Goal: Task Accomplishment & Management: Manage account settings

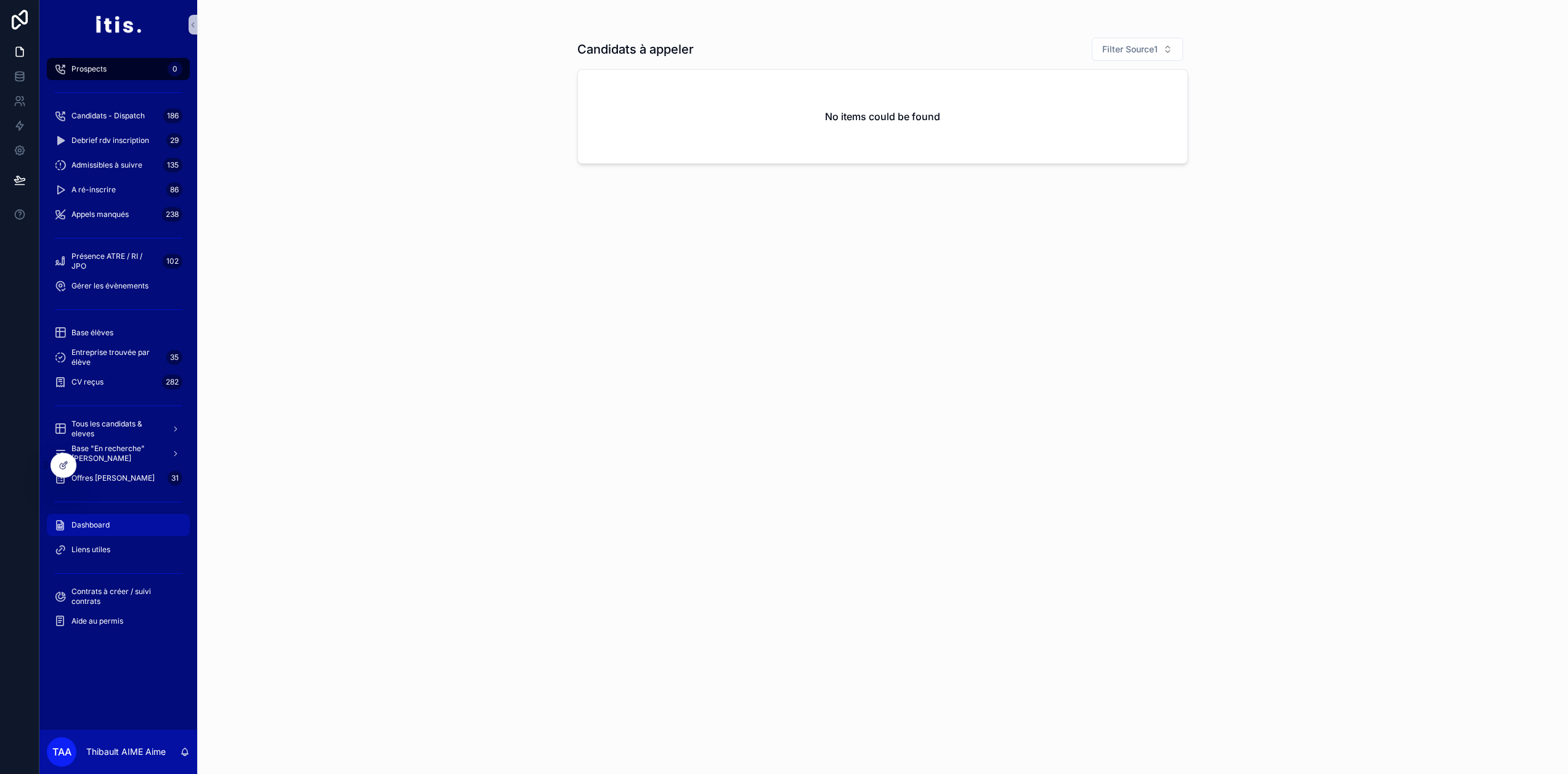
click at [130, 526] on div "Dashboard" at bounding box center [118, 525] width 128 height 20
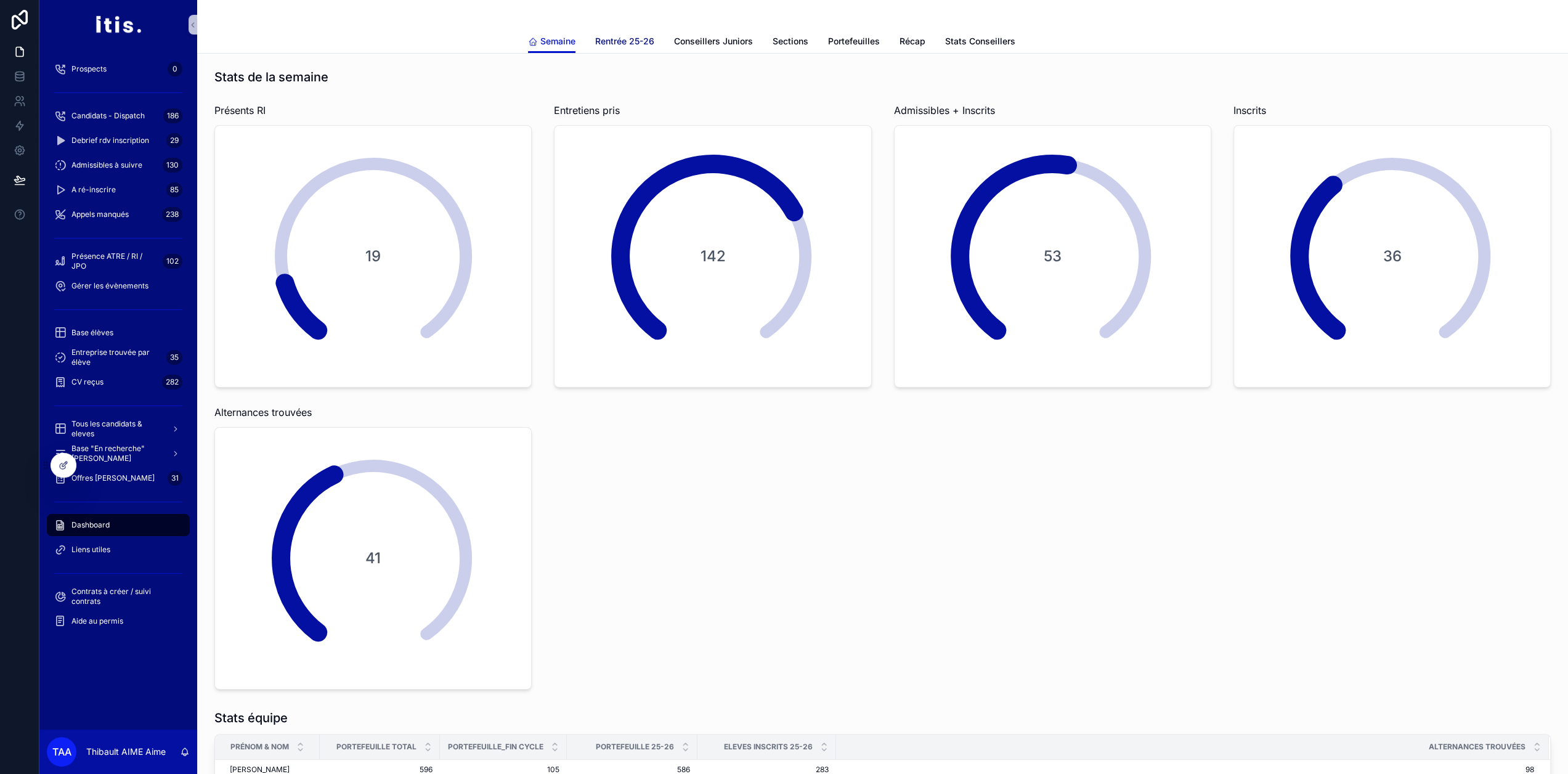
click at [635, 38] on span "Rentrée 25-26" at bounding box center [625, 41] width 59 height 12
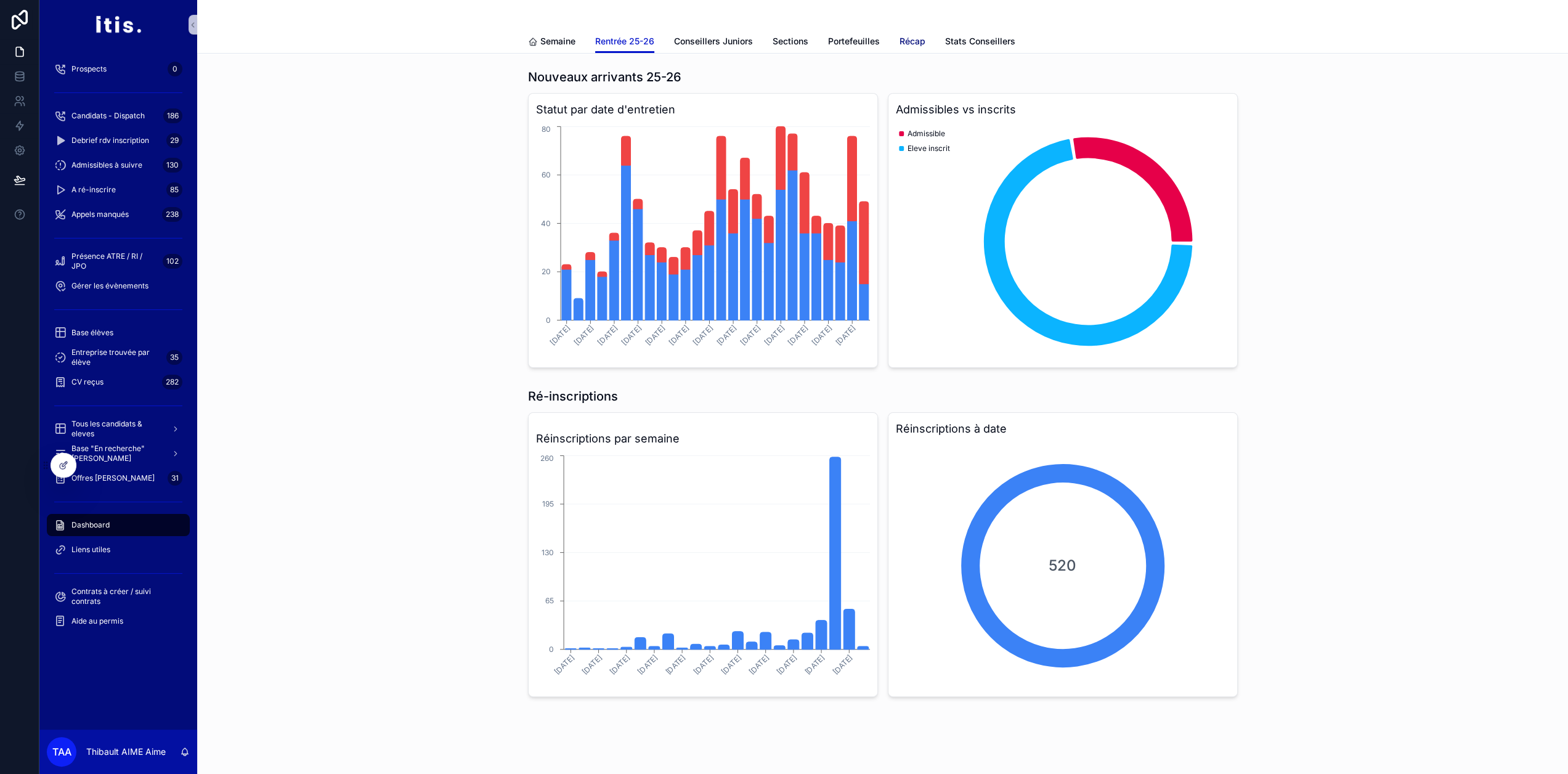
click at [907, 45] on span "Récap" at bounding box center [912, 41] width 26 height 12
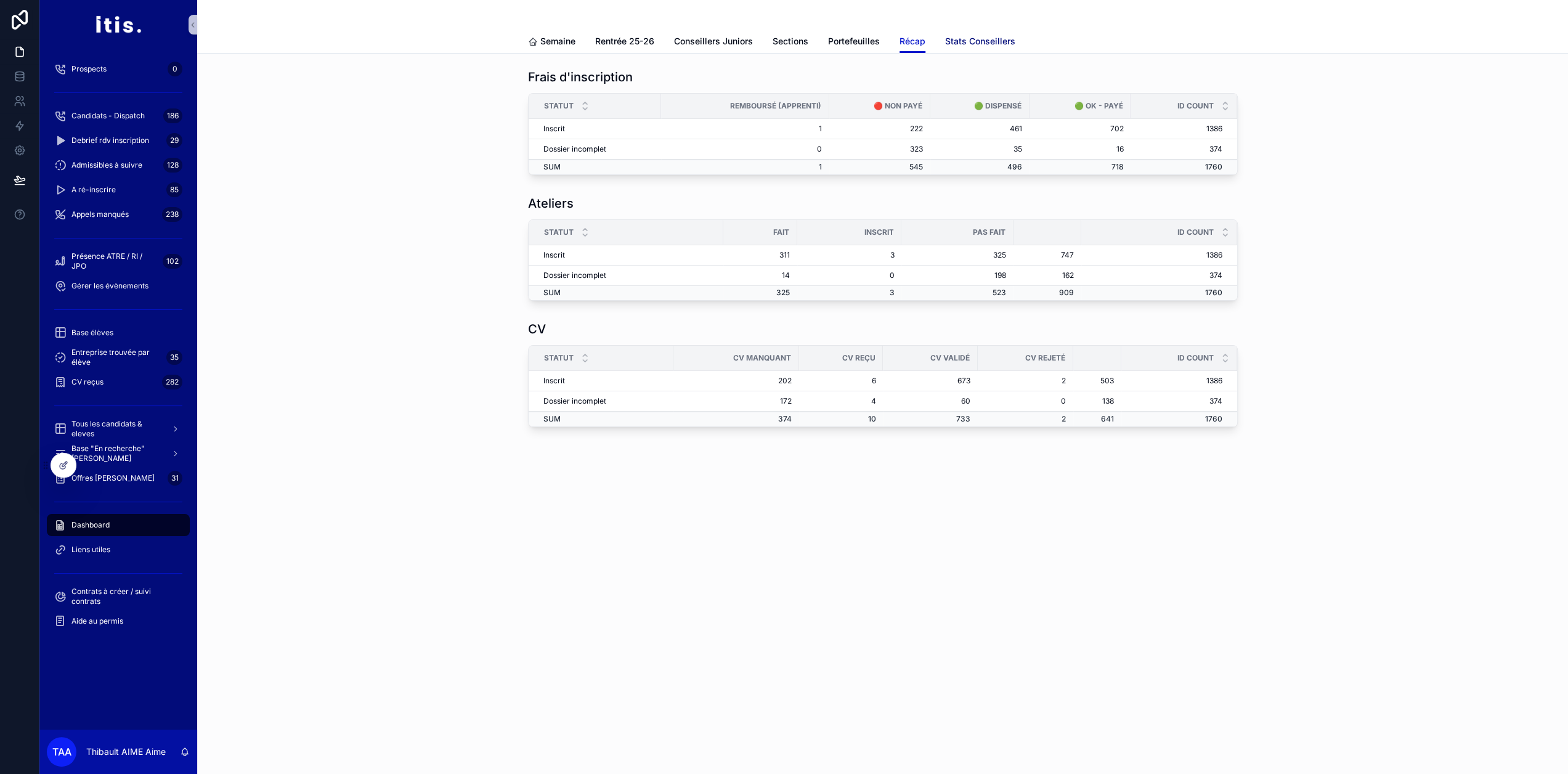
click at [968, 43] on span "Stats Conseillers" at bounding box center [980, 41] width 70 height 12
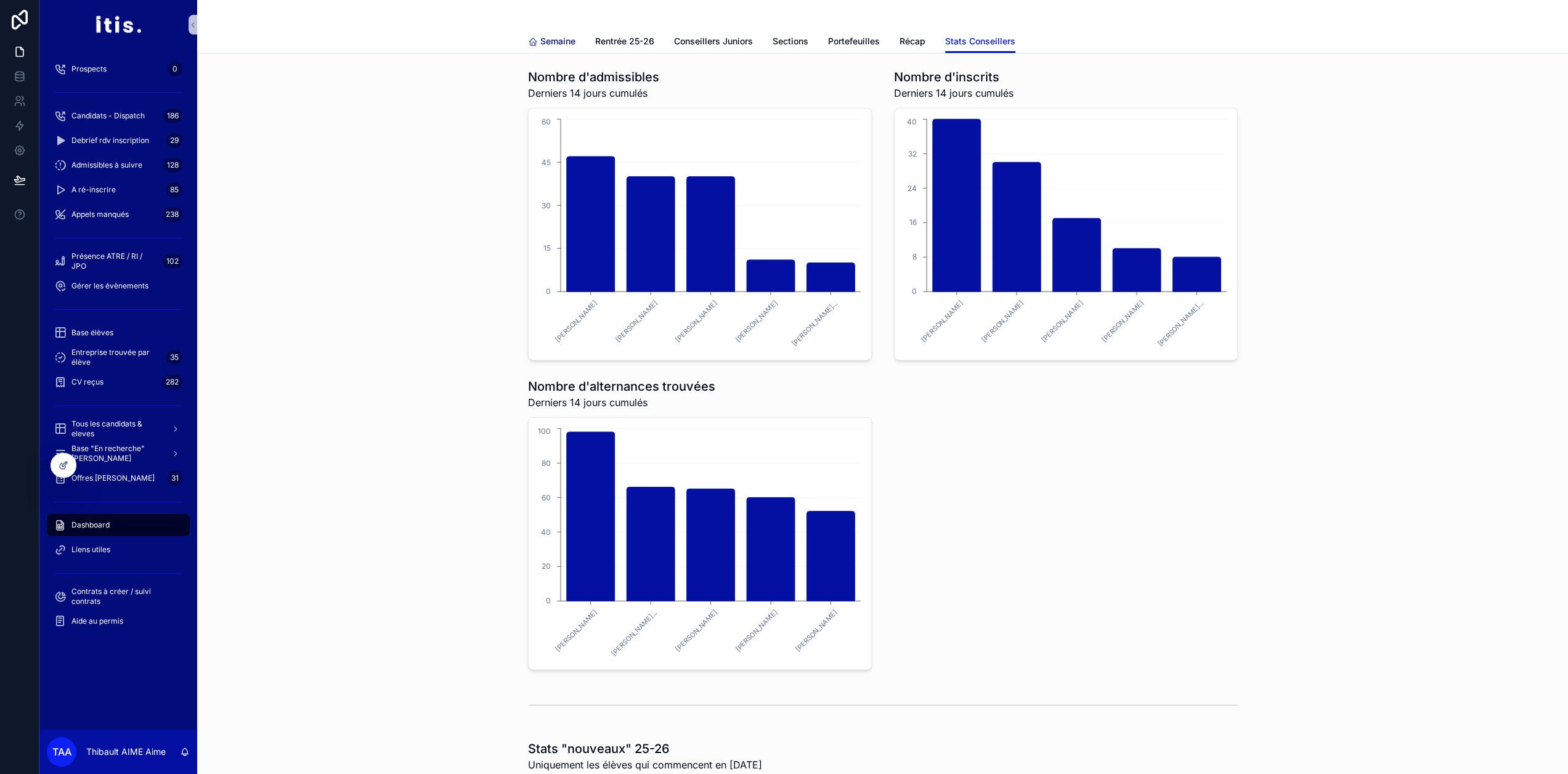
click at [550, 40] on span "Semaine" at bounding box center [558, 41] width 35 height 12
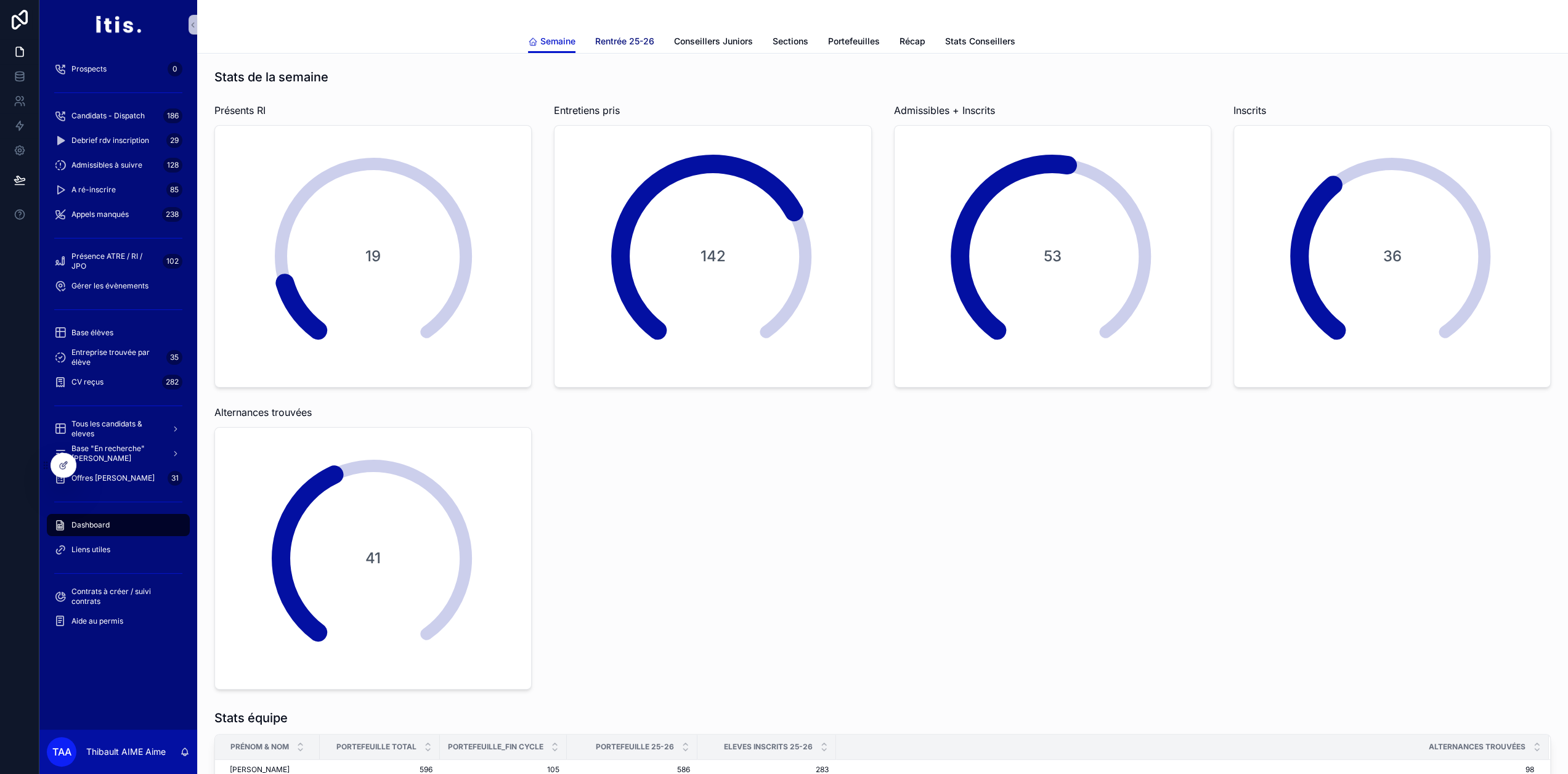
click at [628, 38] on span "Rentrée 25-26" at bounding box center [625, 41] width 59 height 12
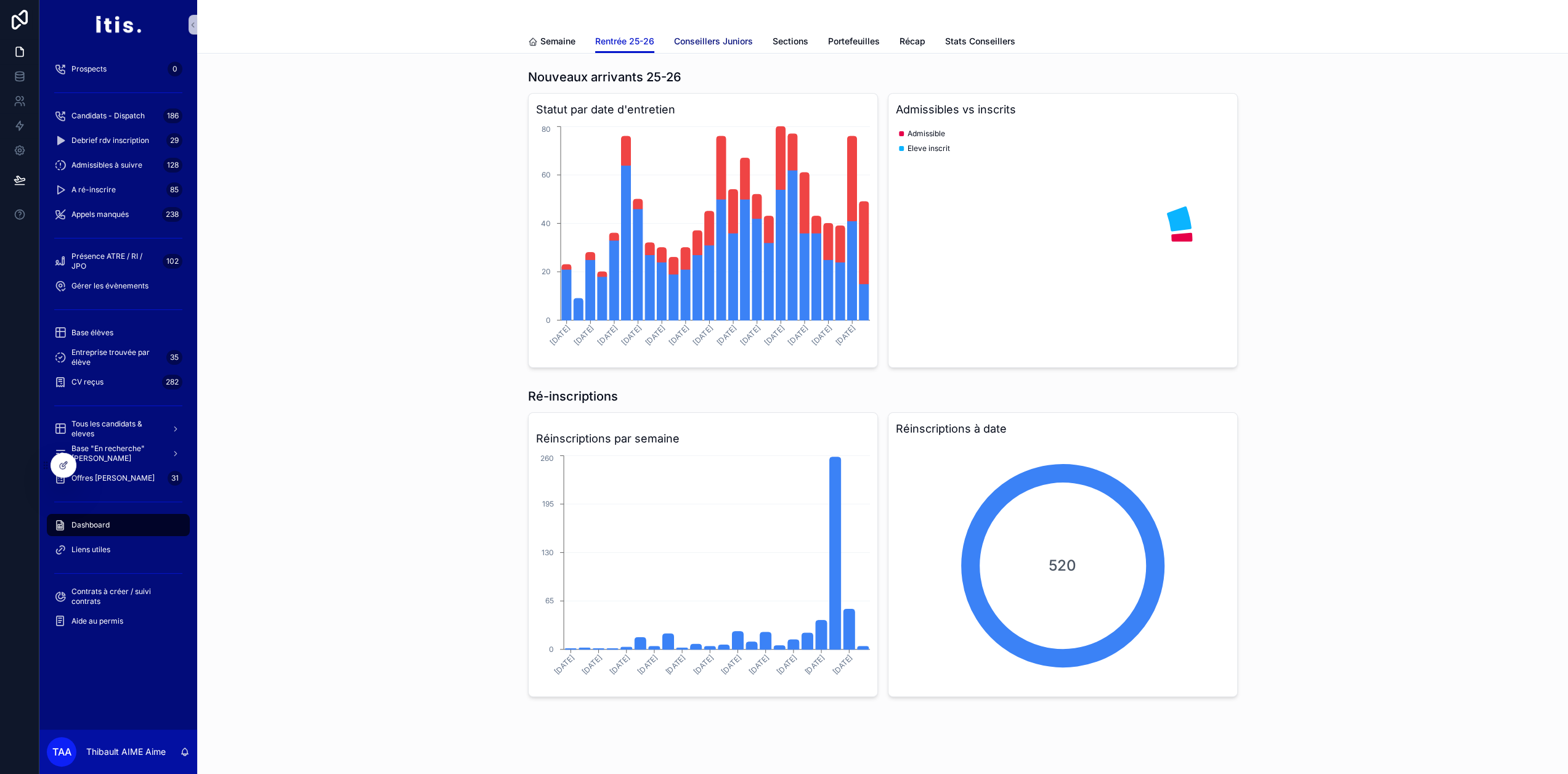
click at [704, 40] on span "Conseillers Juniors" at bounding box center [713, 41] width 79 height 12
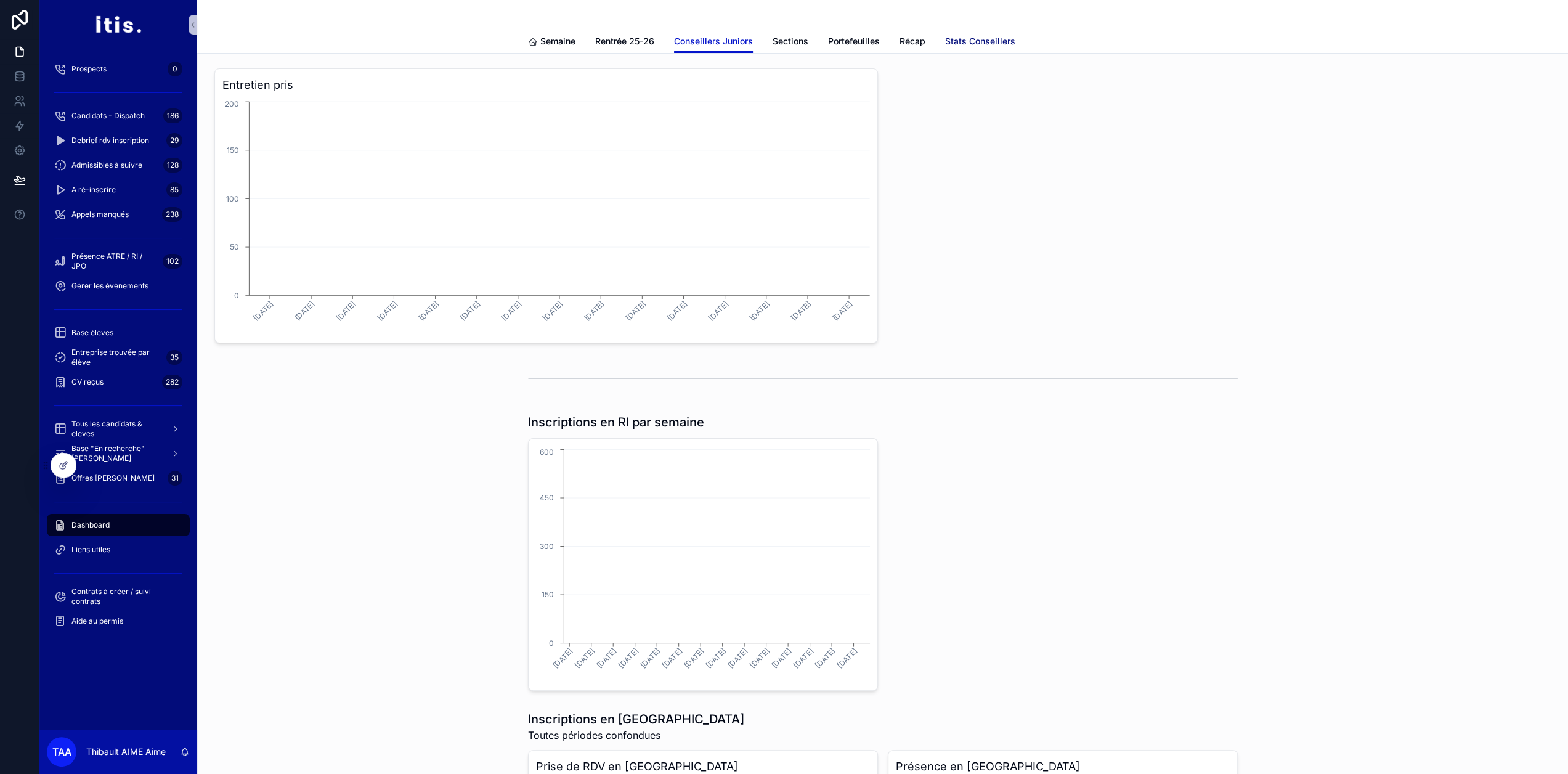
click at [1008, 37] on span "Stats Conseillers" at bounding box center [980, 41] width 70 height 12
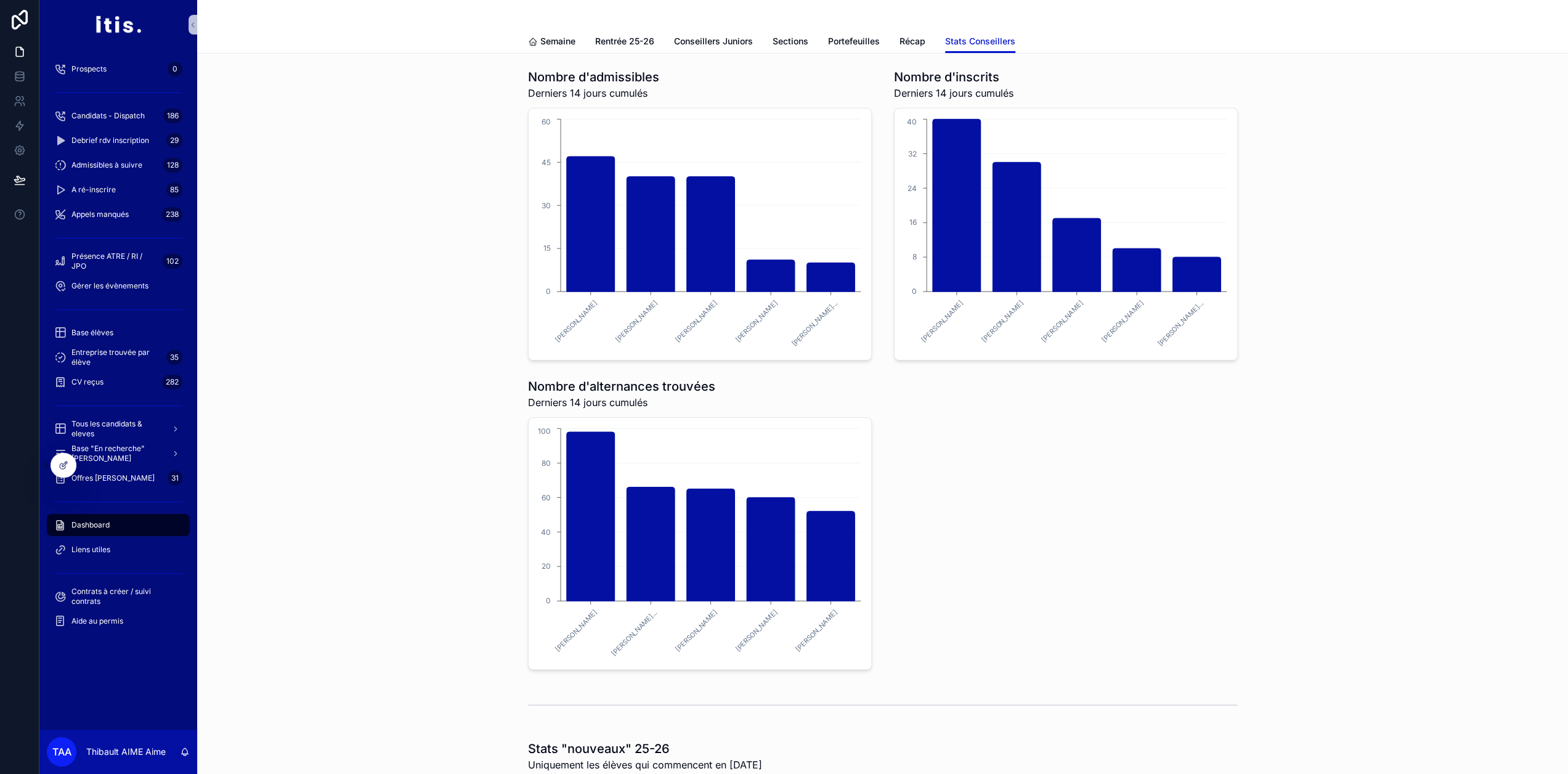
click at [893, 45] on div "Semaine Rentrée 25-26 Conseillers Juniors Sections Portefeuilles Récap Stats Co…" at bounding box center [883, 41] width 710 height 24
click at [903, 44] on span "Récap" at bounding box center [912, 41] width 26 height 12
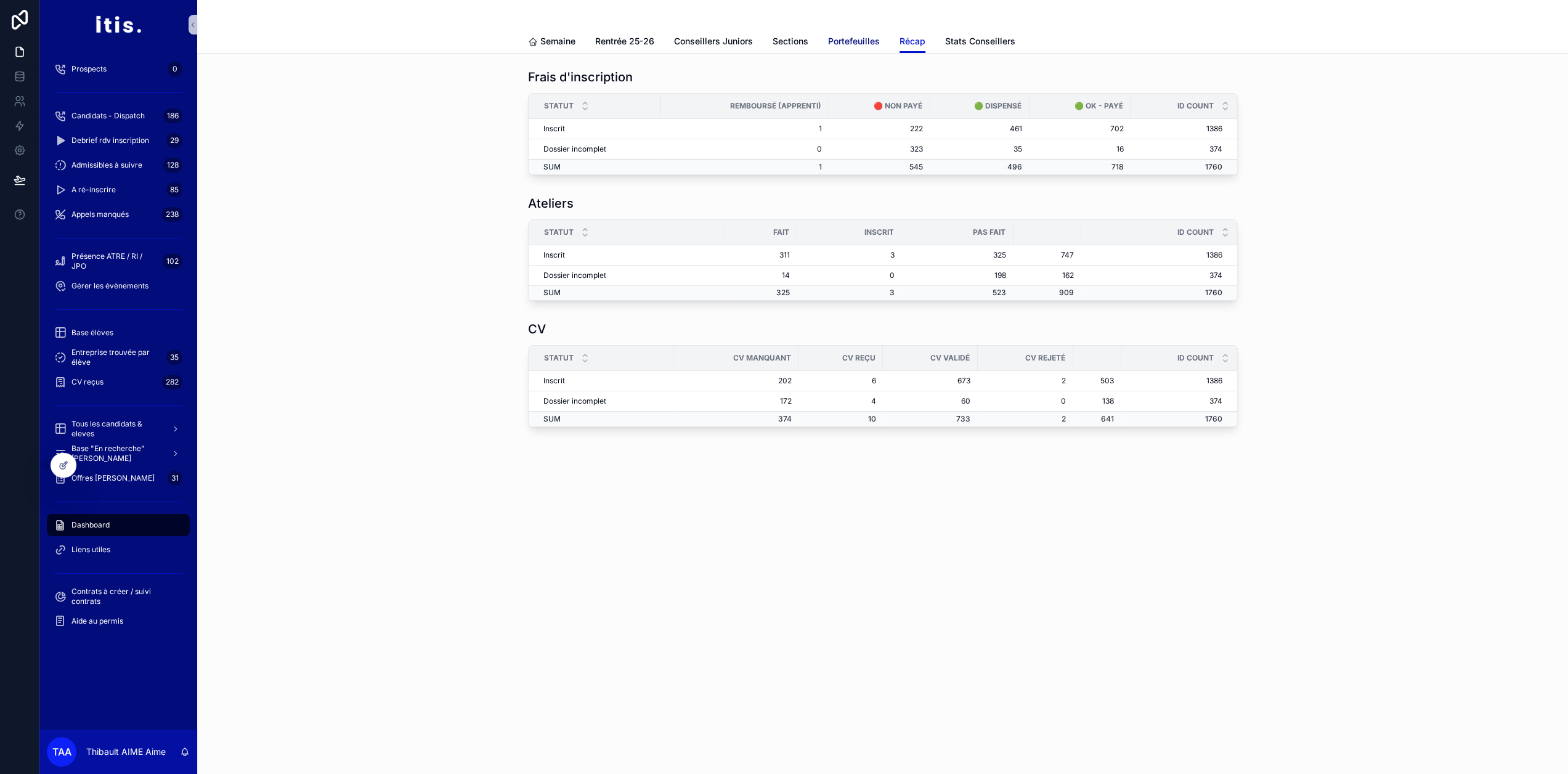
click at [851, 44] on span "Portefeuilles" at bounding box center [853, 41] width 52 height 12
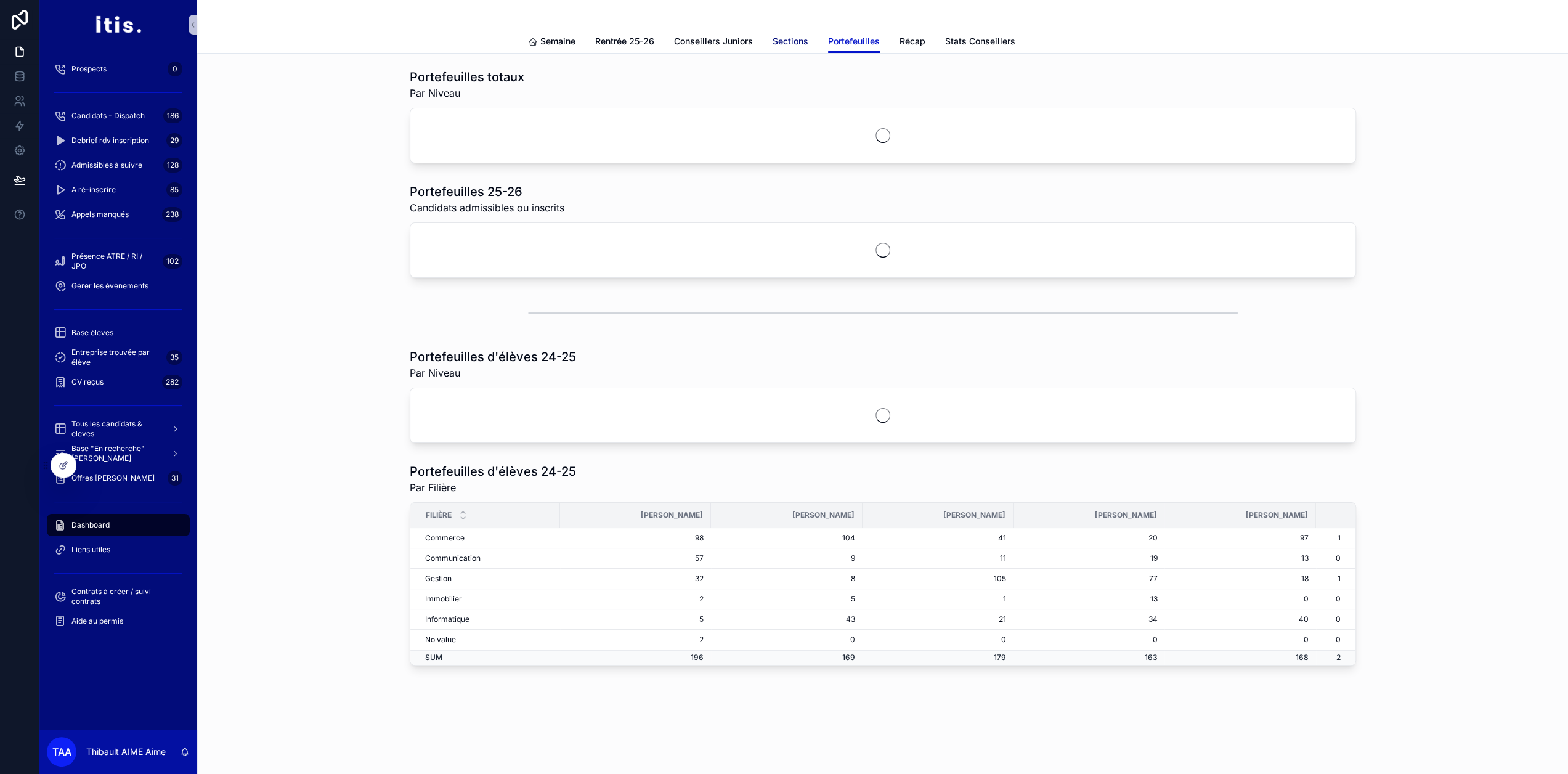
click at [801, 43] on span "Sections" at bounding box center [790, 41] width 36 height 12
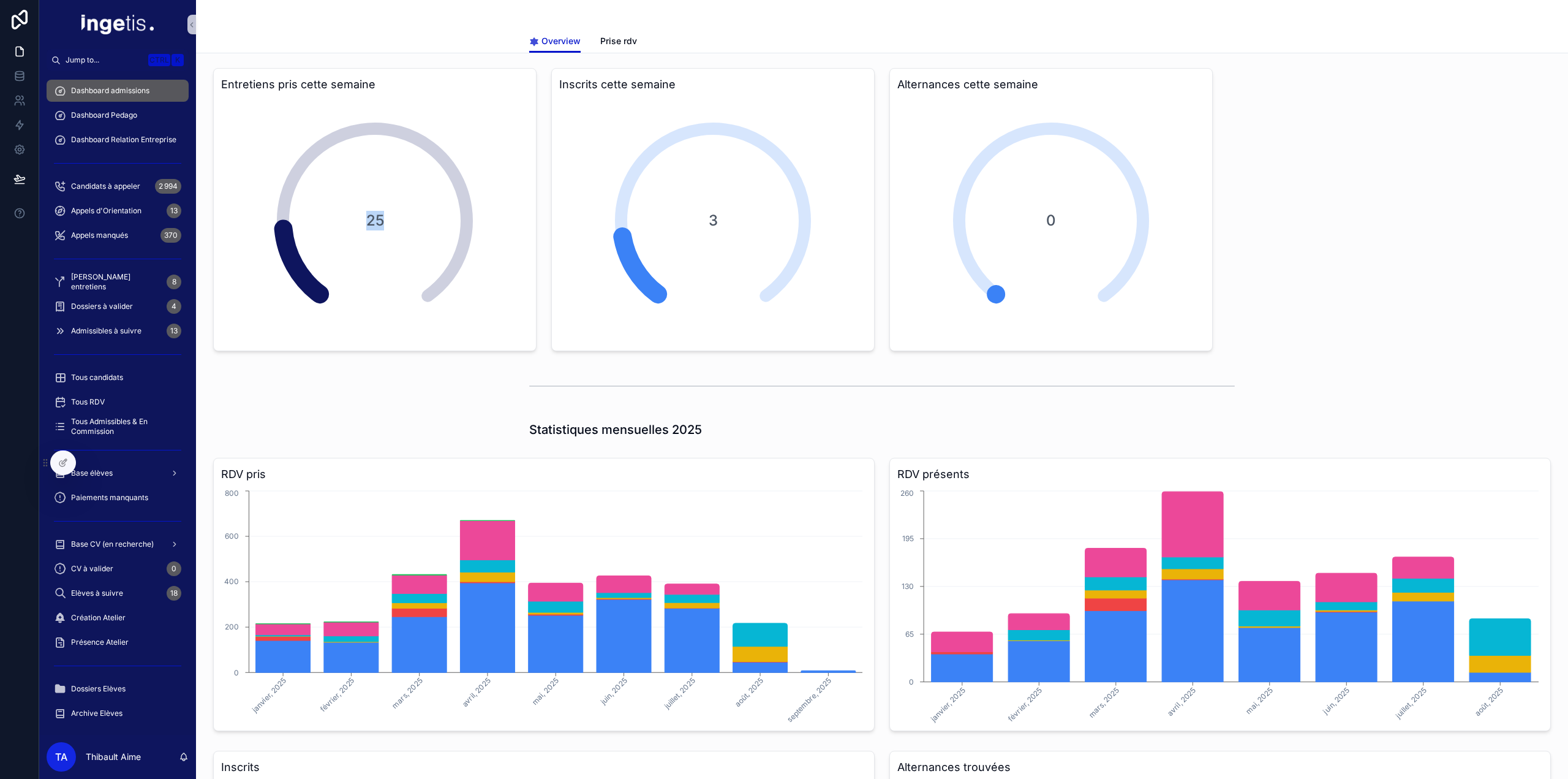
drag, startPoint x: 362, startPoint y: 219, endPoint x: 393, endPoint y: 223, distance: 31.3
click at [393, 223] on div "25" at bounding box center [375, 221] width 245 height 245
drag, startPoint x: 393, startPoint y: 223, endPoint x: 366, endPoint y: 218, distance: 27.5
click at [366, 218] on div "25" at bounding box center [375, 221] width 245 height 245
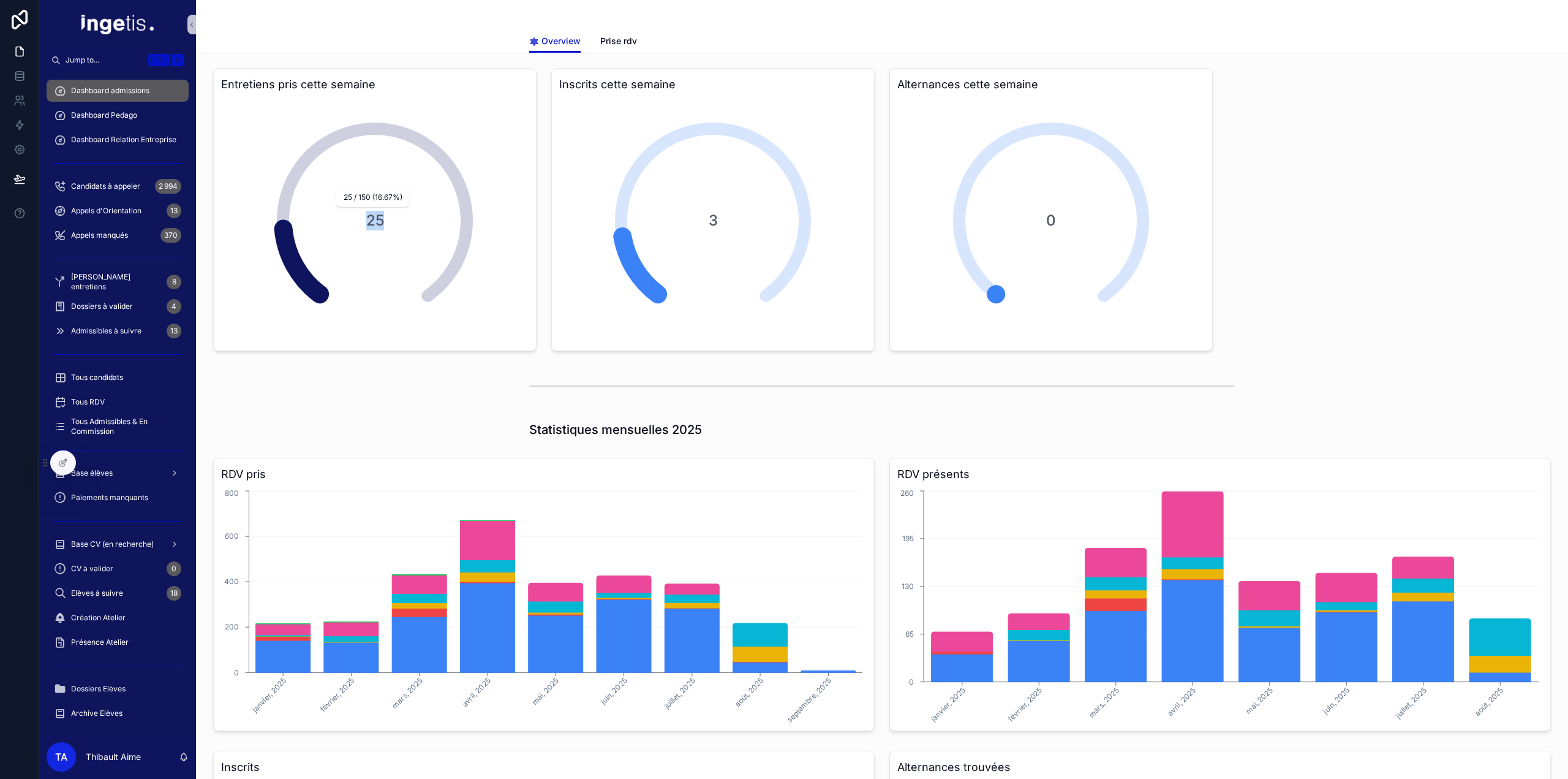
click at [366, 215] on span "25" at bounding box center [375, 220] width 17 height 20
drag, startPoint x: 366, startPoint y: 215, endPoint x: 396, endPoint y: 222, distance: 30.8
click at [396, 222] on div "25" at bounding box center [375, 221] width 245 height 245
drag, startPoint x: 355, startPoint y: 203, endPoint x: 241, endPoint y: 67, distance: 177.5
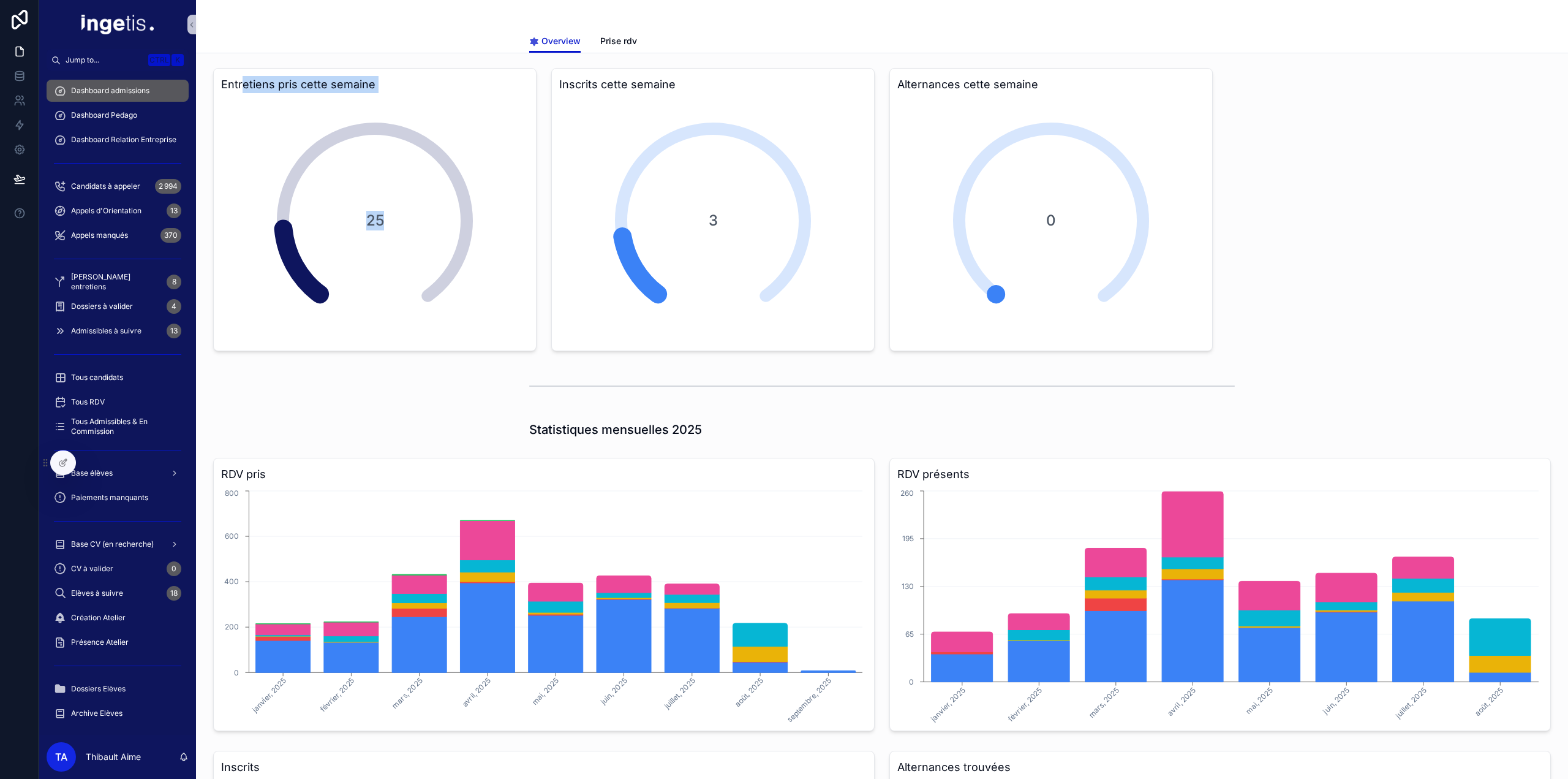
click at [241, 67] on div "Entretiens pris cette semaine 25" at bounding box center [375, 210] width 338 height 293
drag, startPoint x: 241, startPoint y: 67, endPoint x: 379, endPoint y: 200, distance: 191.7
click at [379, 200] on div "Entretiens pris cette semaine 25" at bounding box center [375, 210] width 338 height 293
click at [421, 246] on div "25" at bounding box center [375, 221] width 245 height 245
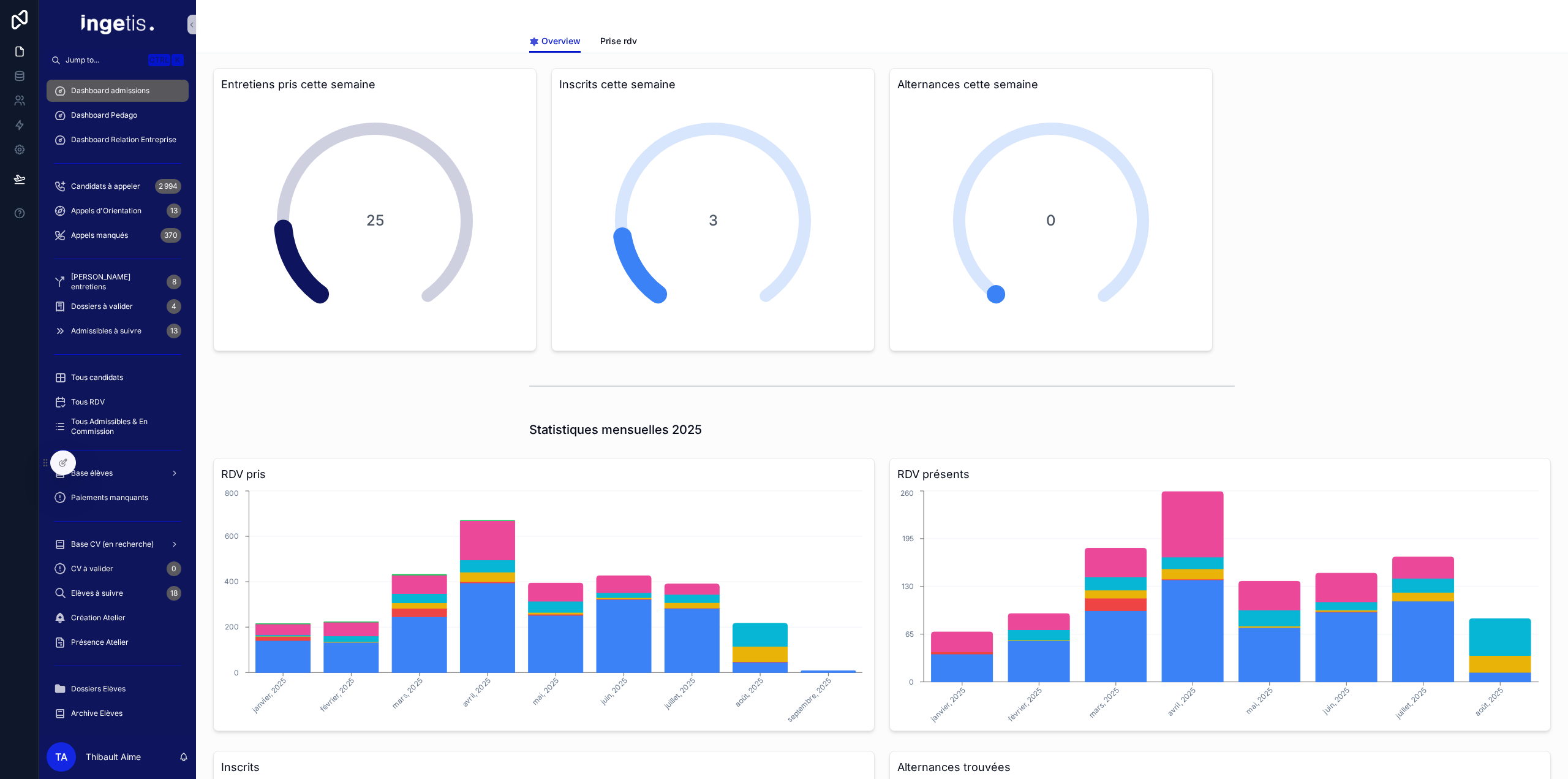
click at [239, 50] on div "Overview Prise rdv" at bounding box center [882, 41] width 1358 height 23
drag, startPoint x: 239, startPoint y: 50, endPoint x: 433, endPoint y: 279, distance: 300.1
click at [424, 238] on div "25" at bounding box center [375, 221] width 245 height 245
drag, startPoint x: 424, startPoint y: 238, endPoint x: 283, endPoint y: 89, distance: 205.1
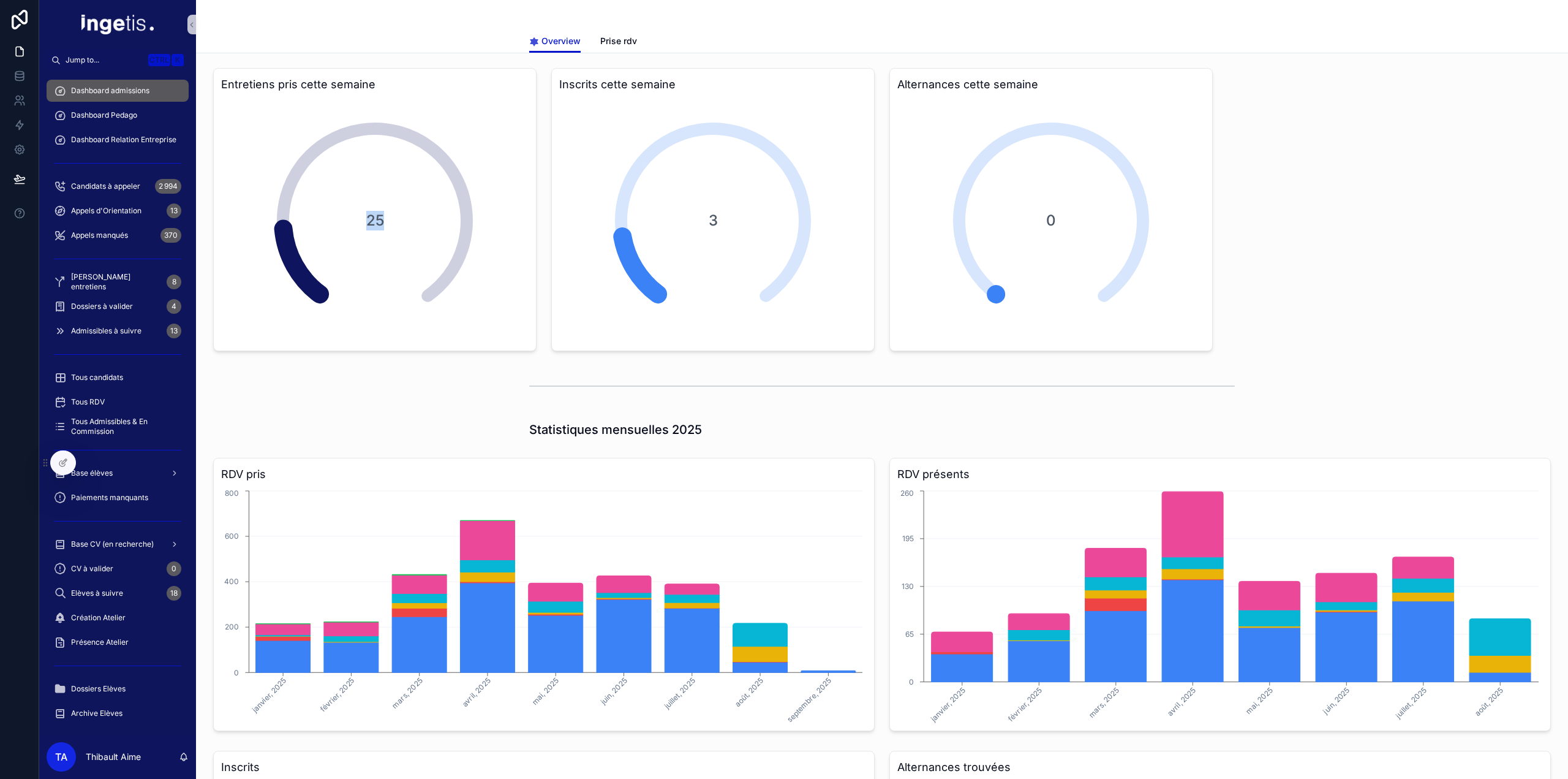
click at [289, 92] on div "Entretiens pris cette semaine 25" at bounding box center [375, 210] width 323 height 283
click at [279, 86] on h3 "Entretiens pris cette semaine" at bounding box center [375, 84] width 308 height 17
drag, startPoint x: 279, startPoint y: 86, endPoint x: 399, endPoint y: 232, distance: 189.0
click at [358, 213] on div "Entretiens pris cette semaine 25" at bounding box center [375, 210] width 323 height 283
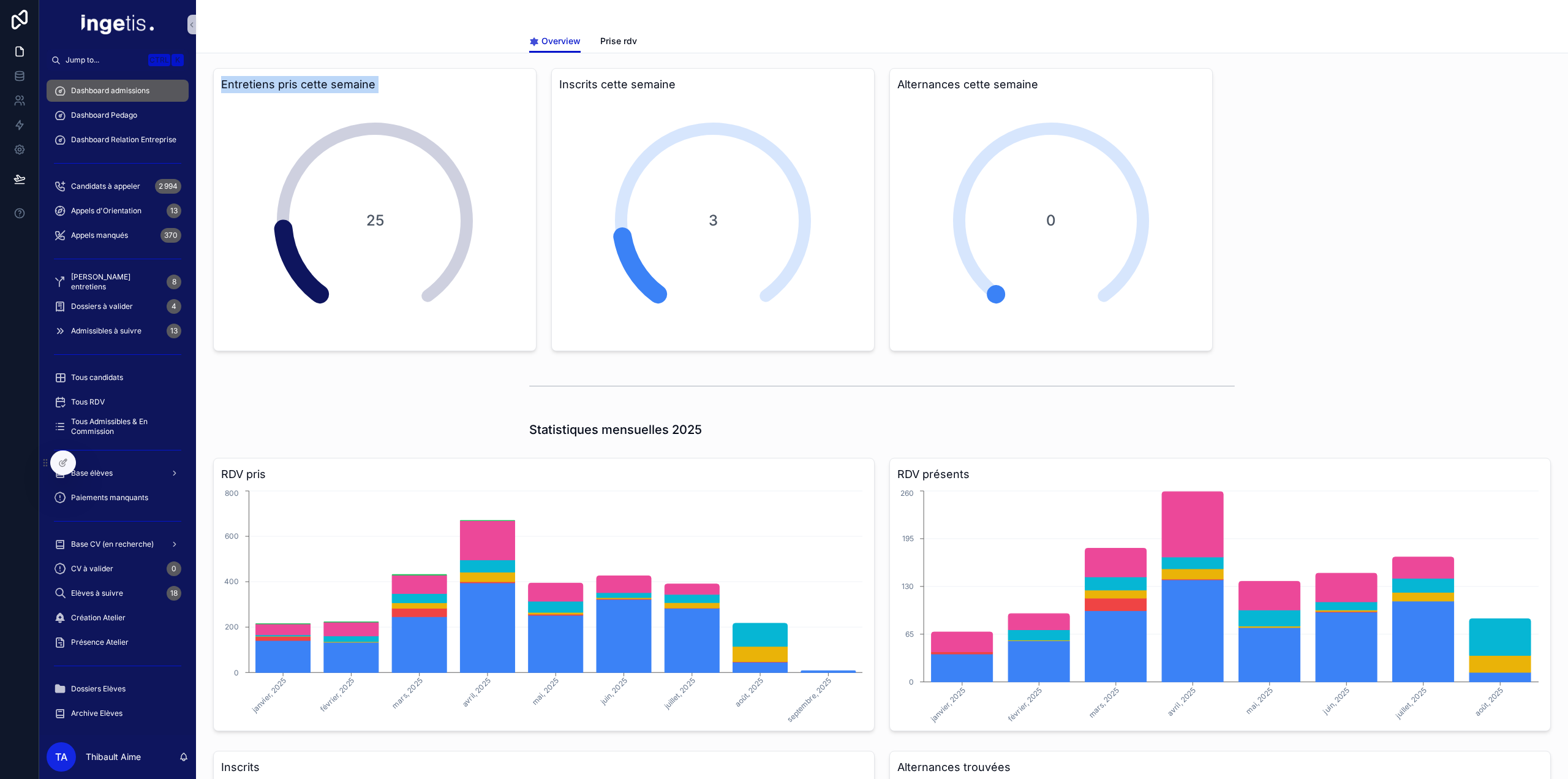
click at [399, 232] on div "25" at bounding box center [375, 221] width 245 height 245
click at [141, 306] on div "Dossiers à valider 4" at bounding box center [117, 306] width 128 height 20
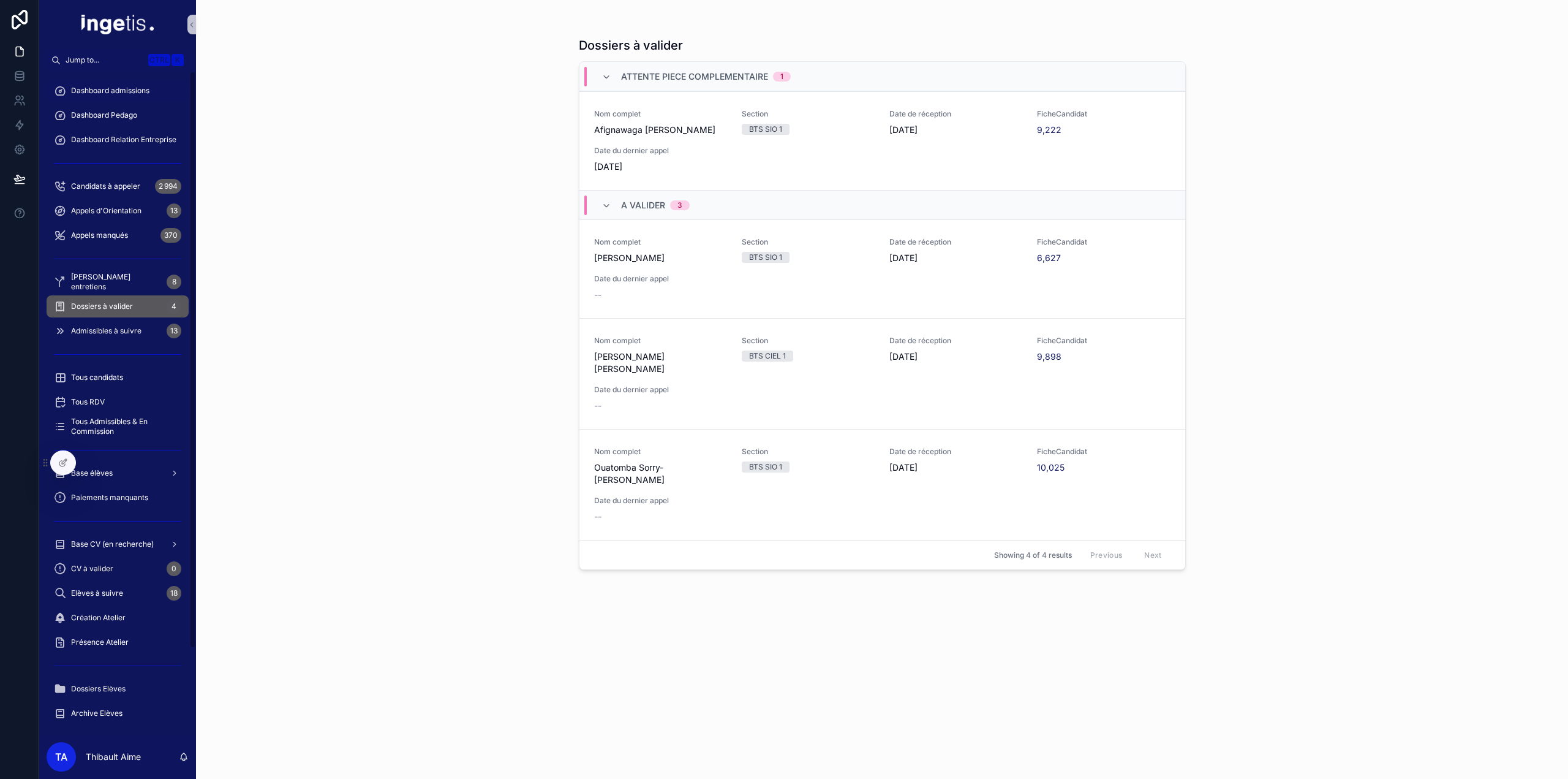
click at [129, 95] on span "Dashboard admissions" at bounding box center [110, 90] width 78 height 10
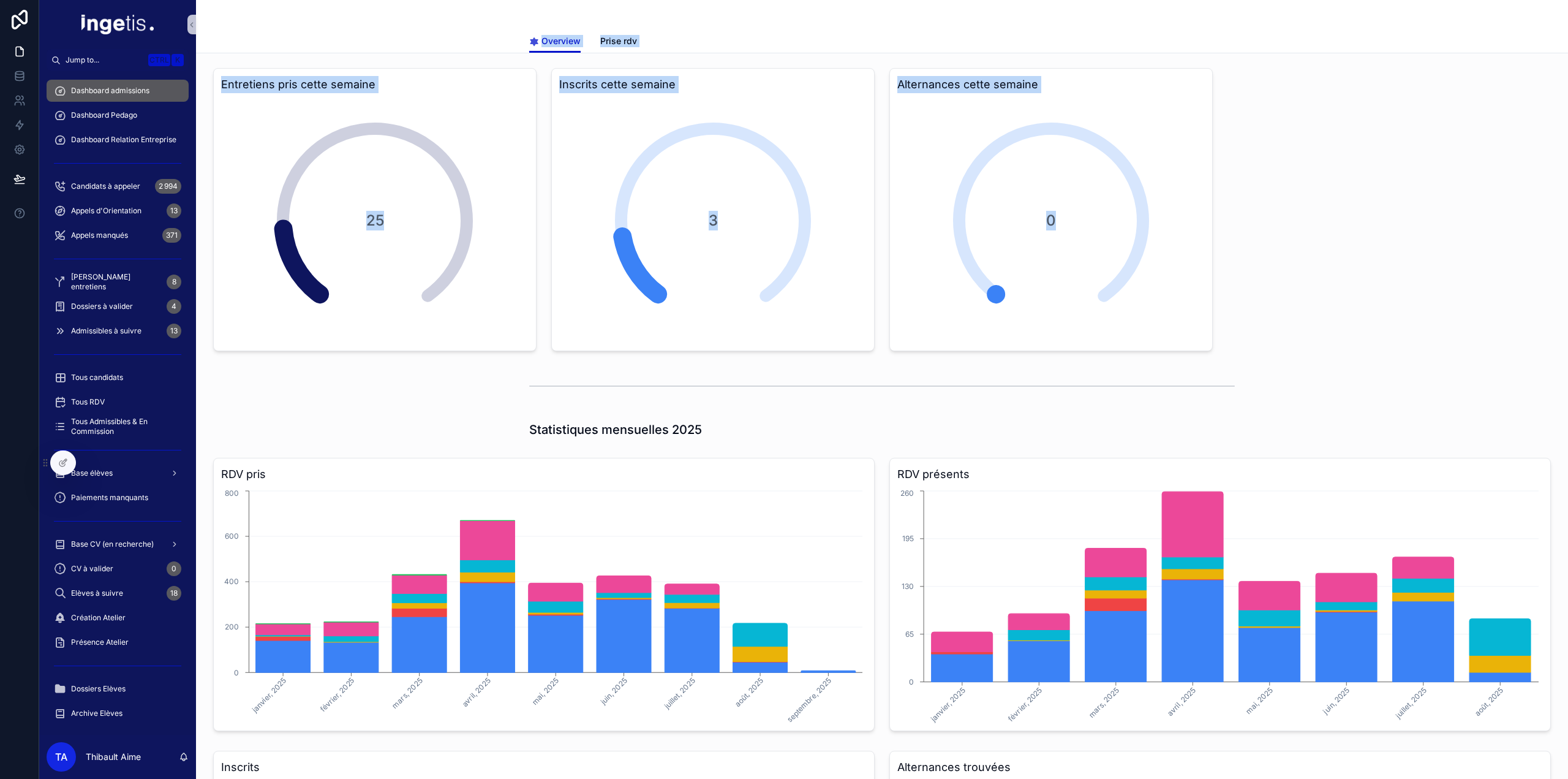
drag, startPoint x: 437, startPoint y: 28, endPoint x: 1238, endPoint y: 340, distance: 859.6
drag, startPoint x: 1253, startPoint y: 345, endPoint x: 535, endPoint y: 44, distance: 778.5
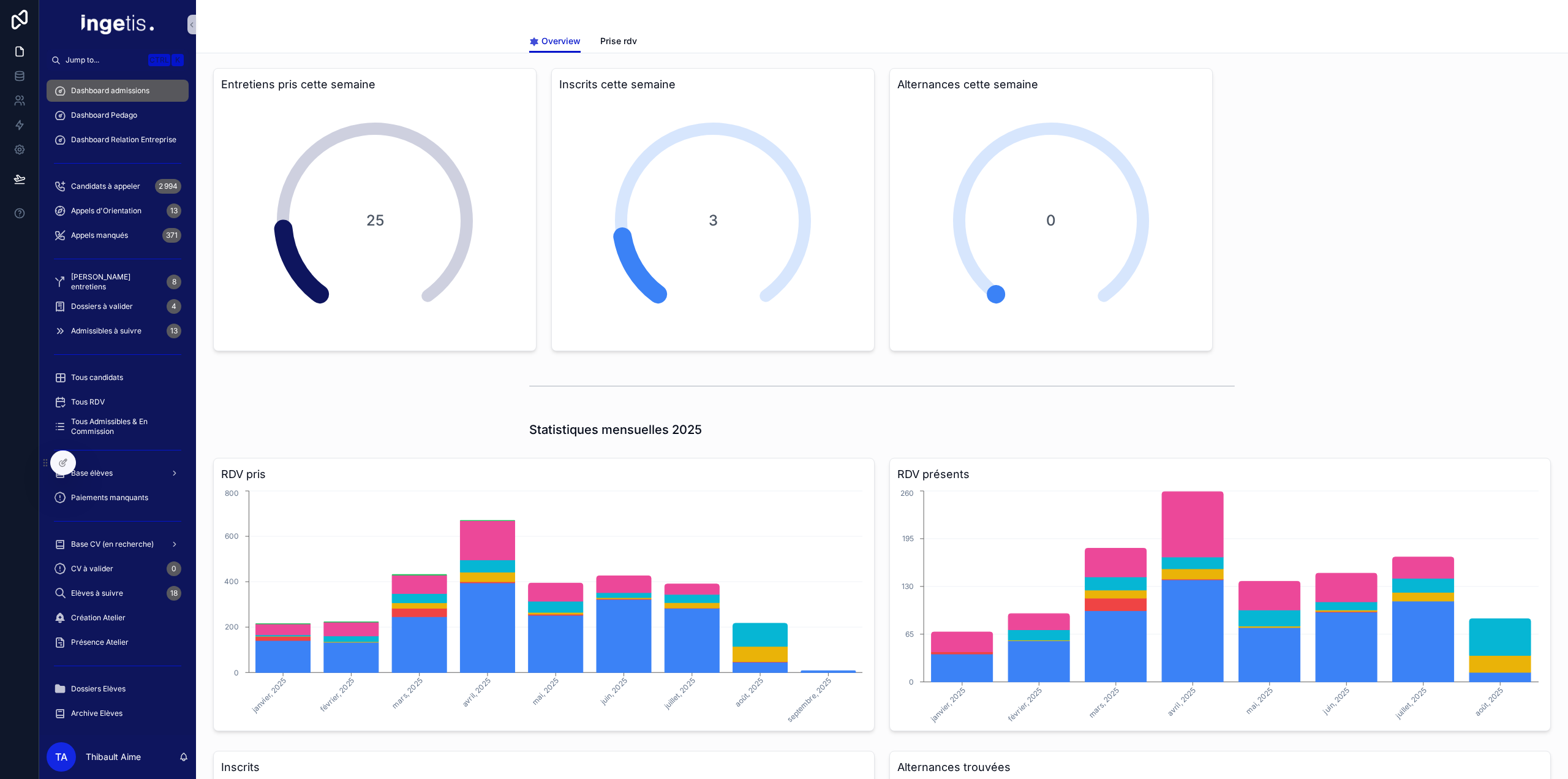
click at [482, 18] on div "Overview Overview Prise rdv" at bounding box center [882, 26] width 1372 height 53
drag, startPoint x: 482, startPoint y: 18, endPoint x: 1301, endPoint y: 366, distance: 889.9
click at [1301, 366] on div "scrollable content" at bounding box center [882, 386] width 1352 height 41
drag, startPoint x: 1301, startPoint y: 366, endPoint x: 464, endPoint y: 37, distance: 899.3
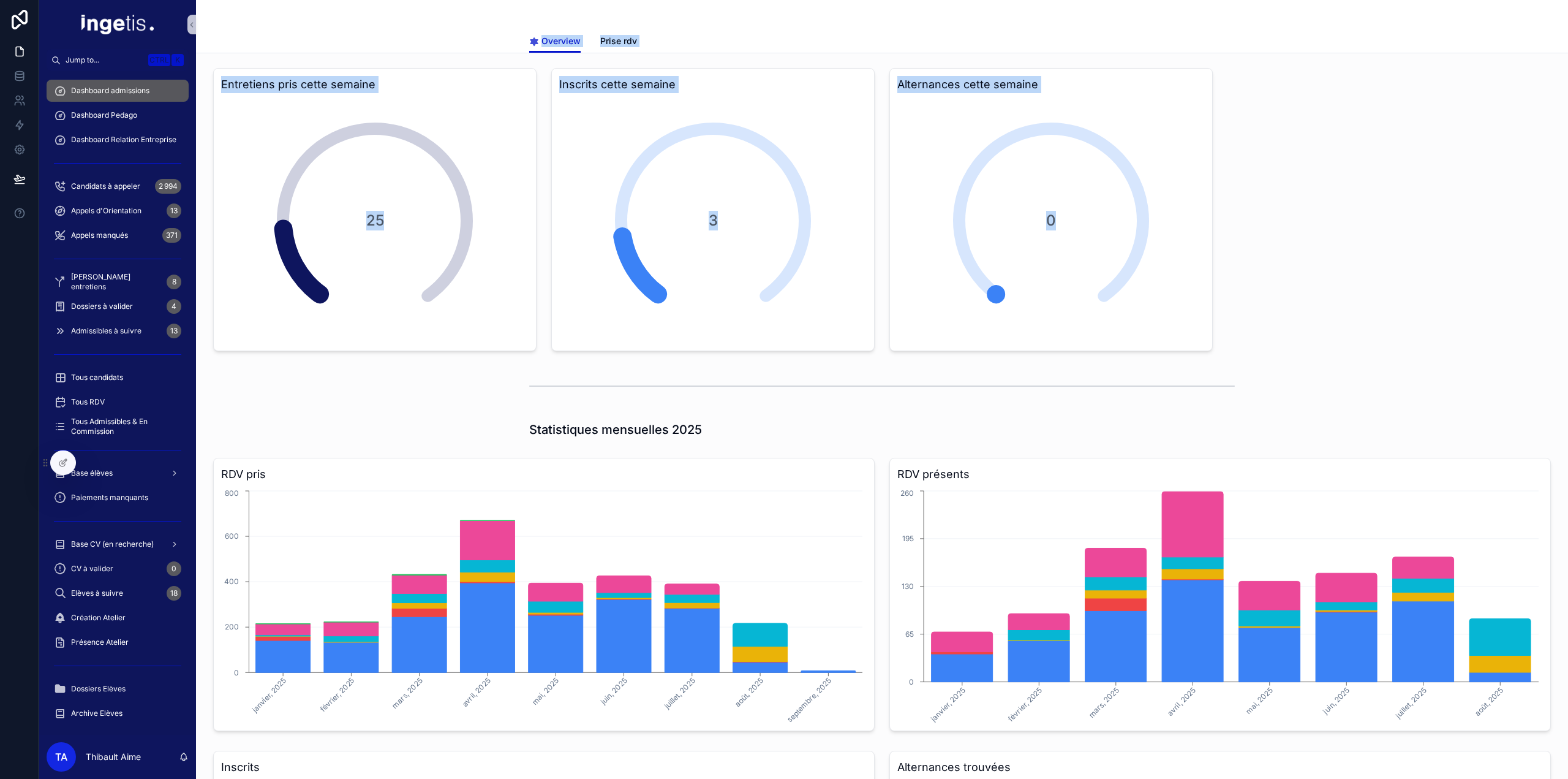
click at [451, 23] on div "Overview Overview Prise rdv" at bounding box center [882, 26] width 1372 height 53
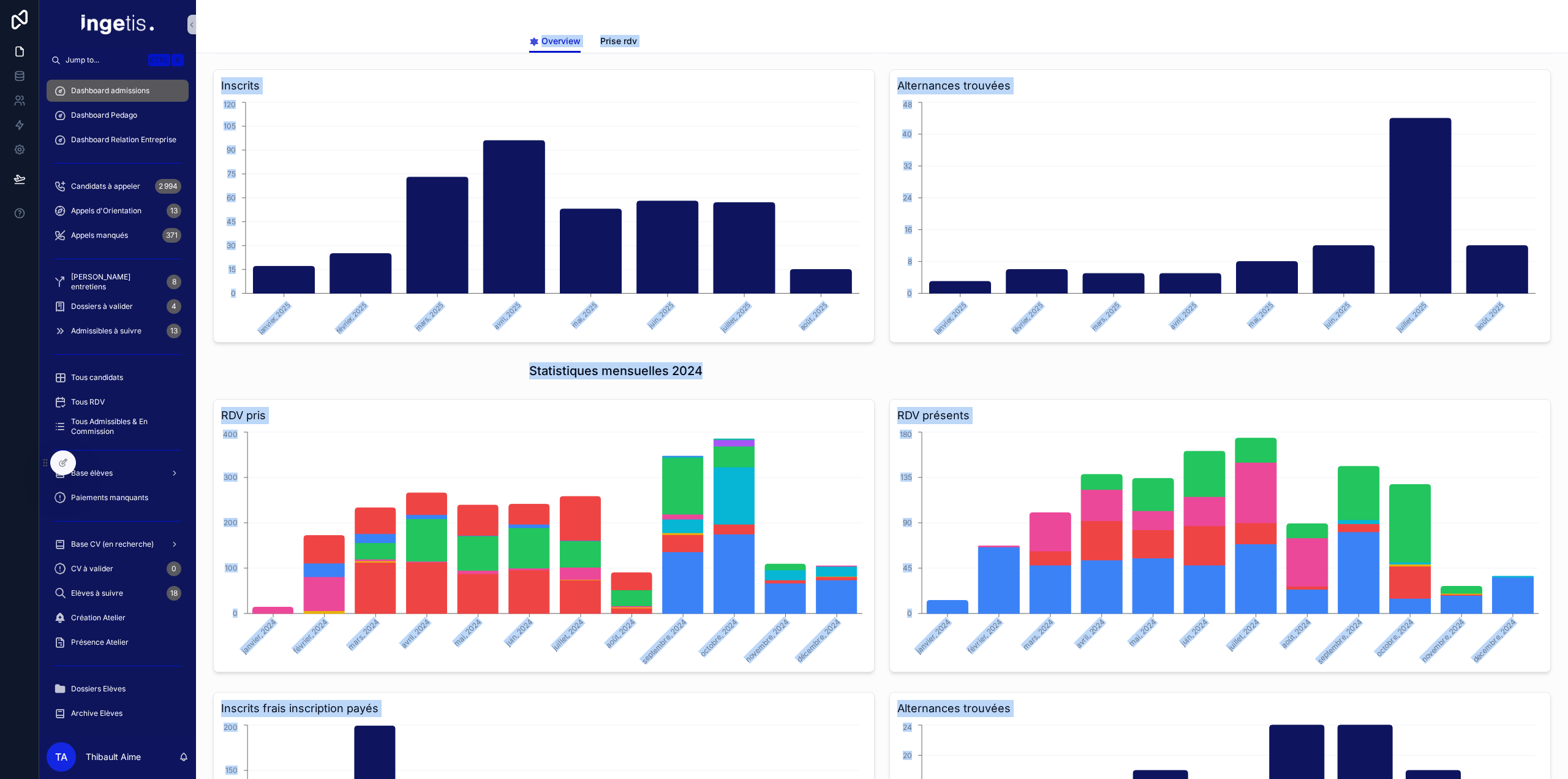
drag, startPoint x: 451, startPoint y: 23, endPoint x: 1090, endPoint y: 480, distance: 785.6
click at [1155, 778] on html "Jump to... Ctrl K Dashboard admissions Dashboard Pedago Dashboard Relation Entr…" at bounding box center [784, 390] width 1568 height 779
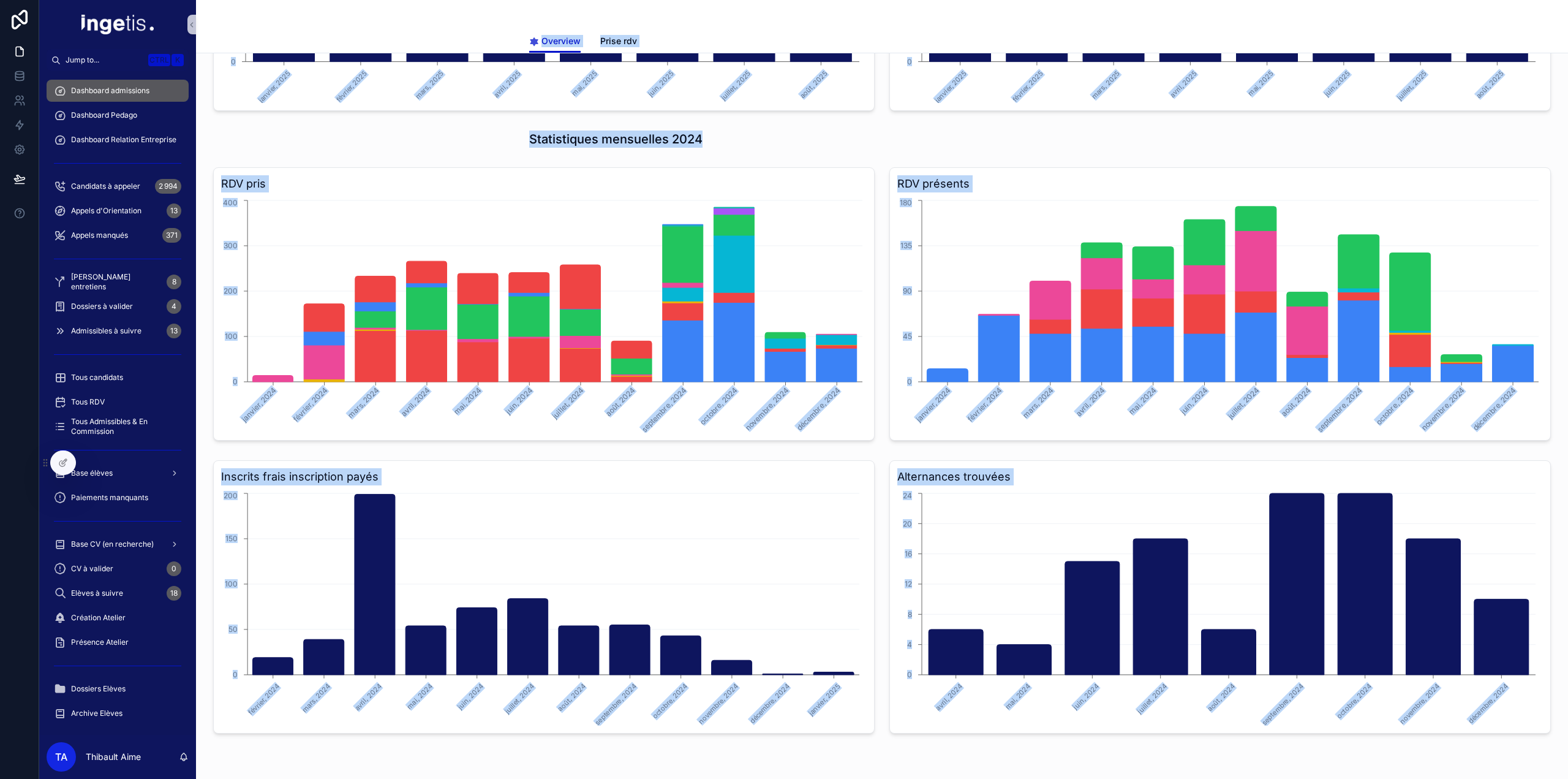
scroll to position [969, 0]
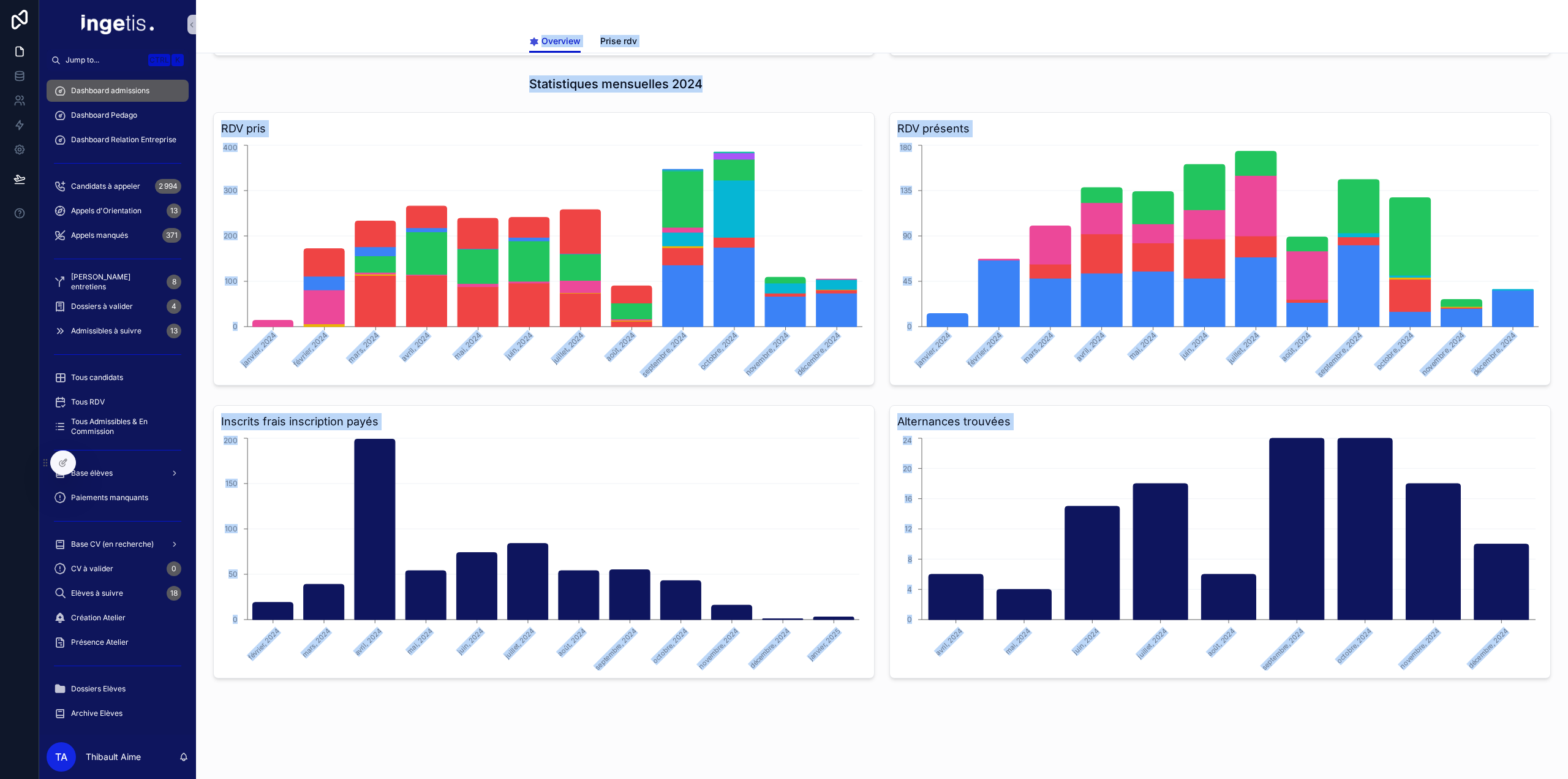
click at [882, 523] on div "Alternances trouvées avril, 2024 mai, 2024 juin, 2024 juillet, 2024 août, 2024 …" at bounding box center [1220, 542] width 676 height 283
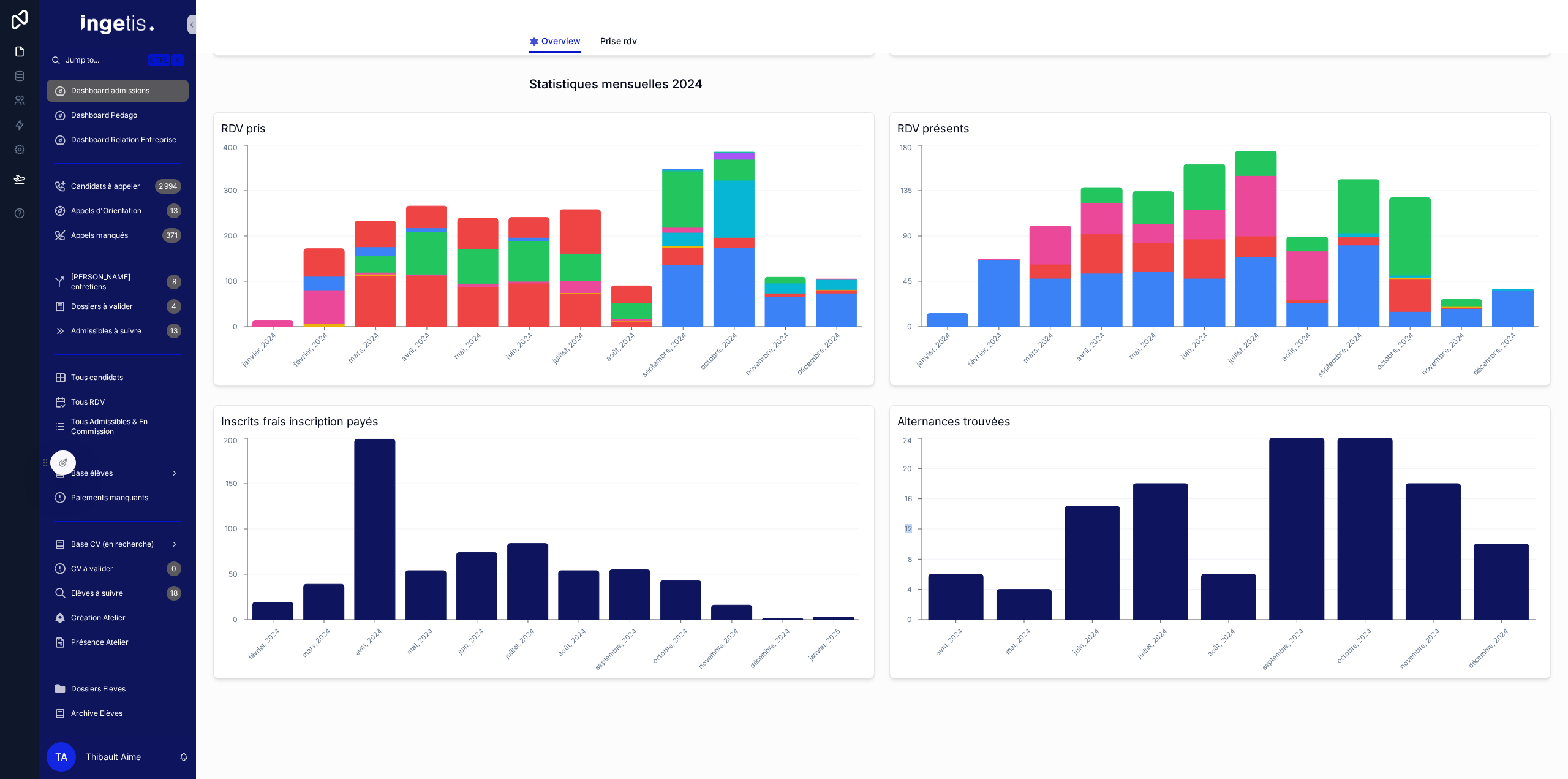
click at [882, 523] on div "Alternances trouvées avril, 2024 mai, 2024 juin, 2024 juillet, 2024 août, 2024 …" at bounding box center [1220, 542] width 676 height 283
drag, startPoint x: 1540, startPoint y: 712, endPoint x: 1129, endPoint y: 476, distance: 473.9
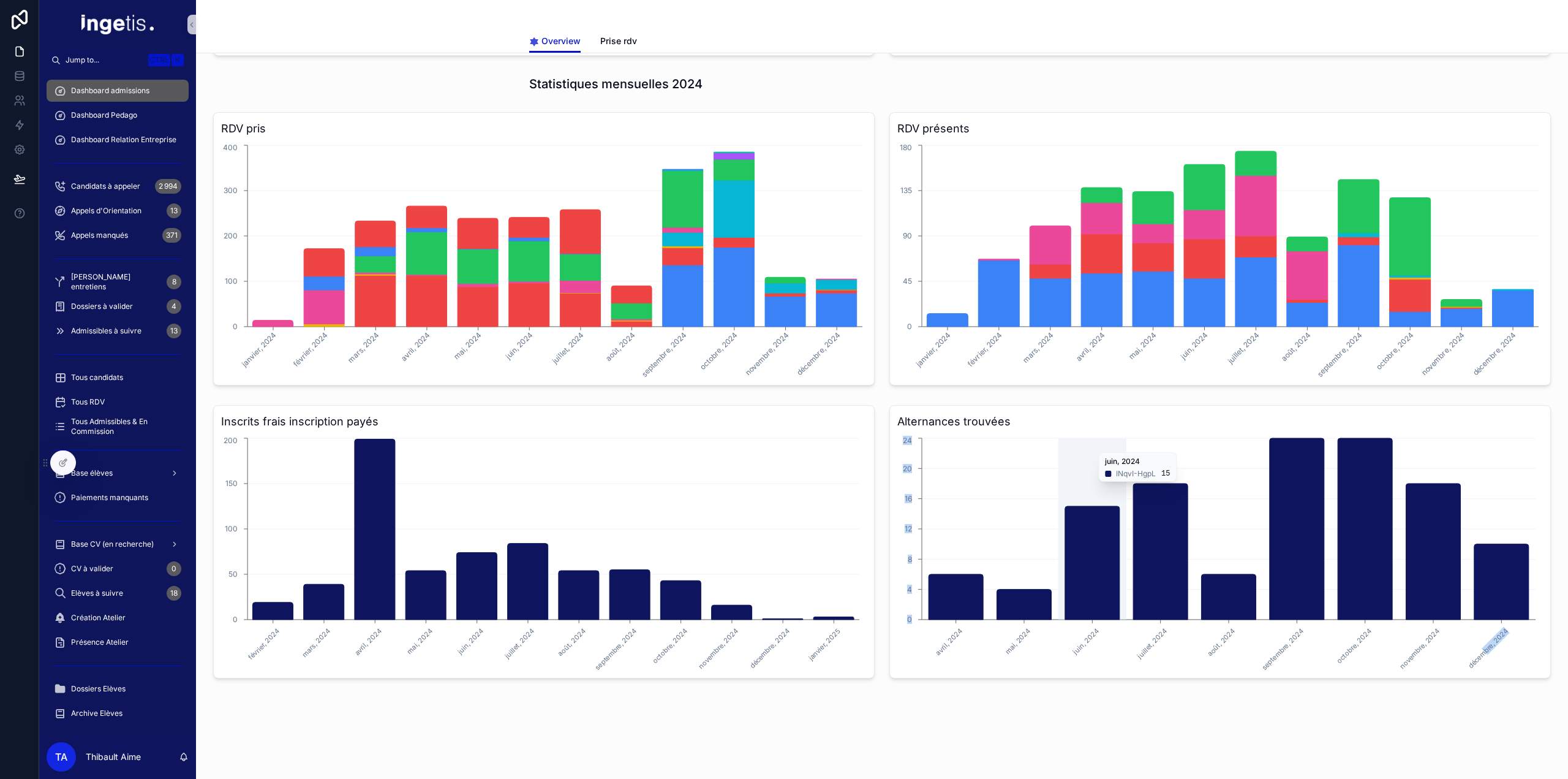
click at [1541, 676] on div "Alternances trouvées avril, 2024 mai, 2024 juin, 2024 juillet, 2024 août, 2024 …" at bounding box center [1220, 542] width 676 height 283
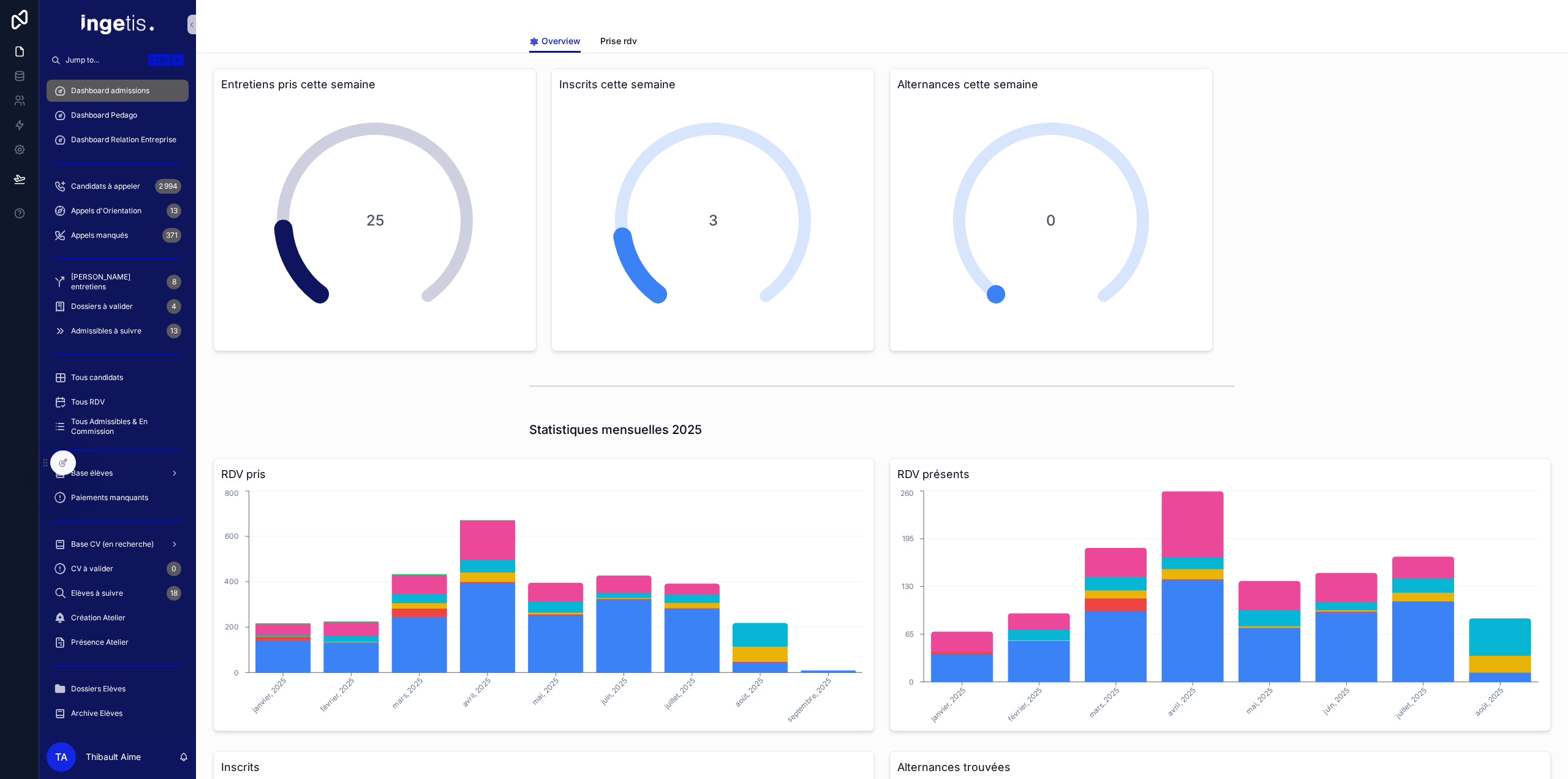
drag, startPoint x: 1452, startPoint y: 632, endPoint x: 192, endPoint y: -74, distance: 1444.3
click at [192, 0] on html "Jump to... Ctrl K Dashboard admissions Dashboard Pedago Dashboard Relation Entr…" at bounding box center [784, 390] width 1568 height 779
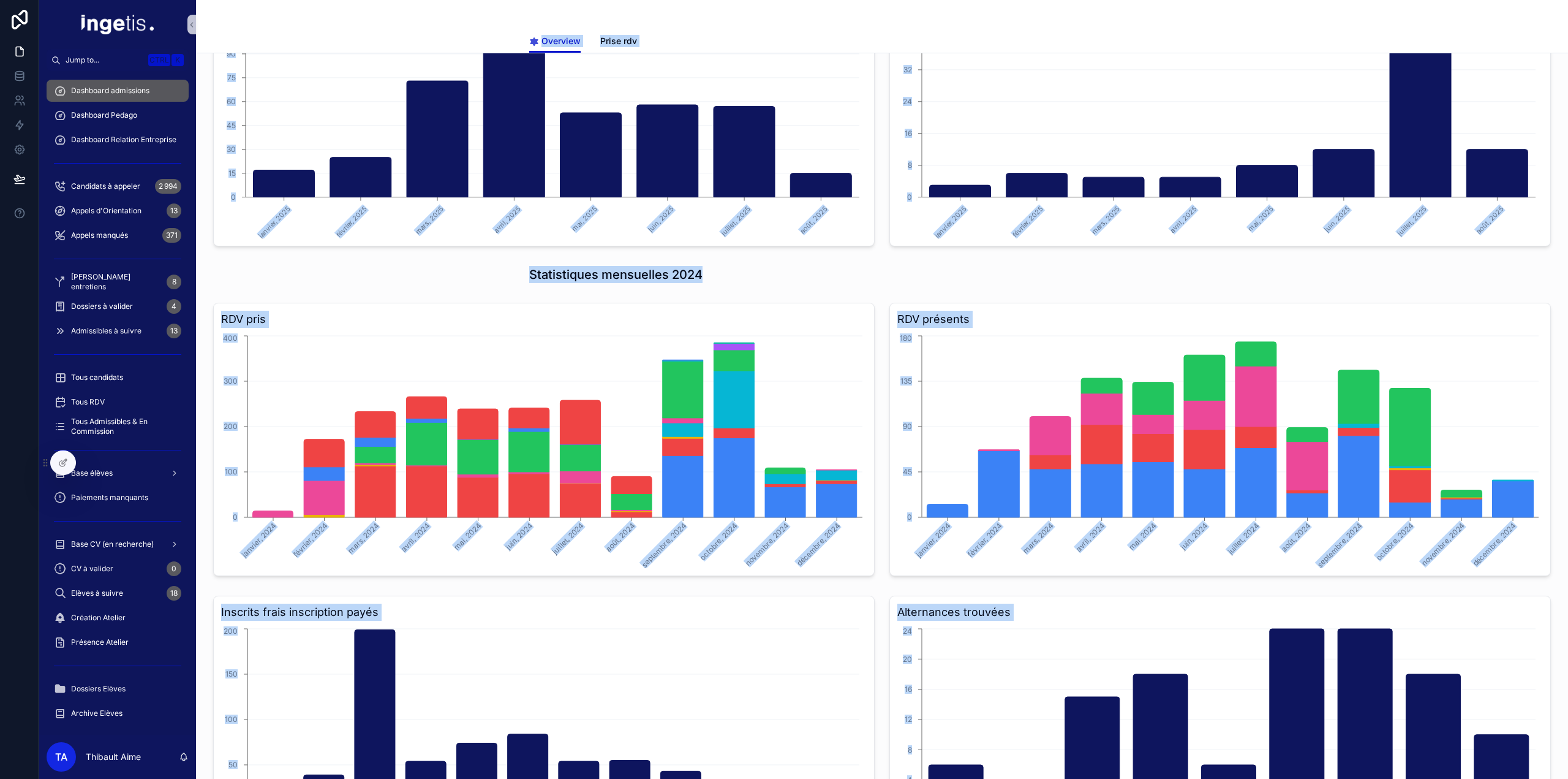
scroll to position [969, 0]
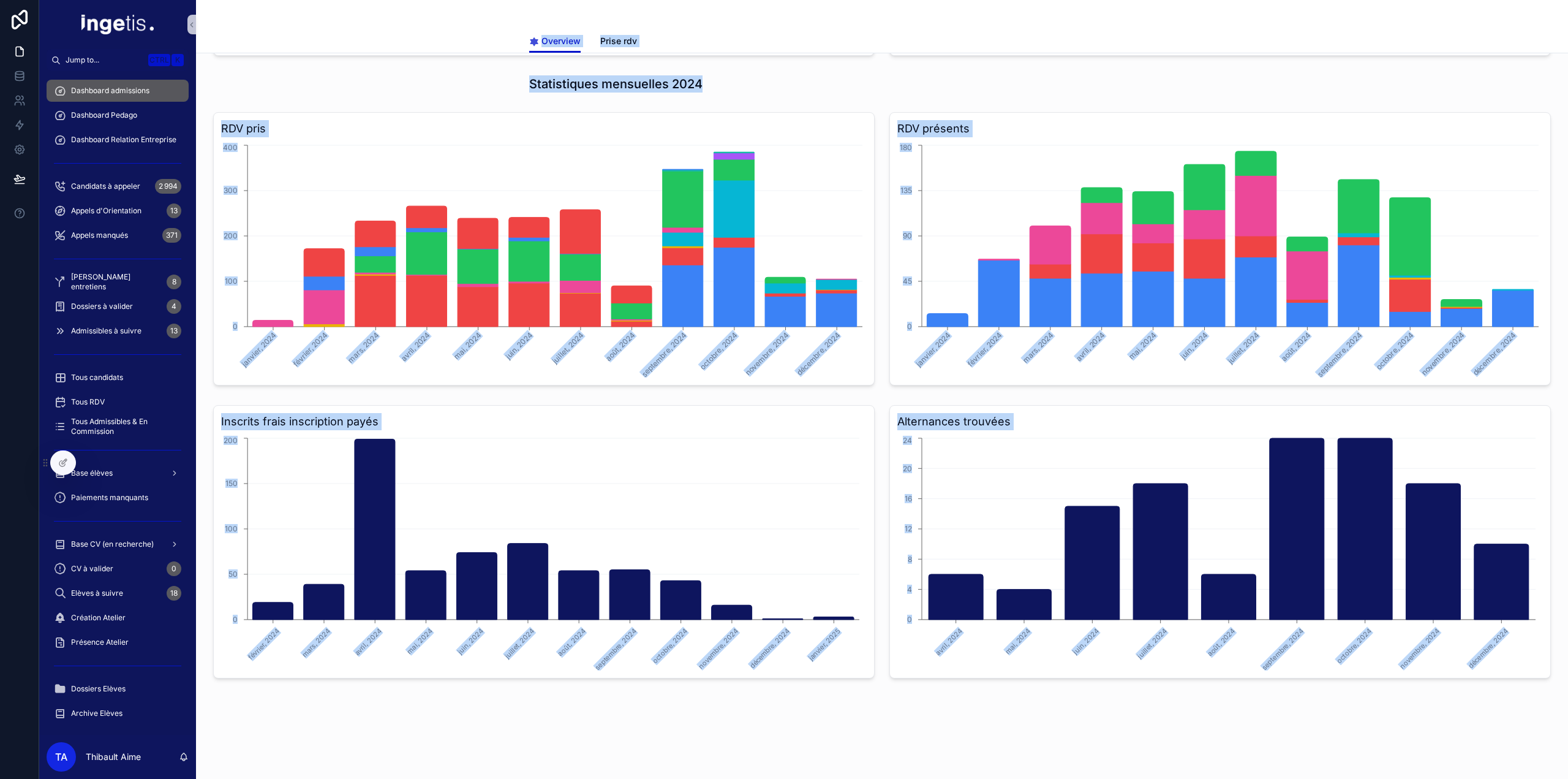
drag, startPoint x: 359, startPoint y: 31, endPoint x: 1267, endPoint y: 699, distance: 1127.2
click at [1102, 778] on html "Jump to... Ctrl K Dashboard admissions Dashboard Pedago Dashboard Relation Entr…" at bounding box center [784, 390] width 1568 height 779
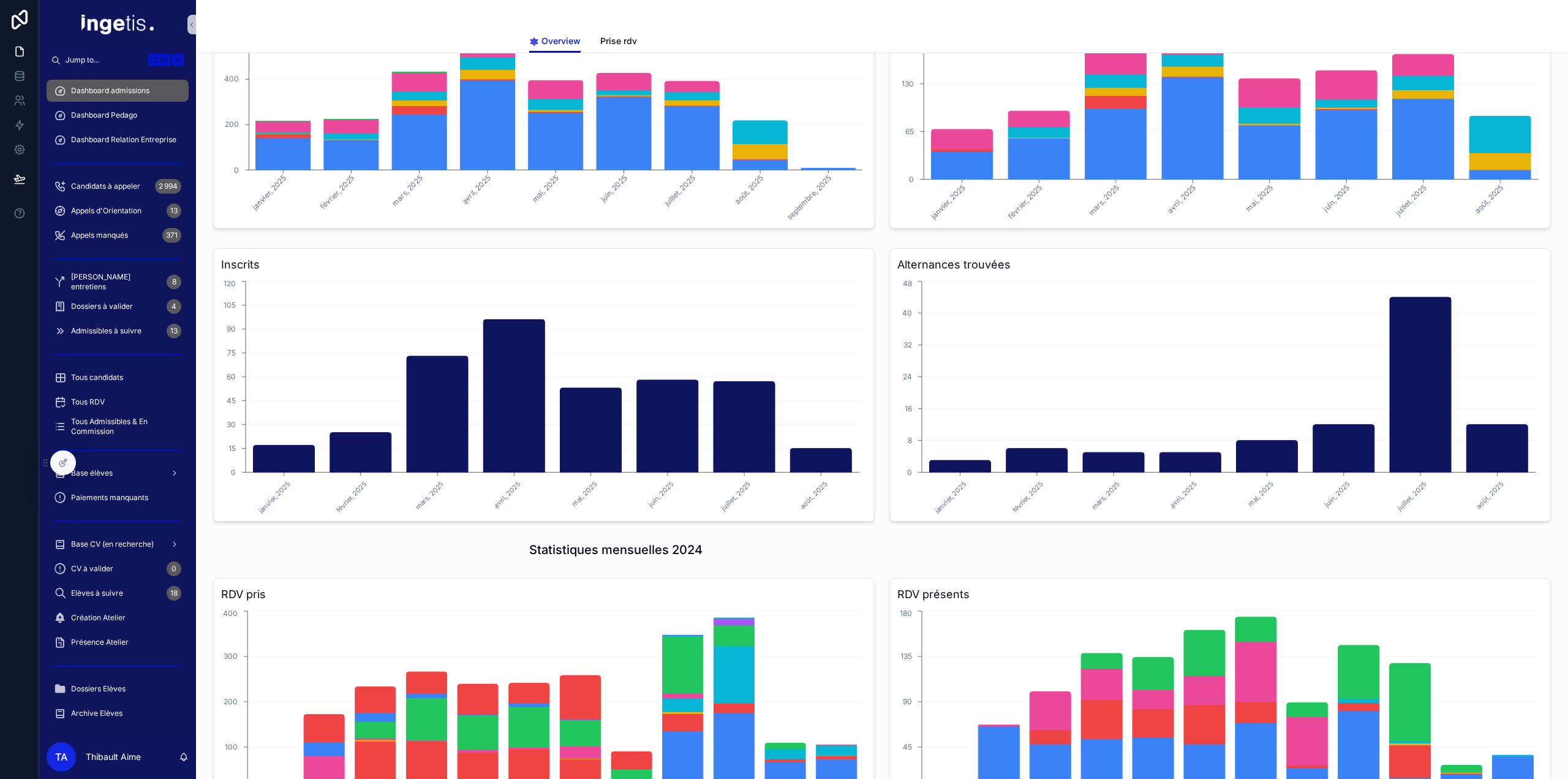
scroll to position [0, 0]
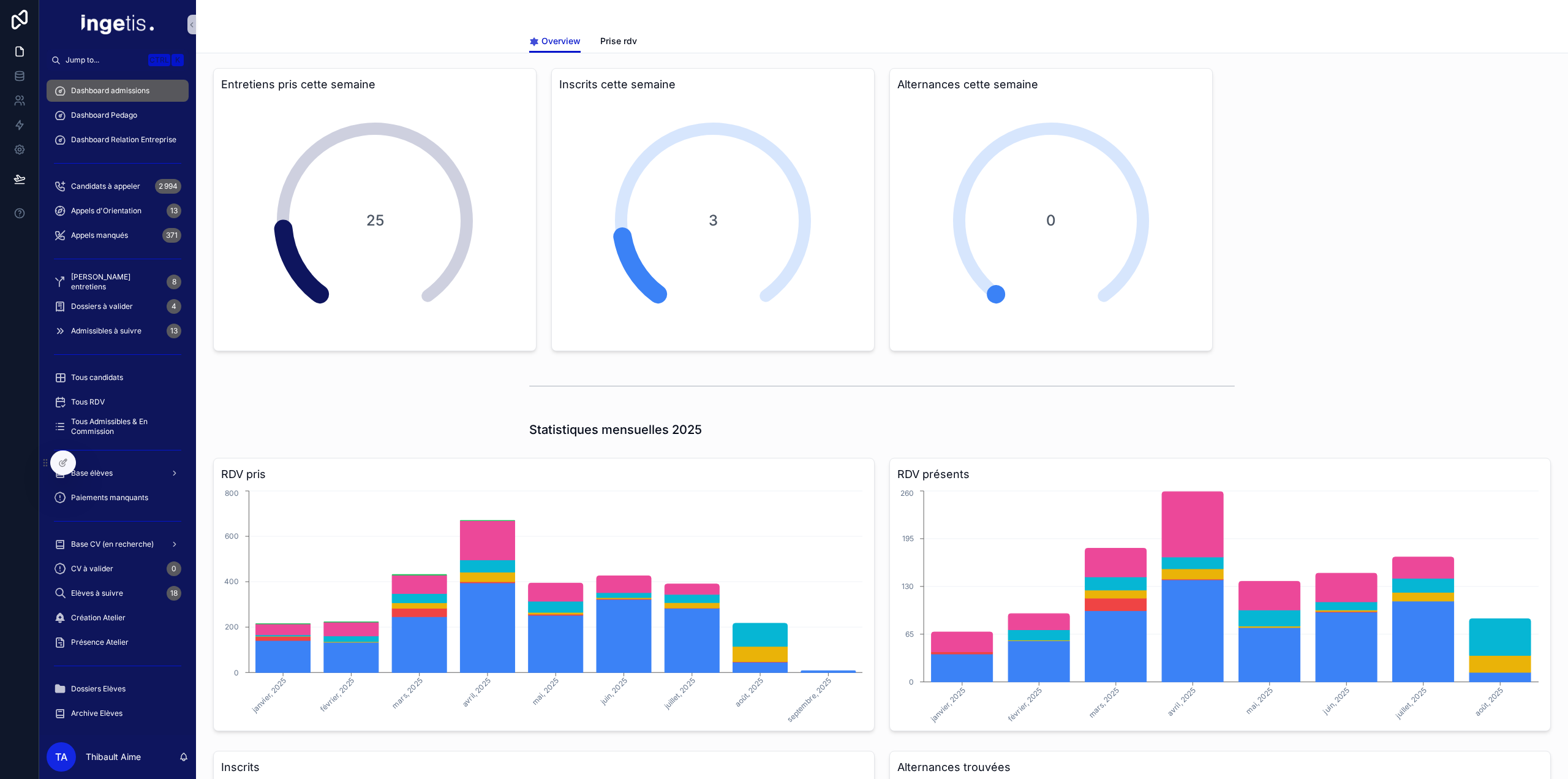
drag, startPoint x: 1536, startPoint y: 696, endPoint x: 215, endPoint y: -74, distance: 1529.0
click at [215, 0] on html "Jump to... Ctrl K Dashboard admissions Dashboard Pedago Dashboard Relation Entr…" at bounding box center [784, 390] width 1568 height 779
click at [415, 26] on div "Overview Overview Prise rdv" at bounding box center [882, 26] width 1372 height 53
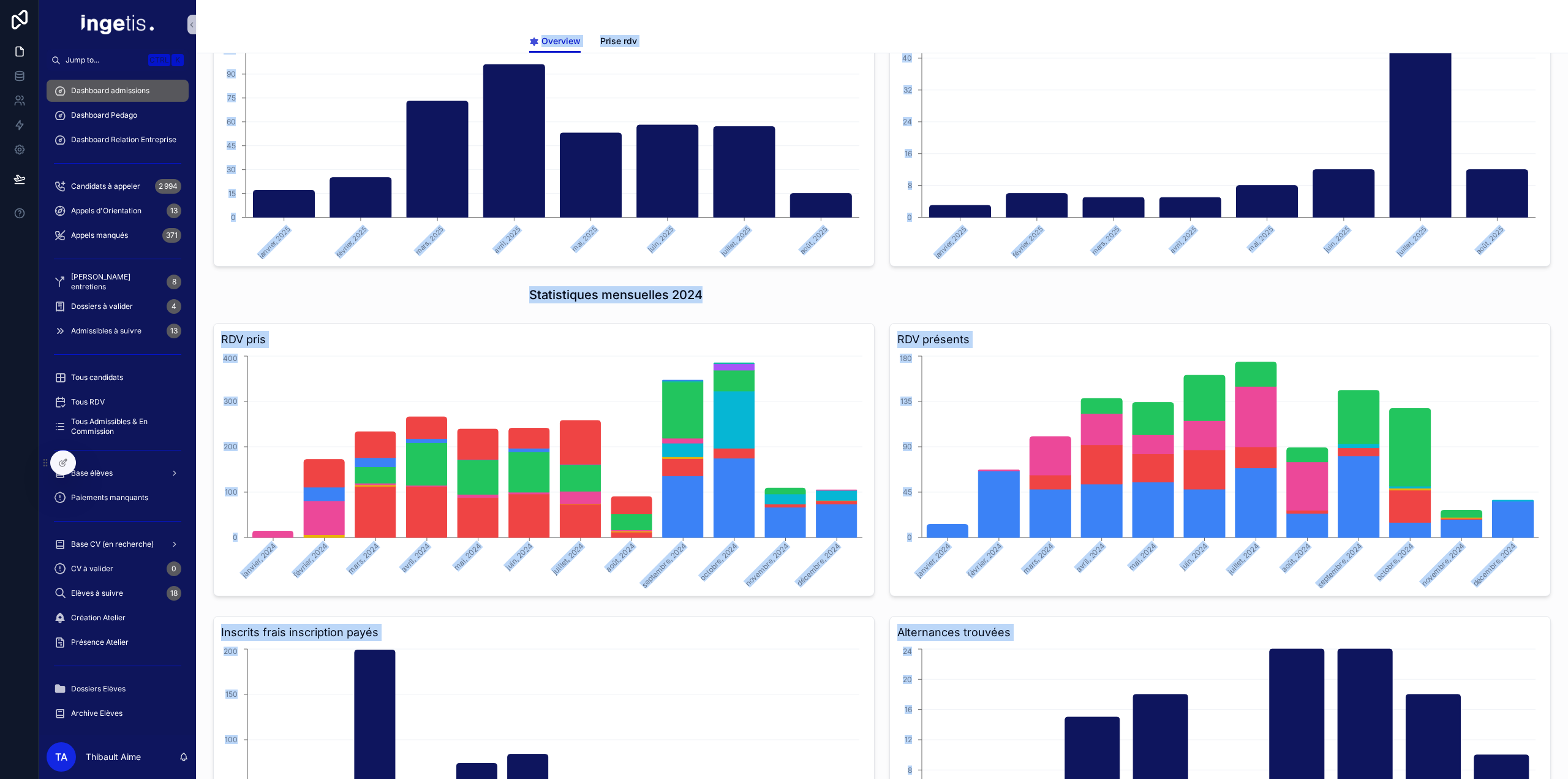
scroll to position [969, 0]
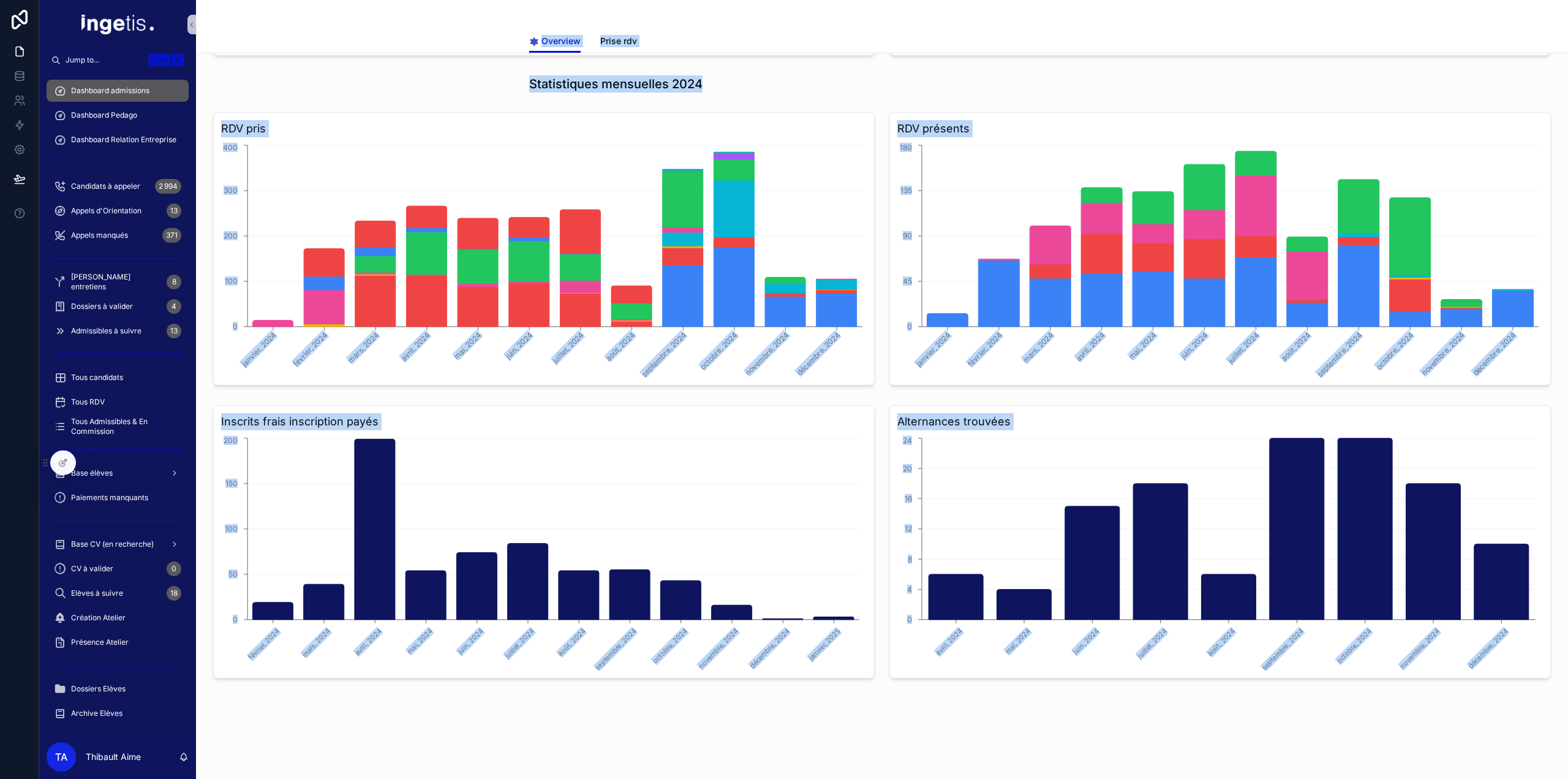
drag, startPoint x: 415, startPoint y: 26, endPoint x: 1445, endPoint y: 808, distance: 1293.2
click at [1445, 778] on html "Jump to... Ctrl K Dashboard admissions Dashboard Pedago Dashboard Relation Entr…" at bounding box center [784, 390] width 1568 height 779
click at [882, 475] on div "Alternances trouvées avril, 2024 mai, 2024 juin, 2024 juillet, 2024 août, 2024 …" at bounding box center [1220, 542] width 676 height 283
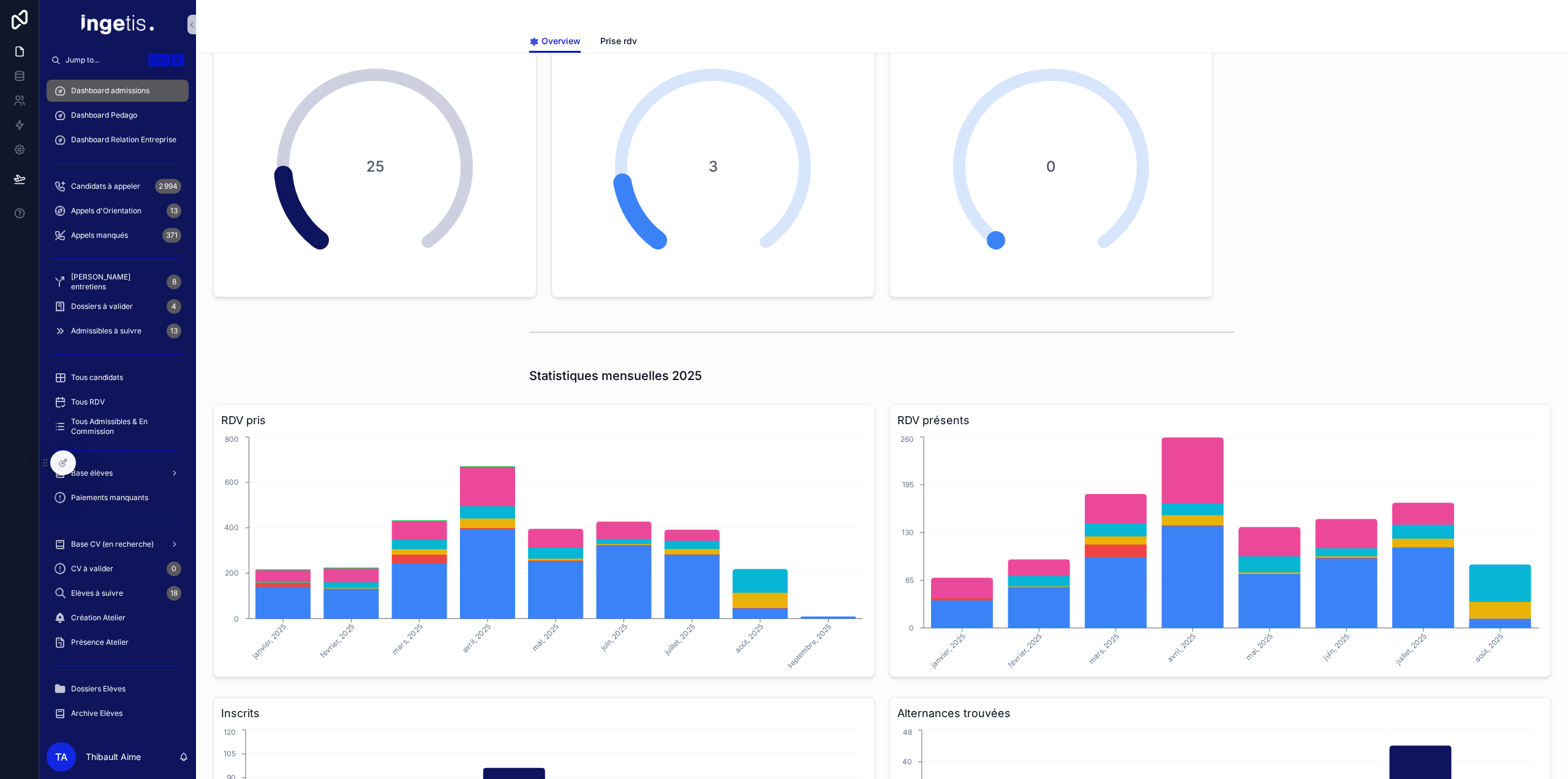
scroll to position [0, 0]
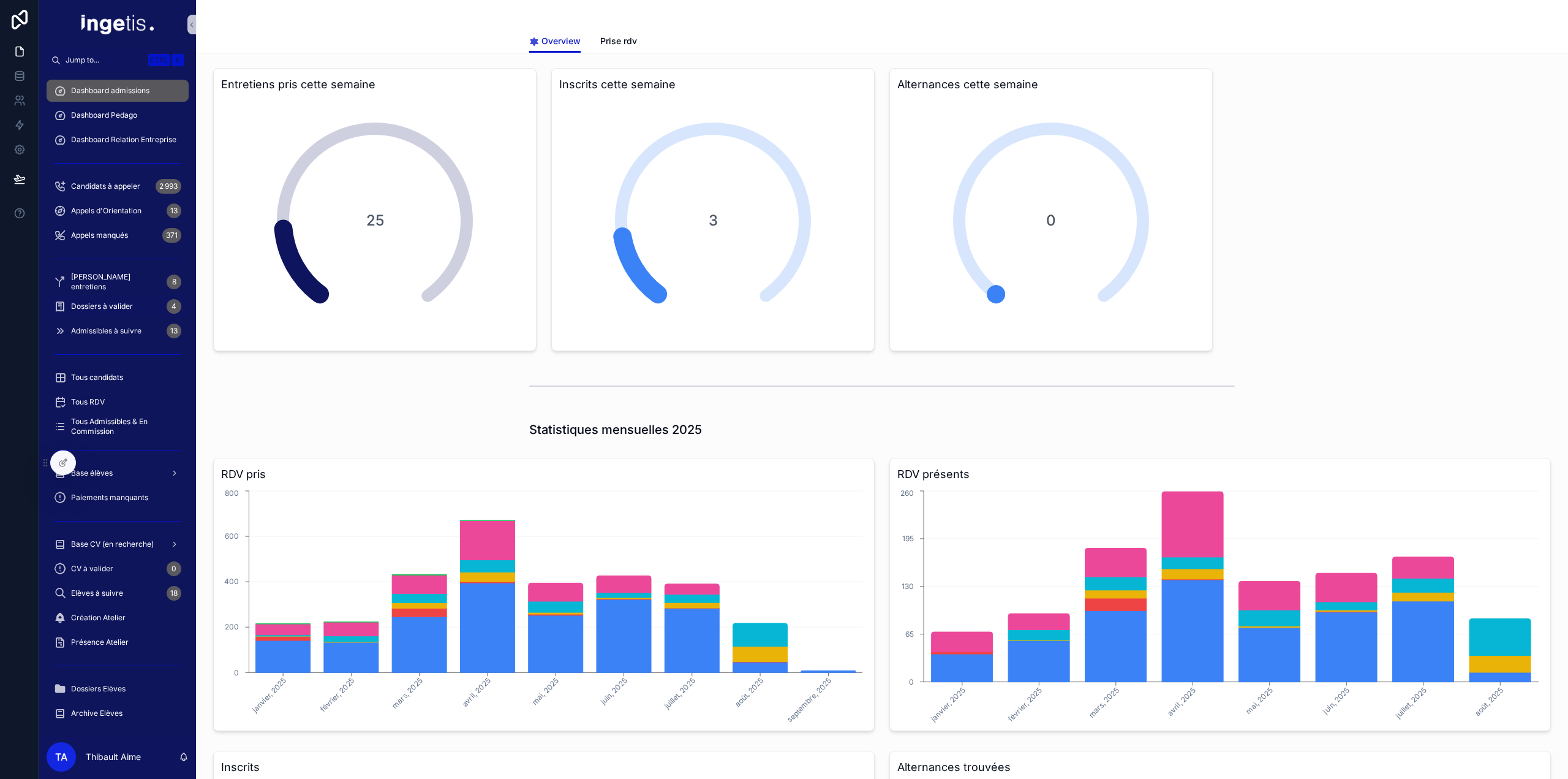
click at [106, 303] on span "Dossiers à valider" at bounding box center [102, 306] width 62 height 10
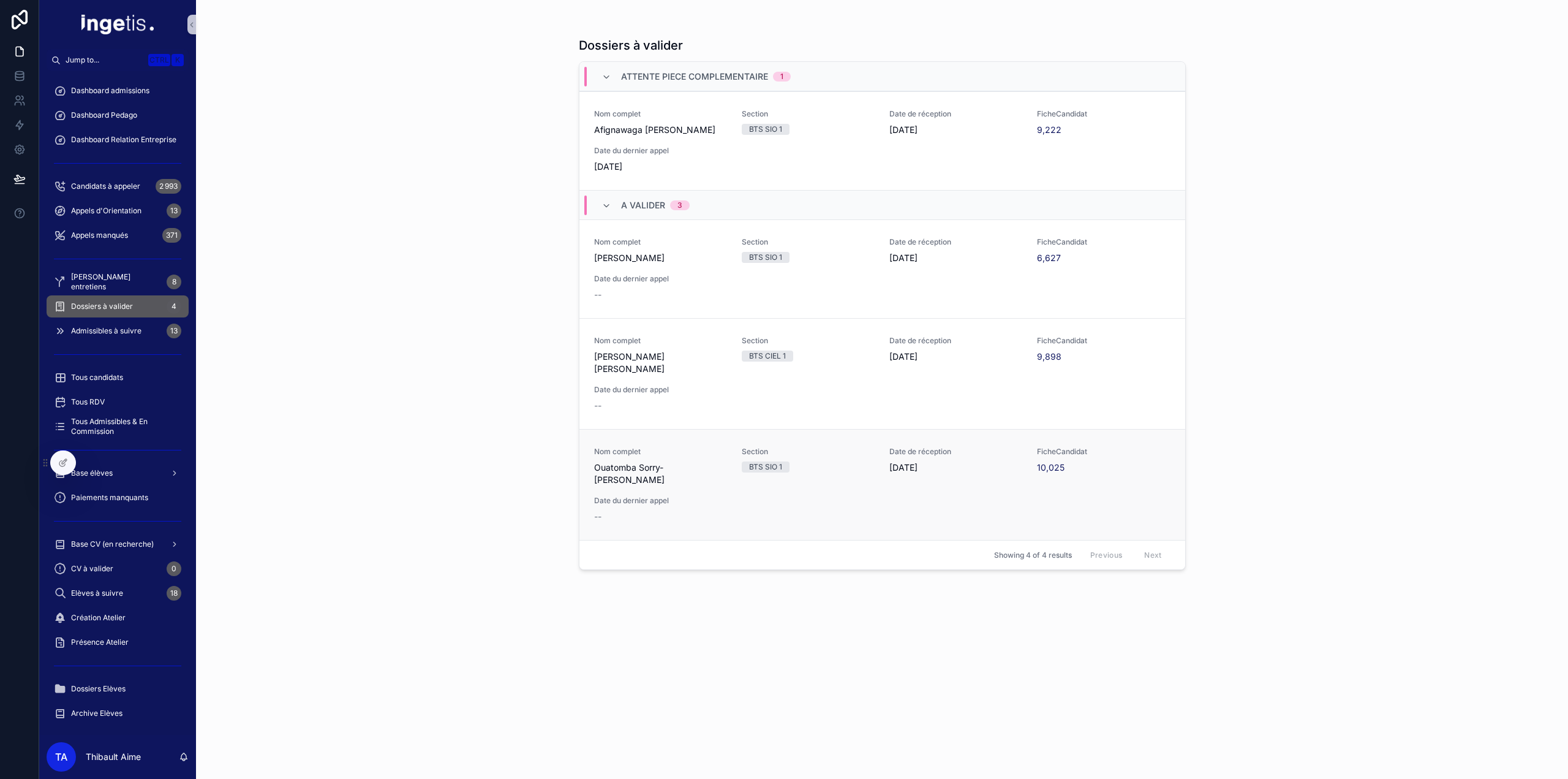
click at [727, 505] on link "Nom complet Ouatomba Sorry-Ibrahim Section BTS SIO 1 Date de réception 28/08/20…" at bounding box center [882, 484] width 606 height 111
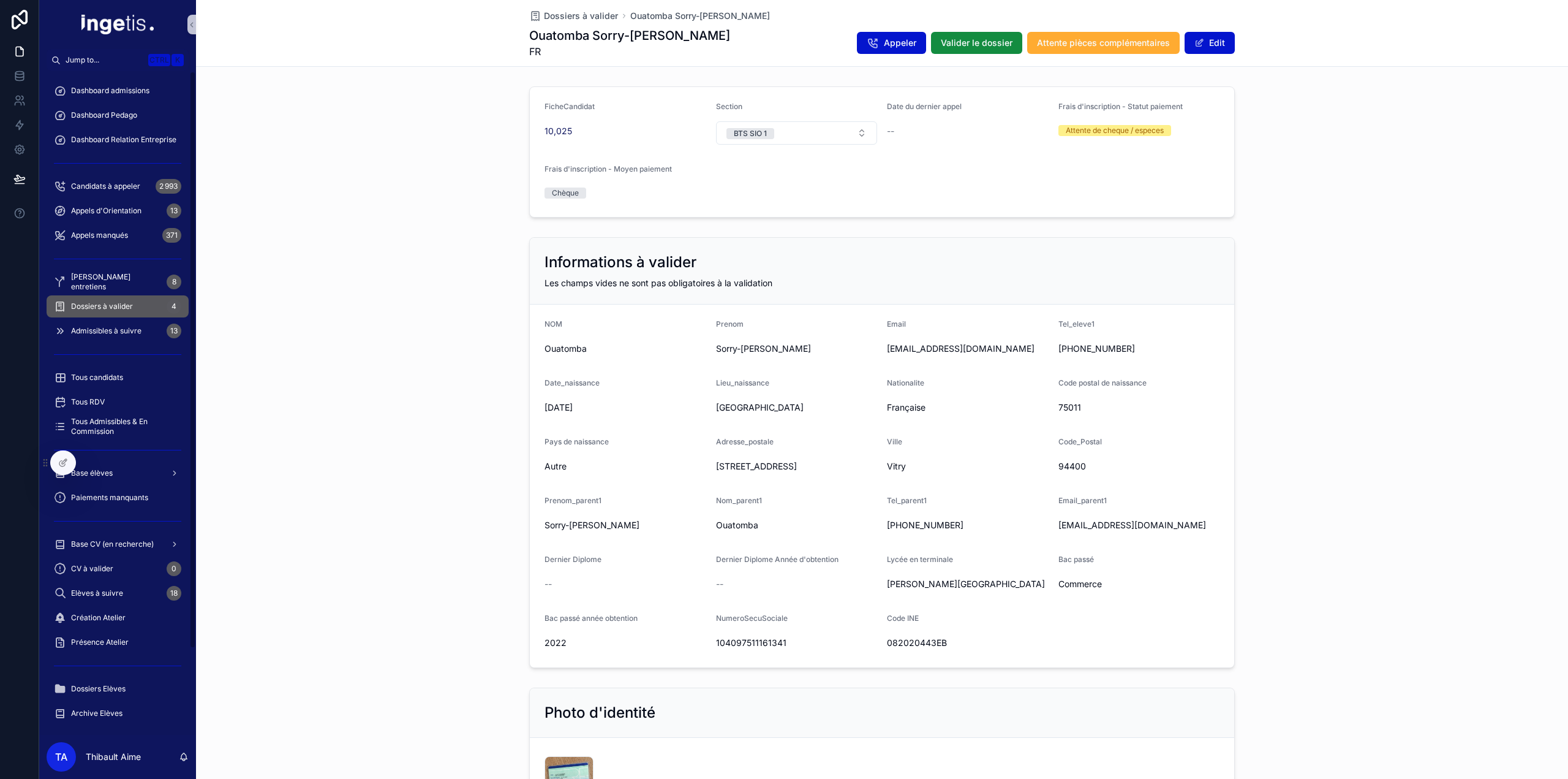
click at [118, 302] on span "Dossiers à valider" at bounding box center [102, 306] width 62 height 10
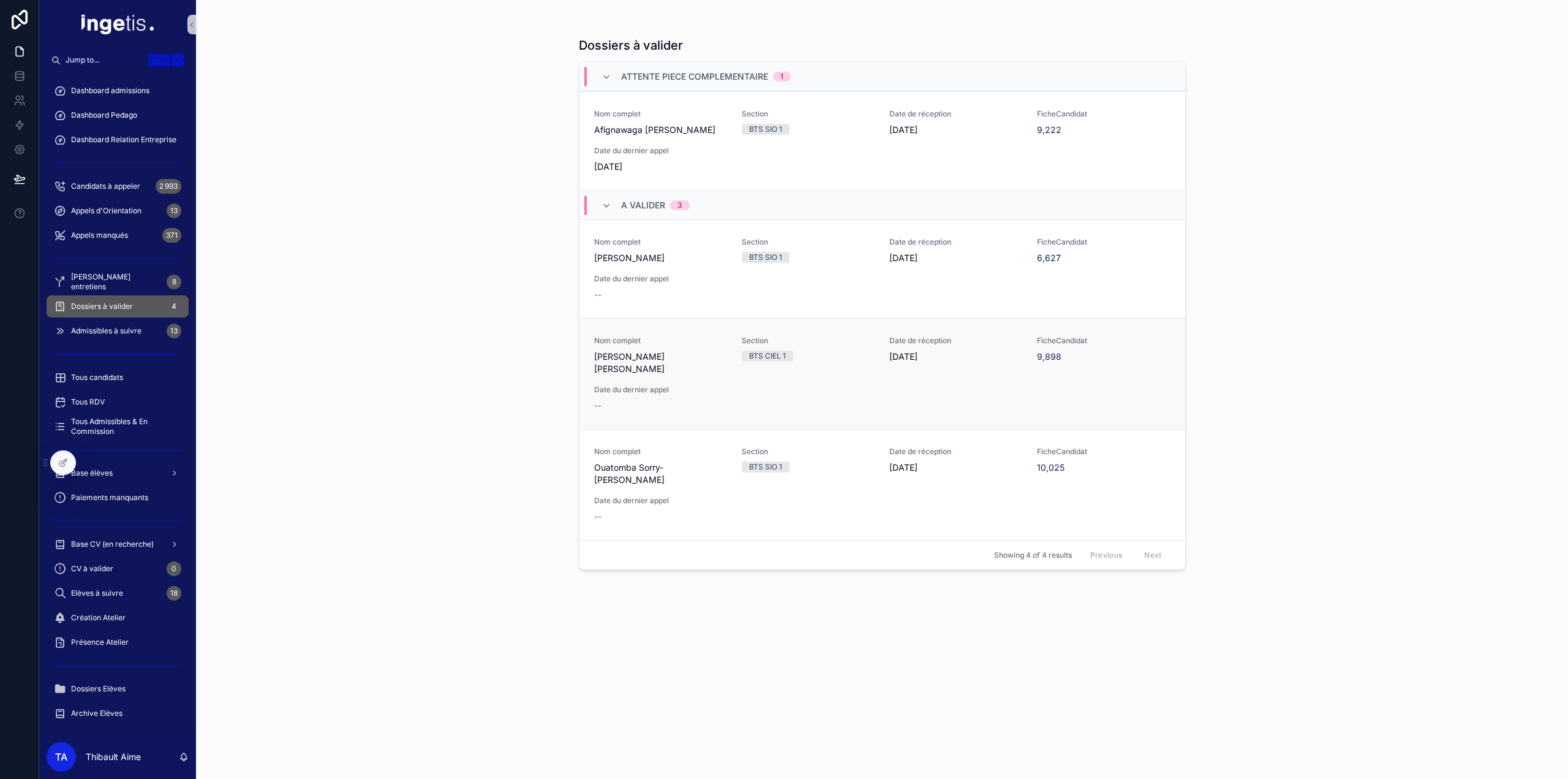
click at [645, 357] on span "BOIKA NKOYELA Chris" at bounding box center [661, 363] width 133 height 24
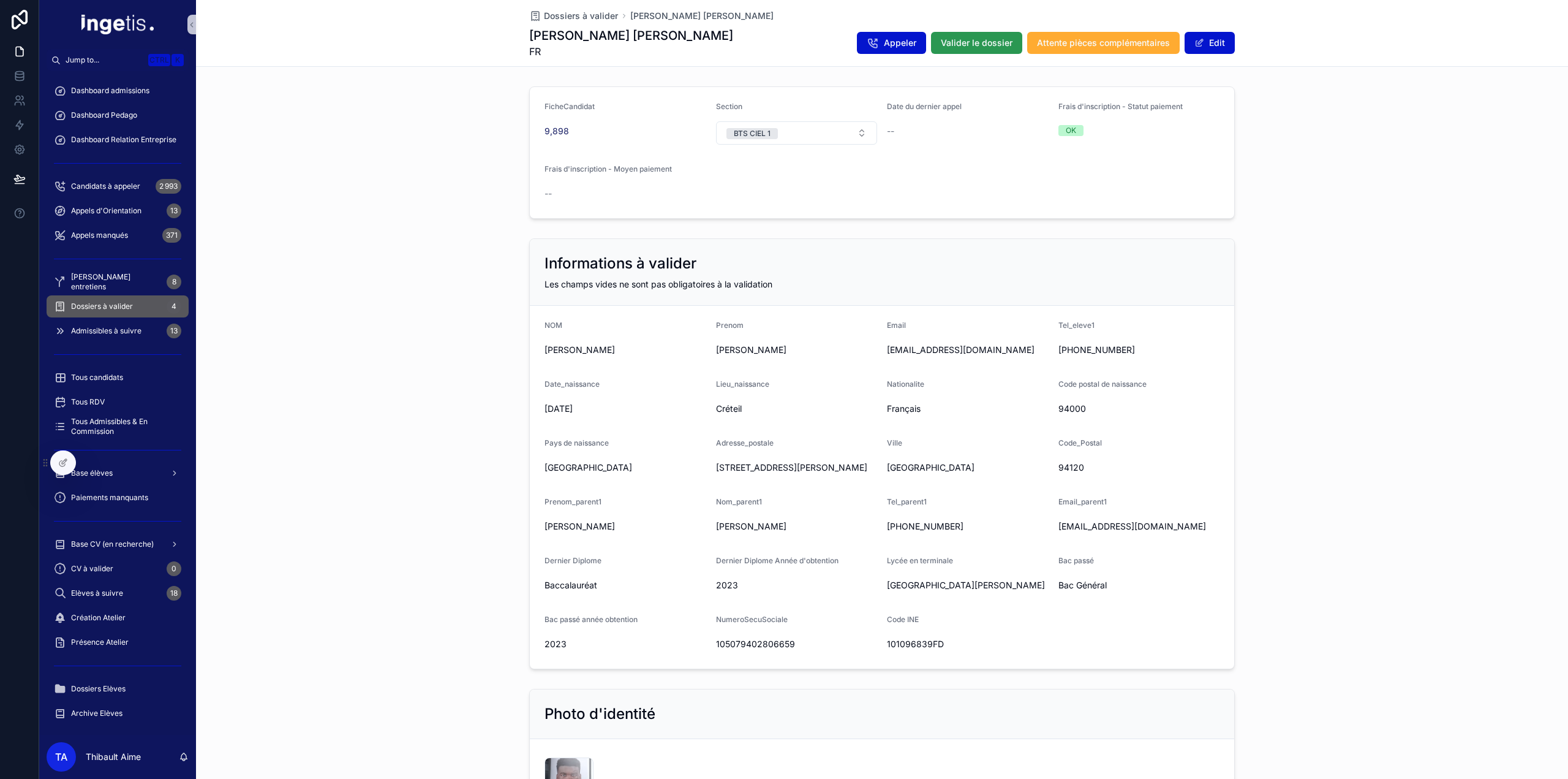
click at [984, 44] on span "Valider le dossier" at bounding box center [977, 43] width 71 height 12
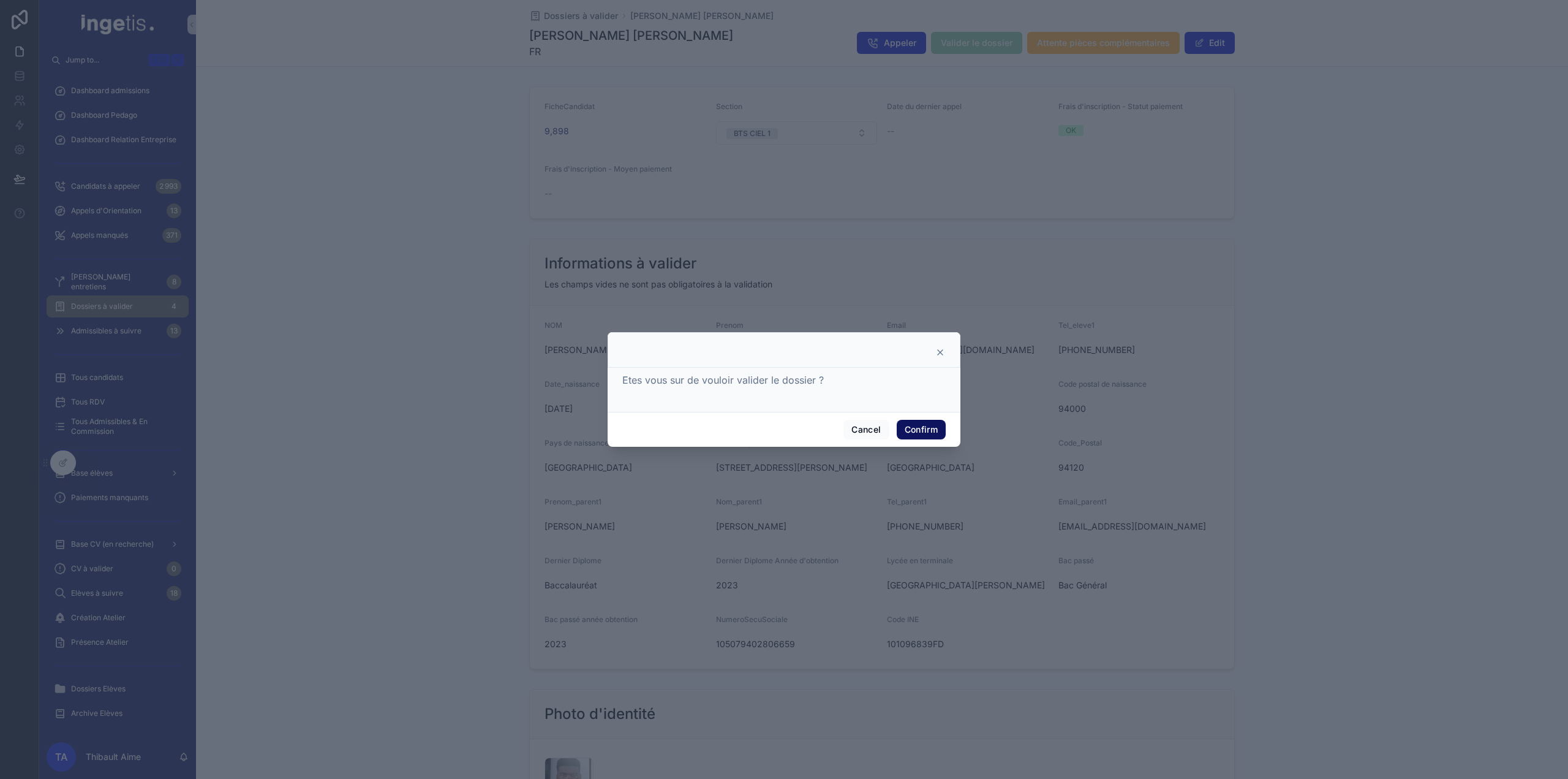
click at [916, 426] on button "Confirm" at bounding box center [921, 429] width 49 height 20
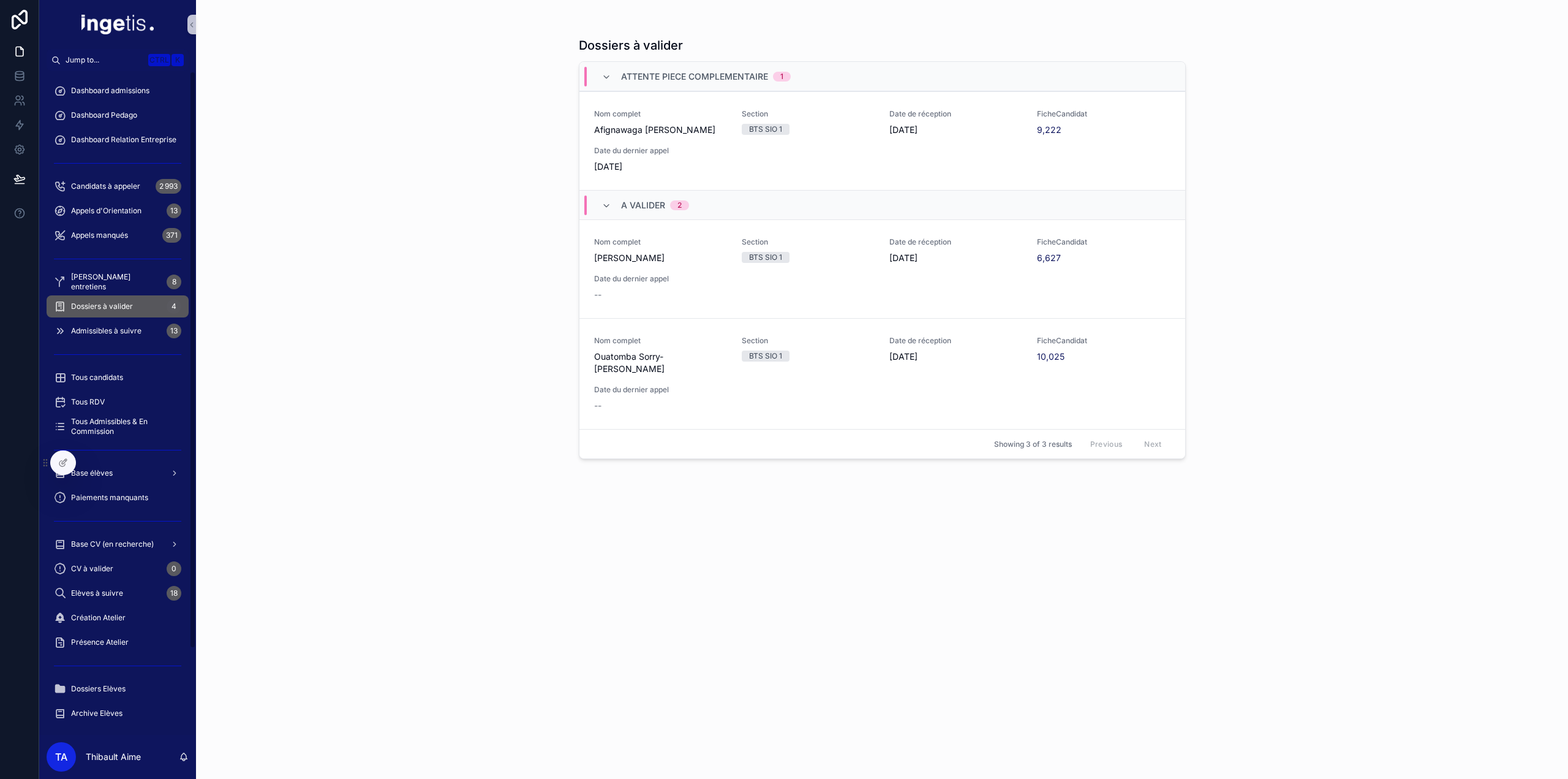
click at [143, 303] on div "Dossiers à valider 4" at bounding box center [117, 306] width 128 height 20
click at [746, 279] on div "Nom complet ZAMAN Anice Section BTS SIO 1 Date de réception 06/04/2025 FicheCan…" at bounding box center [882, 269] width 576 height 63
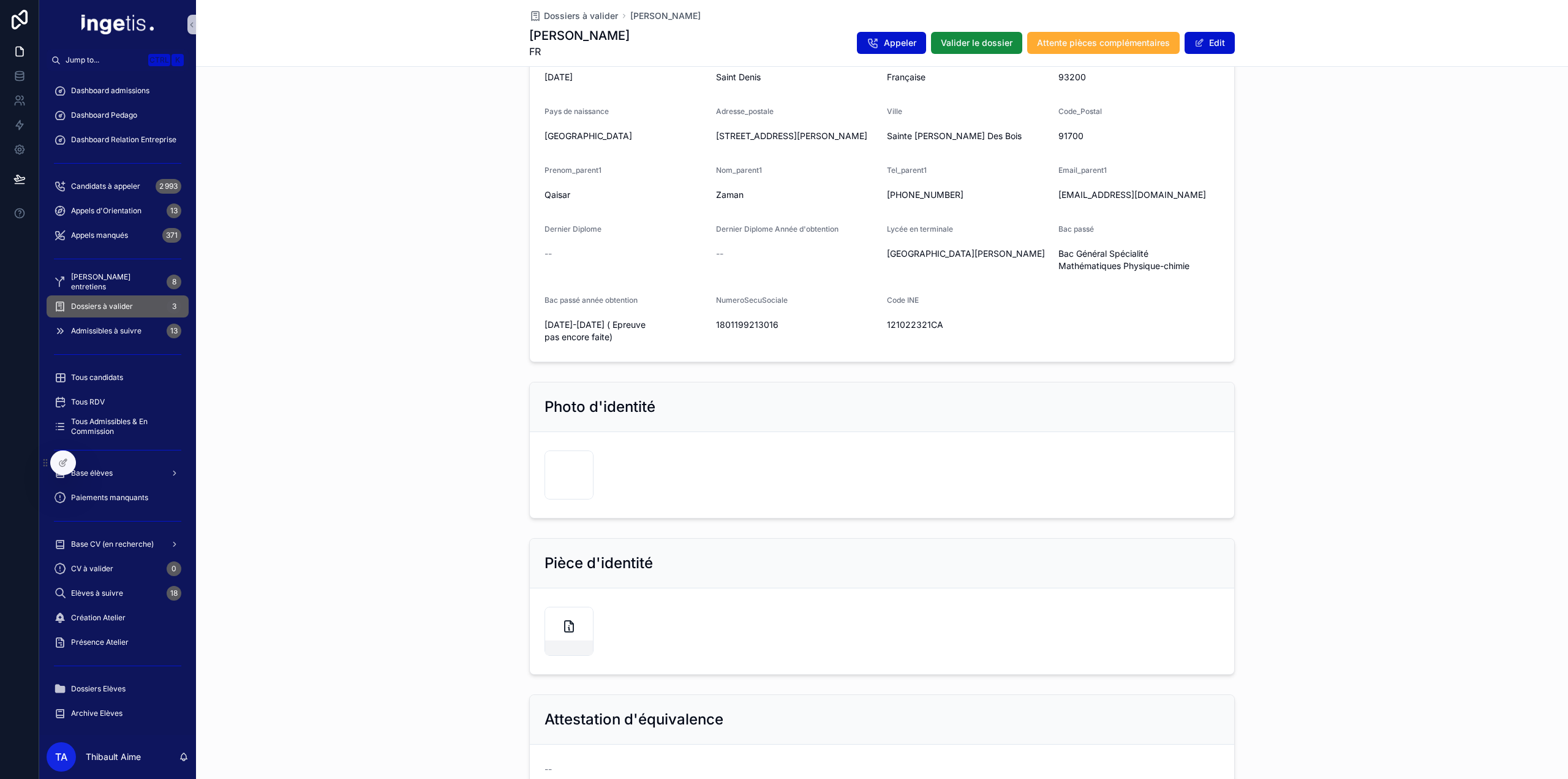
scroll to position [529, 0]
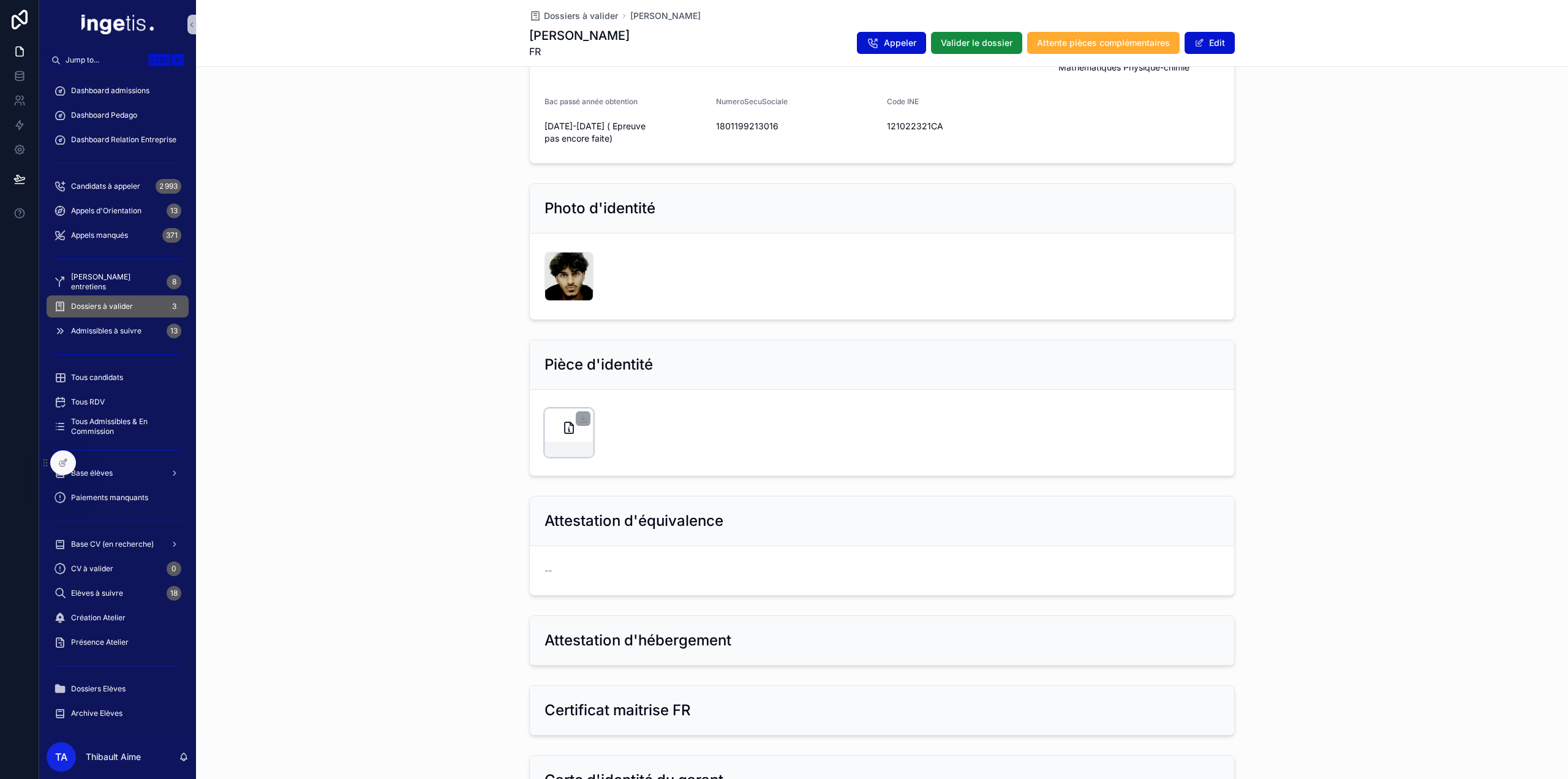
click at [553, 410] on div "scrollable content" at bounding box center [569, 432] width 49 height 49
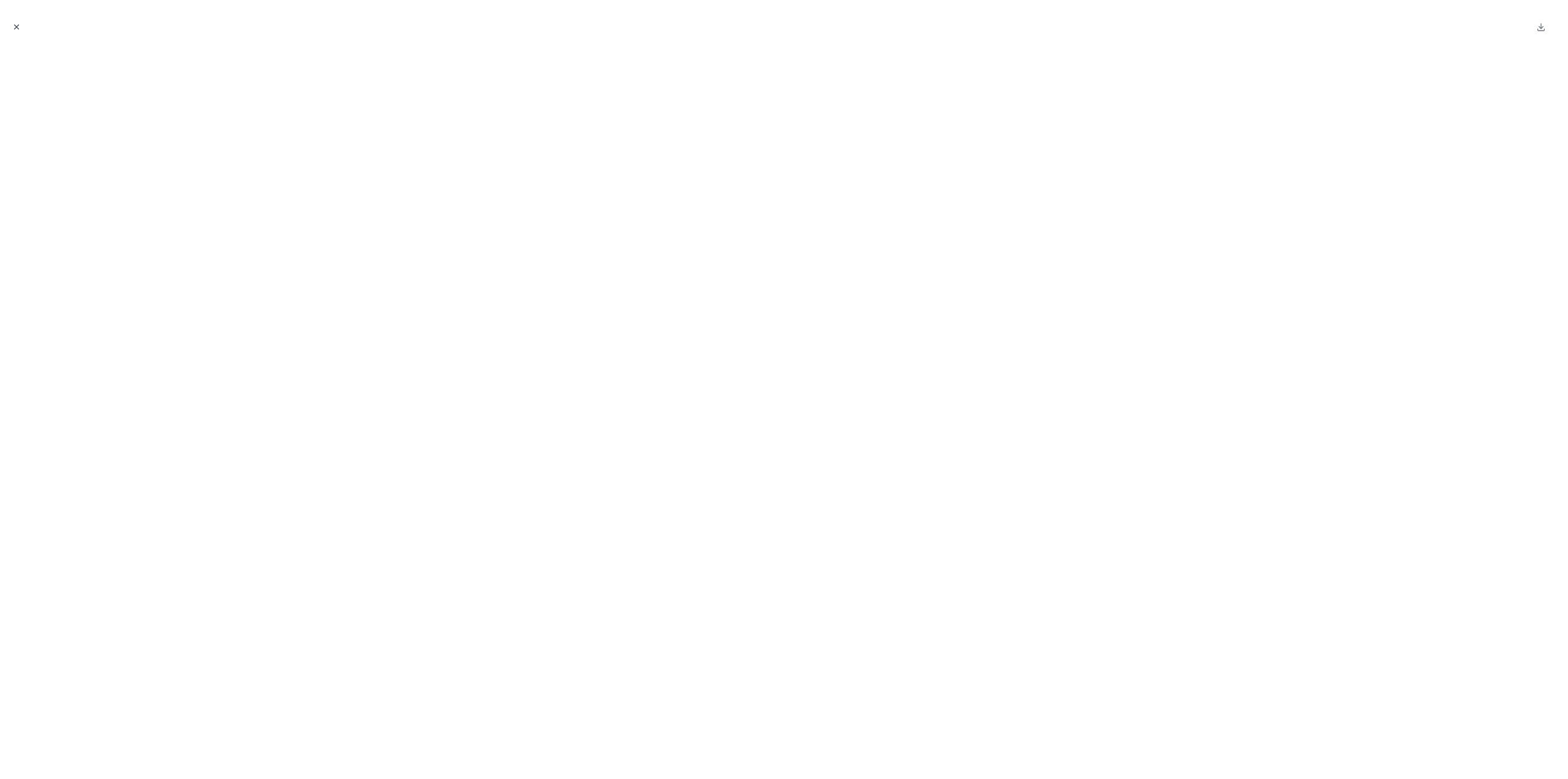
click at [18, 25] on icon "Close modal" at bounding box center [17, 27] width 4 height 4
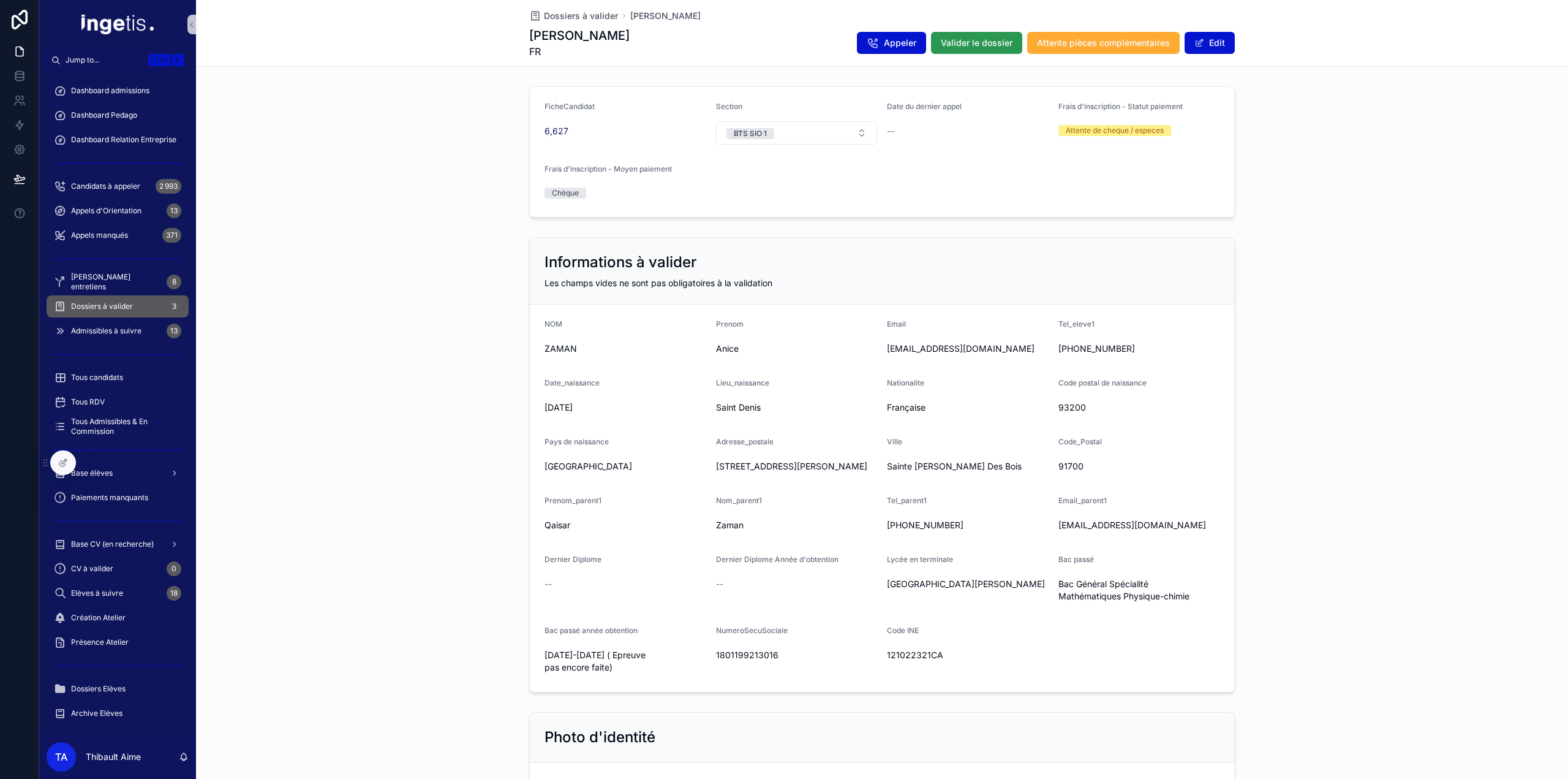
click at [1010, 43] on button "Valider le dossier" at bounding box center [976, 43] width 91 height 22
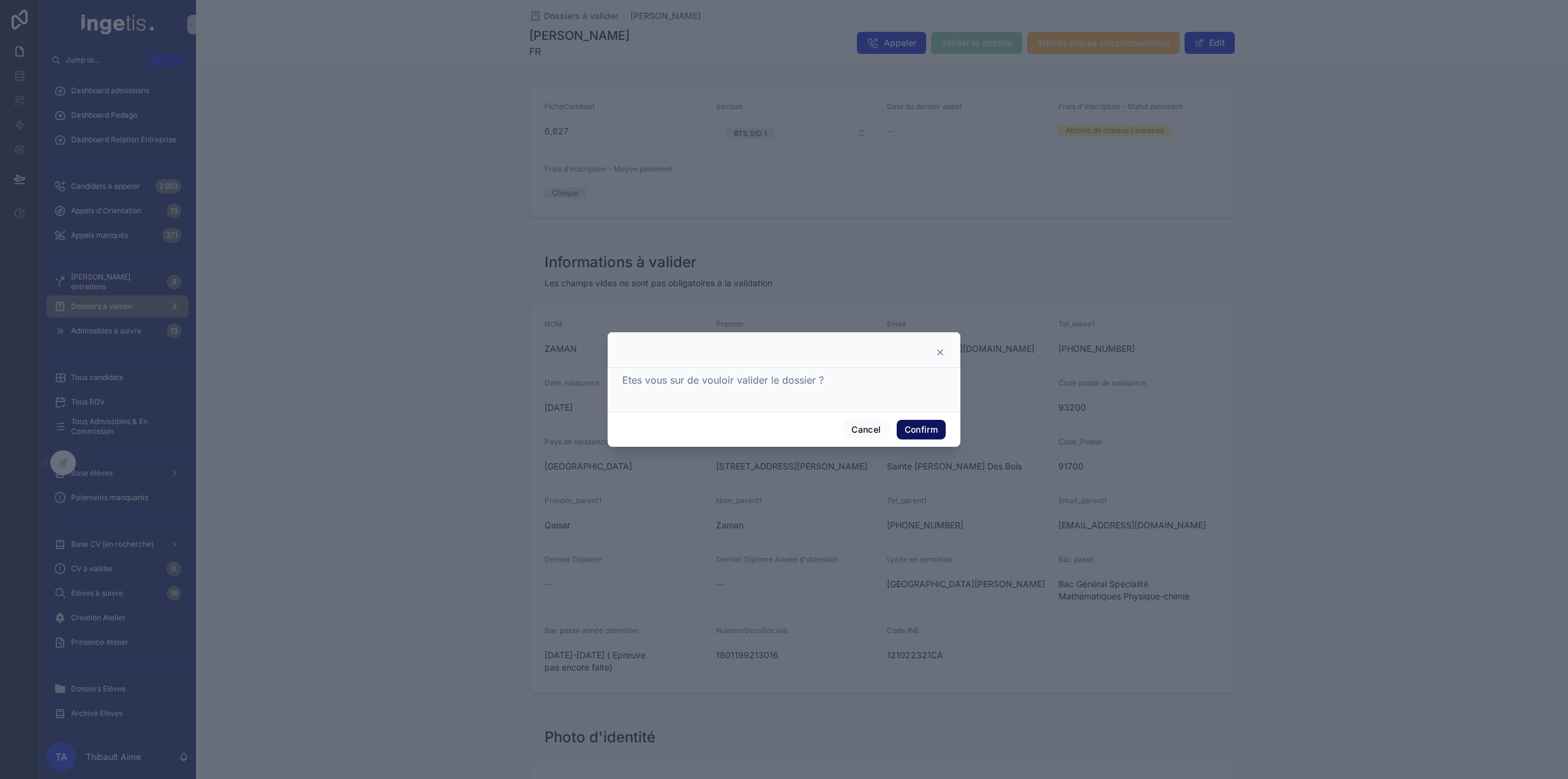
click at [925, 432] on button "Confirm" at bounding box center [921, 429] width 49 height 20
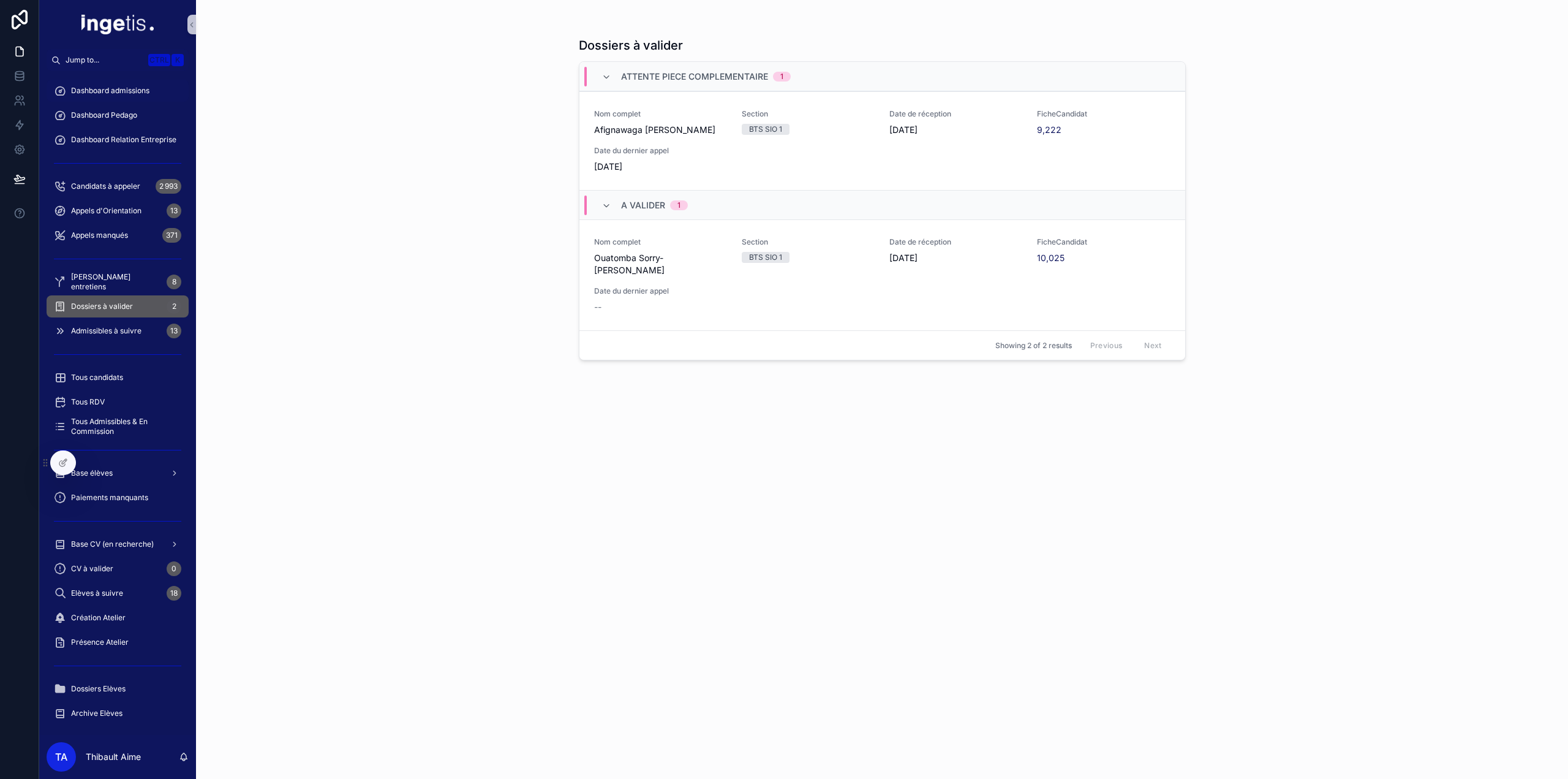
click at [117, 84] on div "Dashboard admissions" at bounding box center [117, 90] width 128 height 20
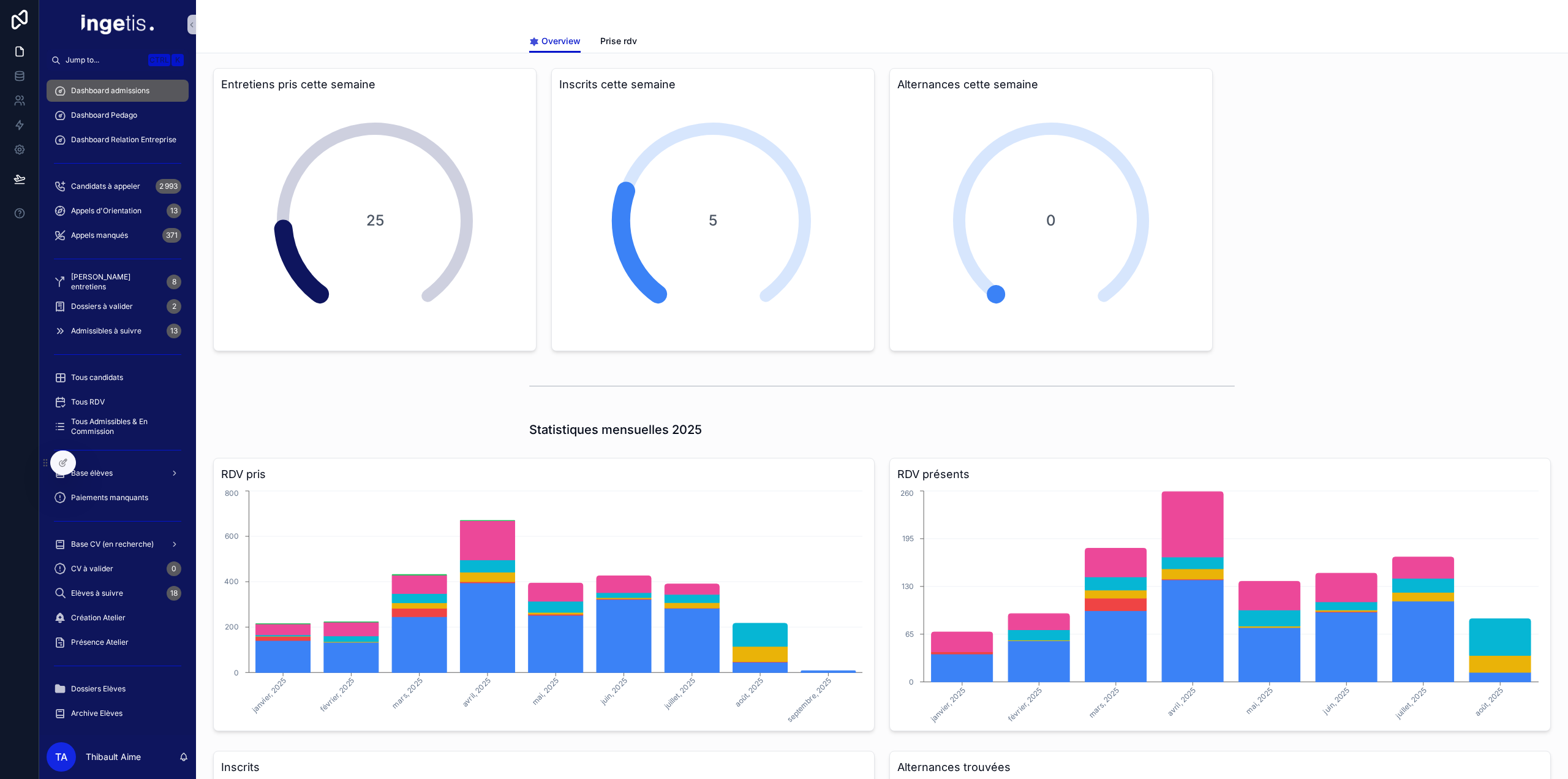
drag, startPoint x: 595, startPoint y: 1, endPoint x: 478, endPoint y: 70, distance: 135.8
click at [471, 68] on div "Entretiens pris cette semaine 25" at bounding box center [375, 210] width 323 height 283
click at [215, 93] on div "Entretiens pris cette semaine 25" at bounding box center [375, 210] width 323 height 283
drag, startPoint x: 215, startPoint y: 93, endPoint x: 475, endPoint y: 229, distance: 293.4
click at [475, 229] on div "Entretiens pris cette semaine 25" at bounding box center [375, 210] width 323 height 283
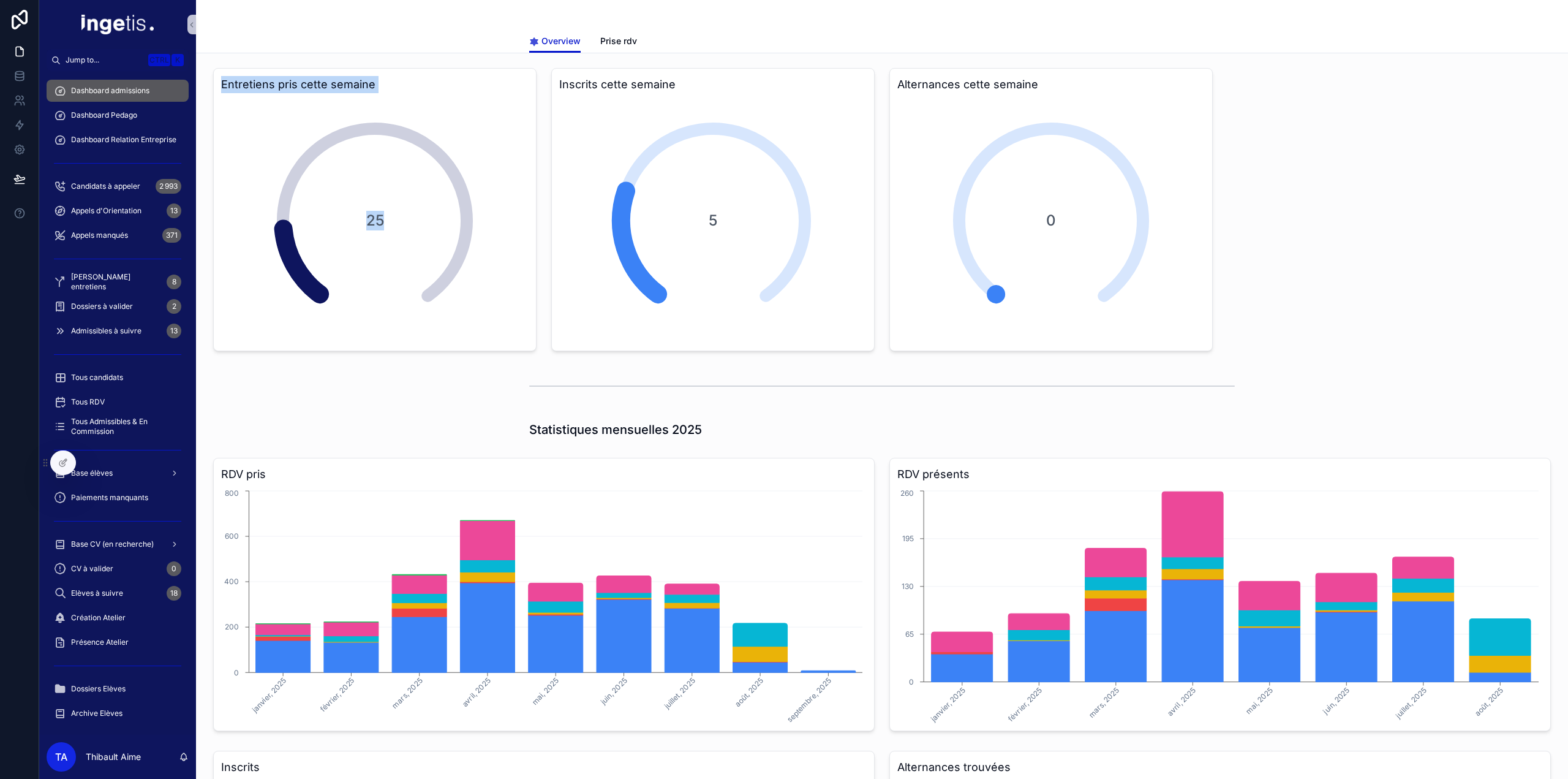
click at [475, 229] on div "25" at bounding box center [375, 221] width 245 height 245
click at [433, 261] on div "25" at bounding box center [375, 221] width 245 height 245
drag, startPoint x: 433, startPoint y: 261, endPoint x: 229, endPoint y: 59, distance: 287.1
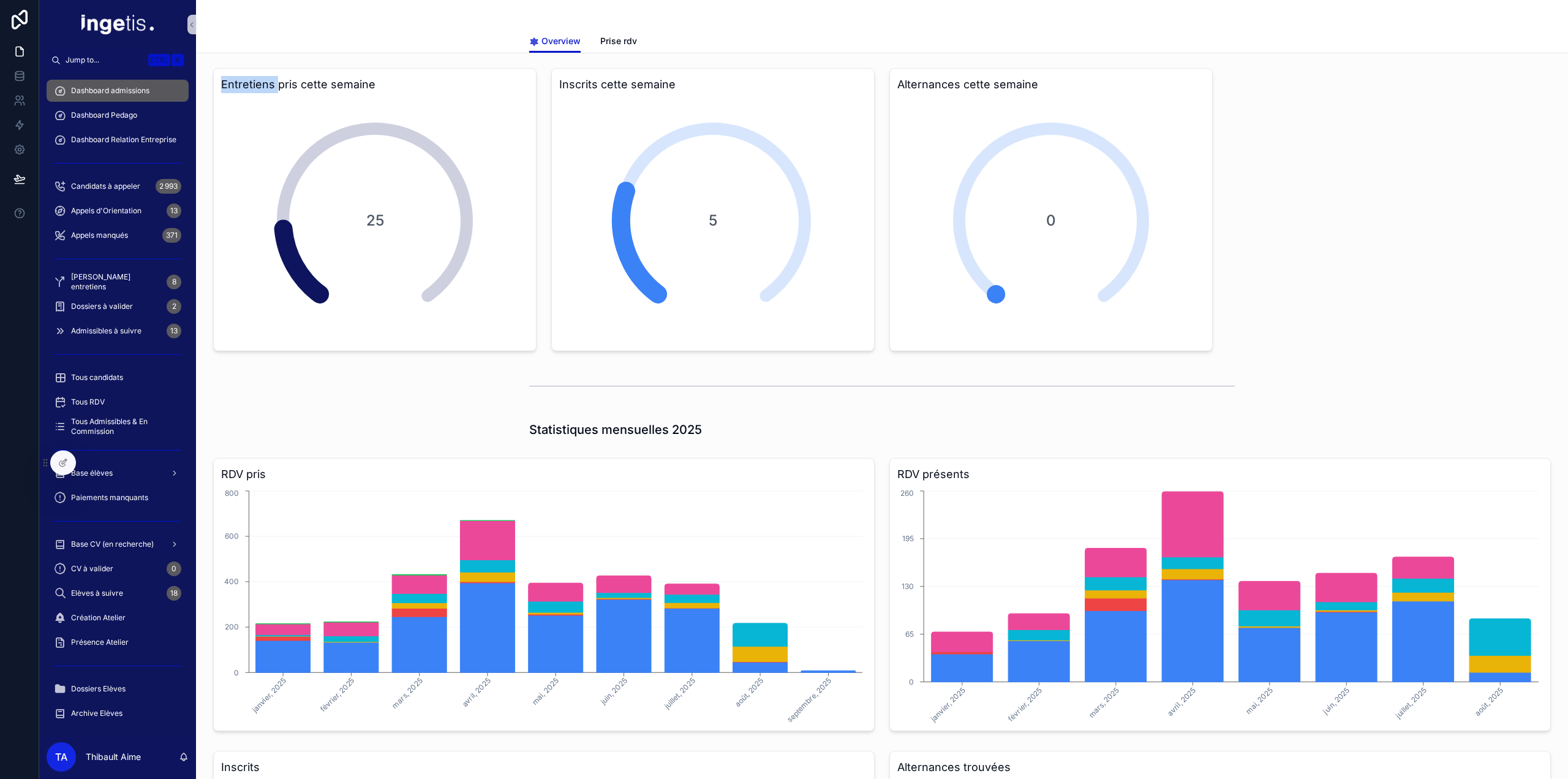
drag, startPoint x: 229, startPoint y: 59, endPoint x: 985, endPoint y: 316, distance: 798.5
drag, startPoint x: 1220, startPoint y: 358, endPoint x: 413, endPoint y: 20, distance: 874.9
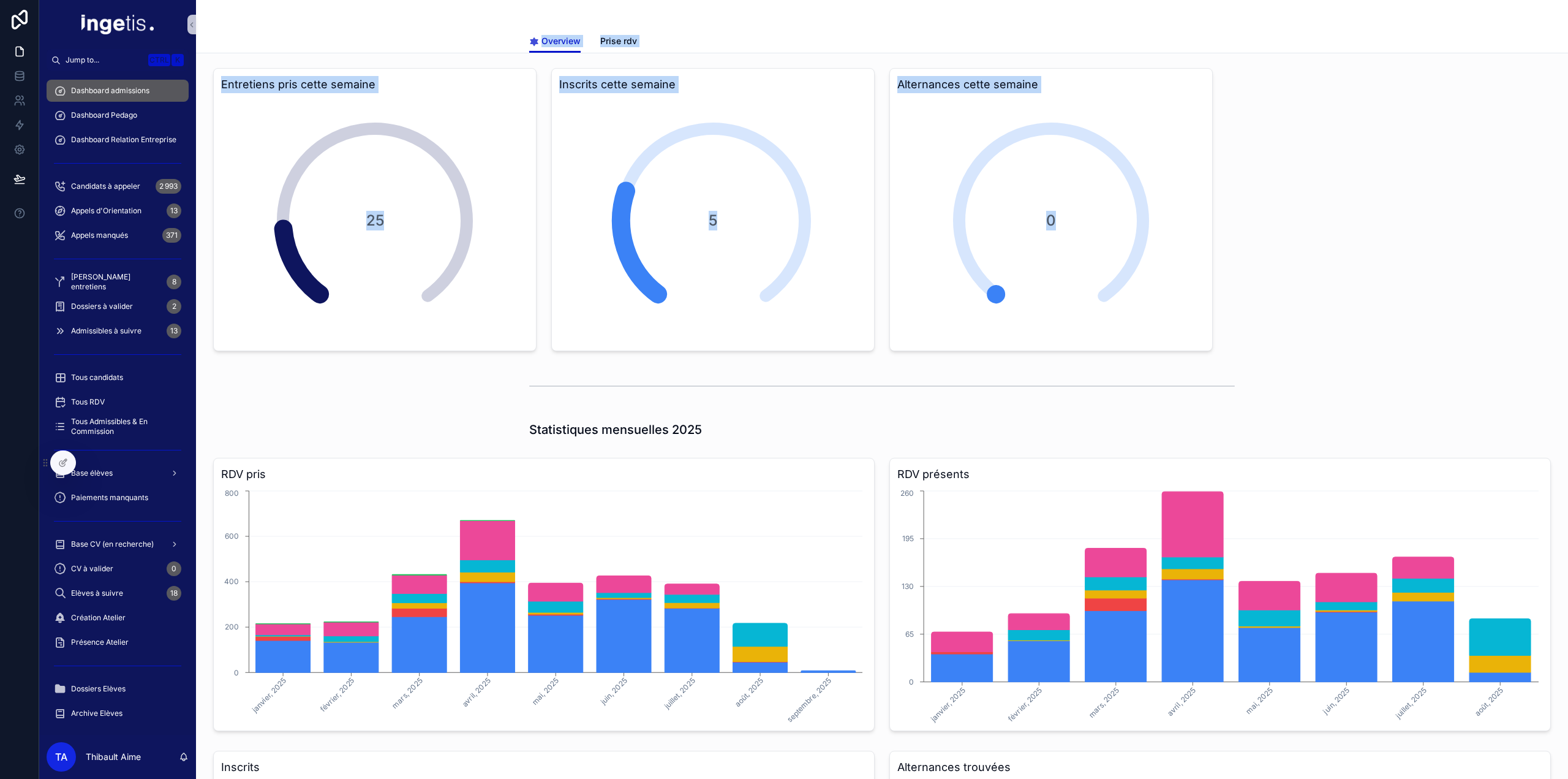
click at [413, 20] on div "Overview Overview Prise rdv" at bounding box center [882, 26] width 1372 height 53
drag, startPoint x: 413, startPoint y: 20, endPoint x: 1209, endPoint y: 358, distance: 864.8
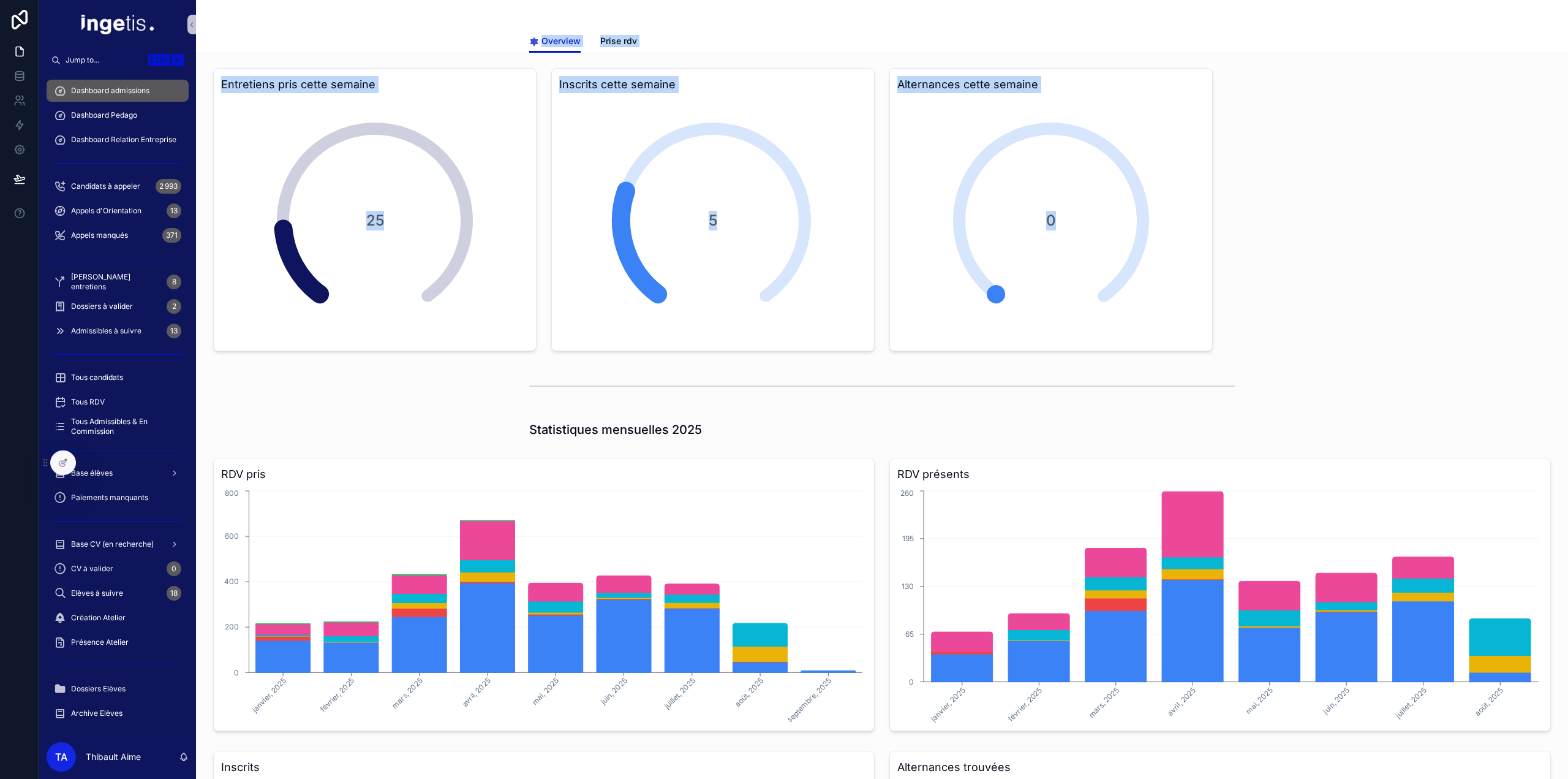
drag, startPoint x: 1209, startPoint y: 358, endPoint x: 465, endPoint y: 43, distance: 807.9
click at [465, 43] on div "Overview Prise rdv" at bounding box center [882, 41] width 1358 height 23
drag, startPoint x: 465, startPoint y: 43, endPoint x: 1294, endPoint y: 408, distance: 905.8
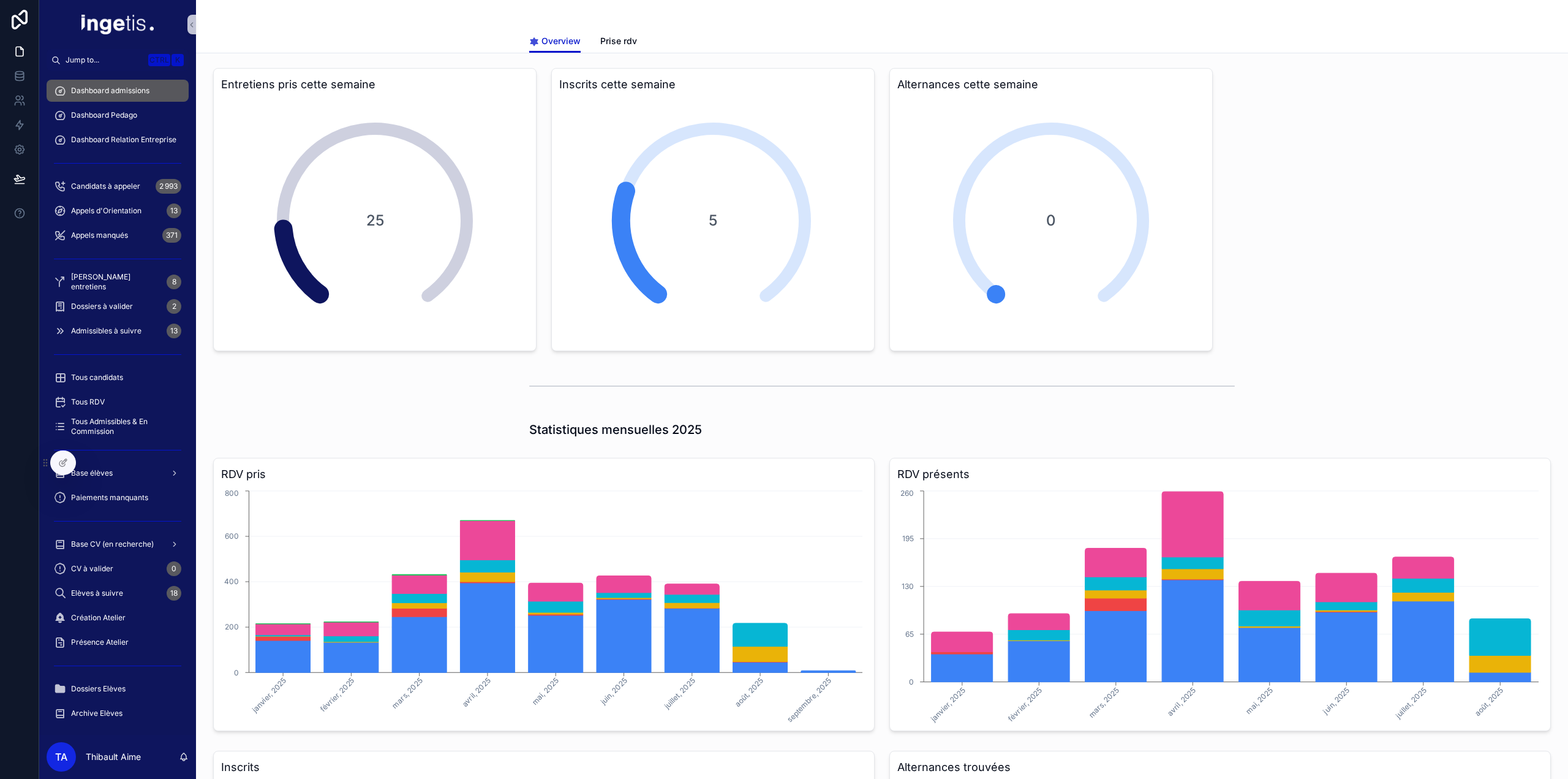
drag, startPoint x: 1265, startPoint y: 384, endPoint x: 404, endPoint y: 3, distance: 941.5
click at [404, 3] on div "Overview Overview Prise rdv" at bounding box center [882, 26] width 1372 height 53
drag, startPoint x: 404, startPoint y: 3, endPoint x: 1295, endPoint y: 383, distance: 968.6
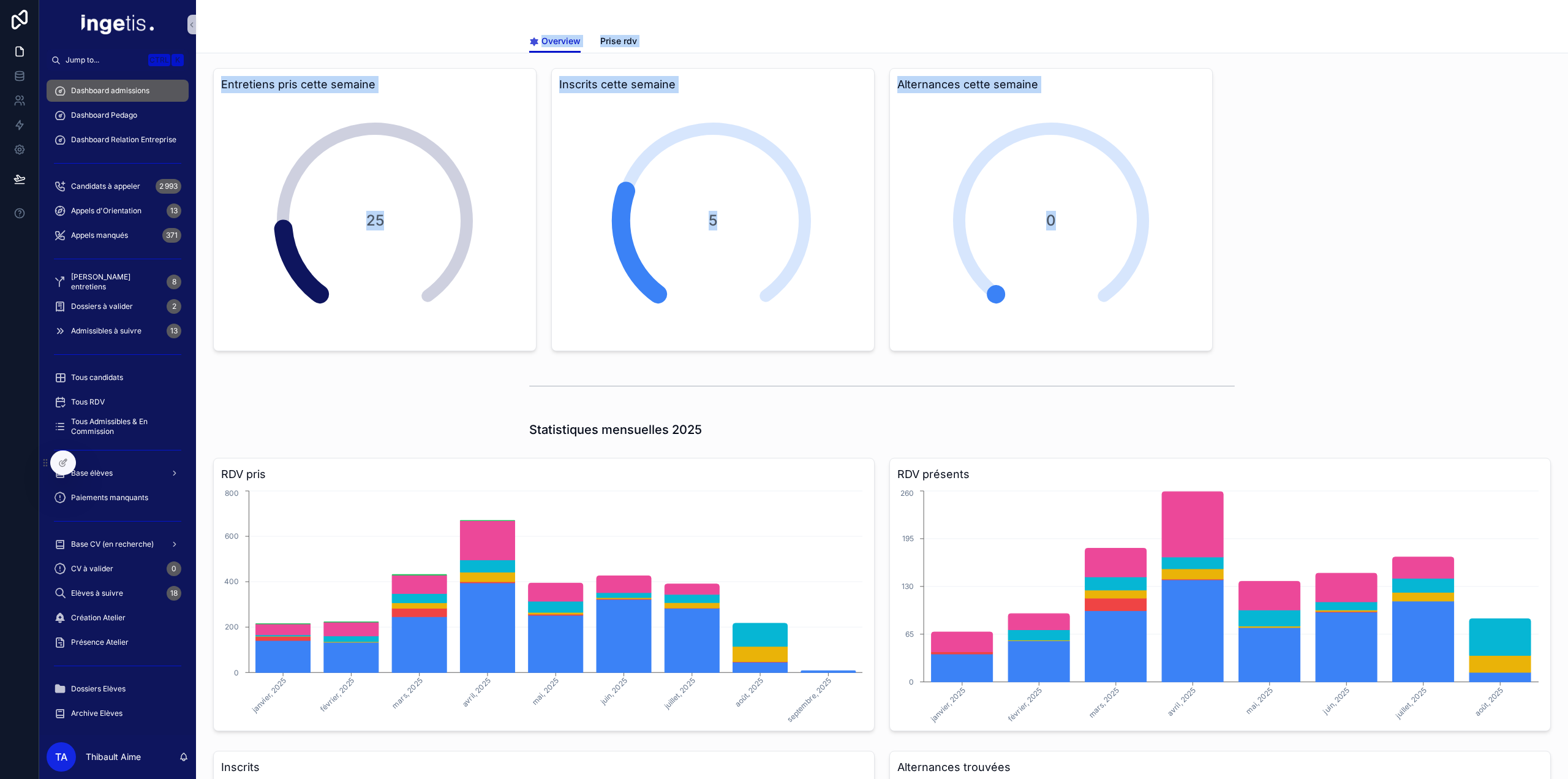
click at [1295, 383] on div "scrollable content" at bounding box center [882, 386] width 1352 height 41
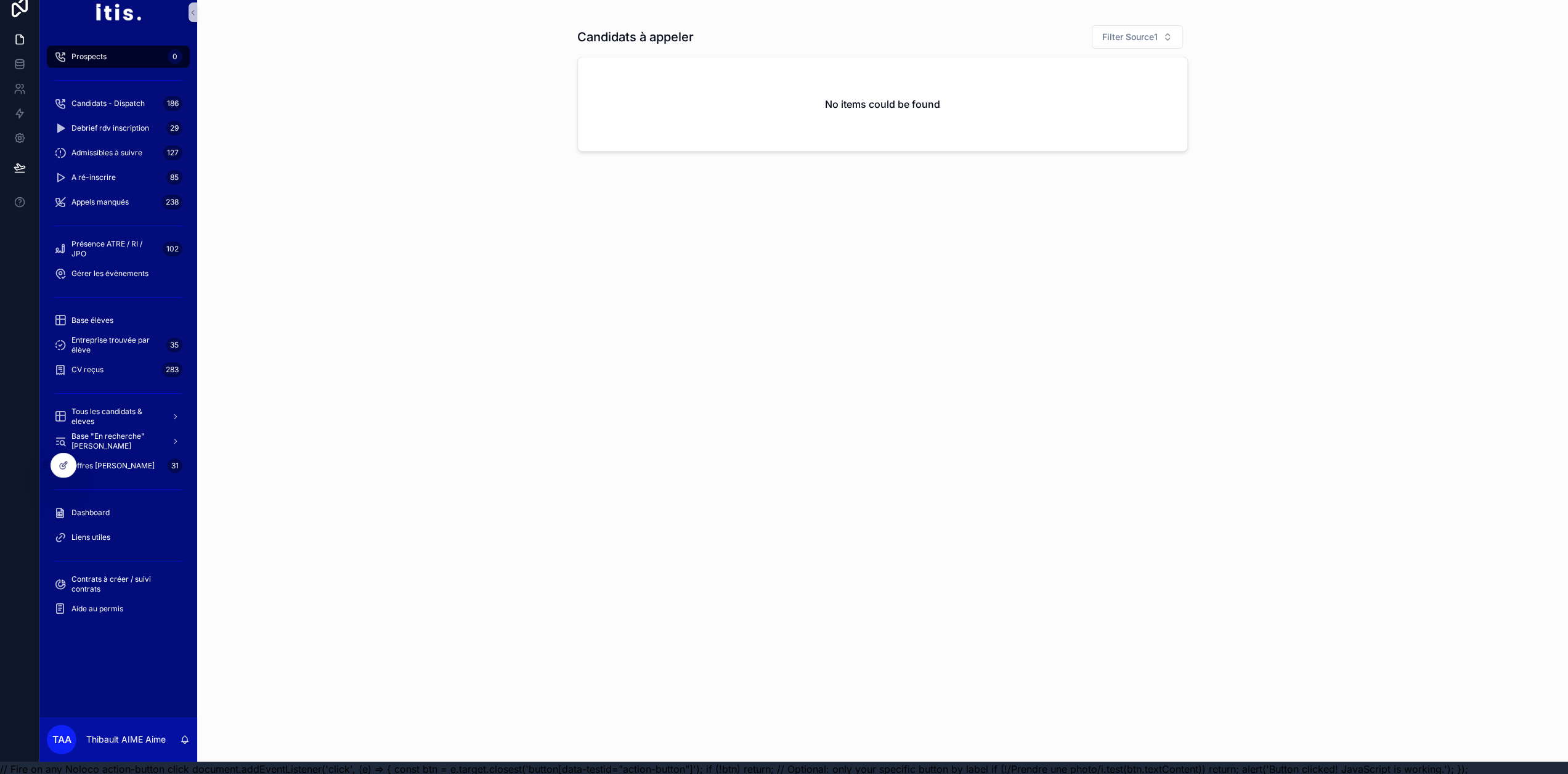
scroll to position [24, 0]
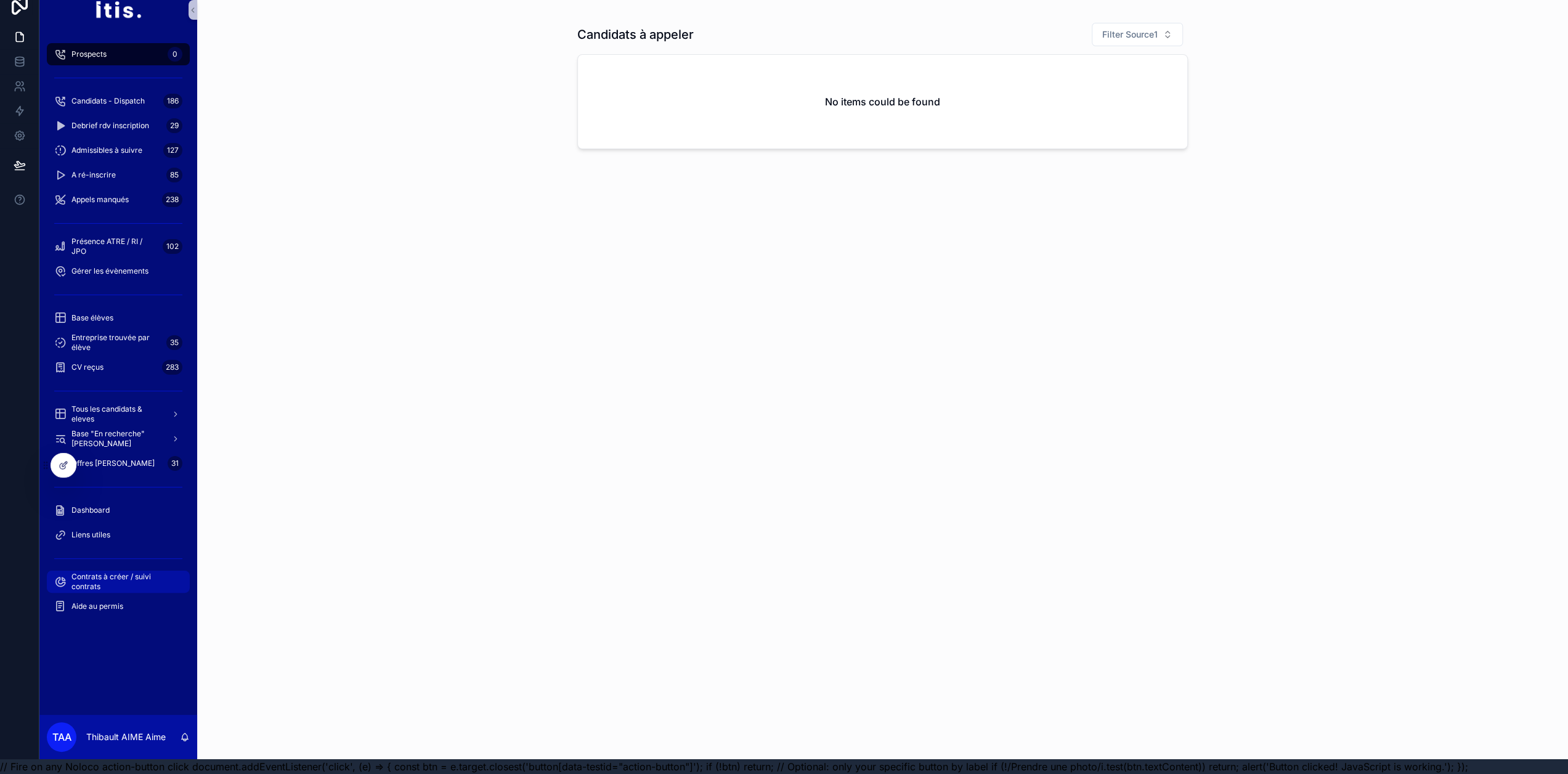
click at [138, 572] on span "Contrats à créer / suivi contrats" at bounding box center [124, 582] width 106 height 20
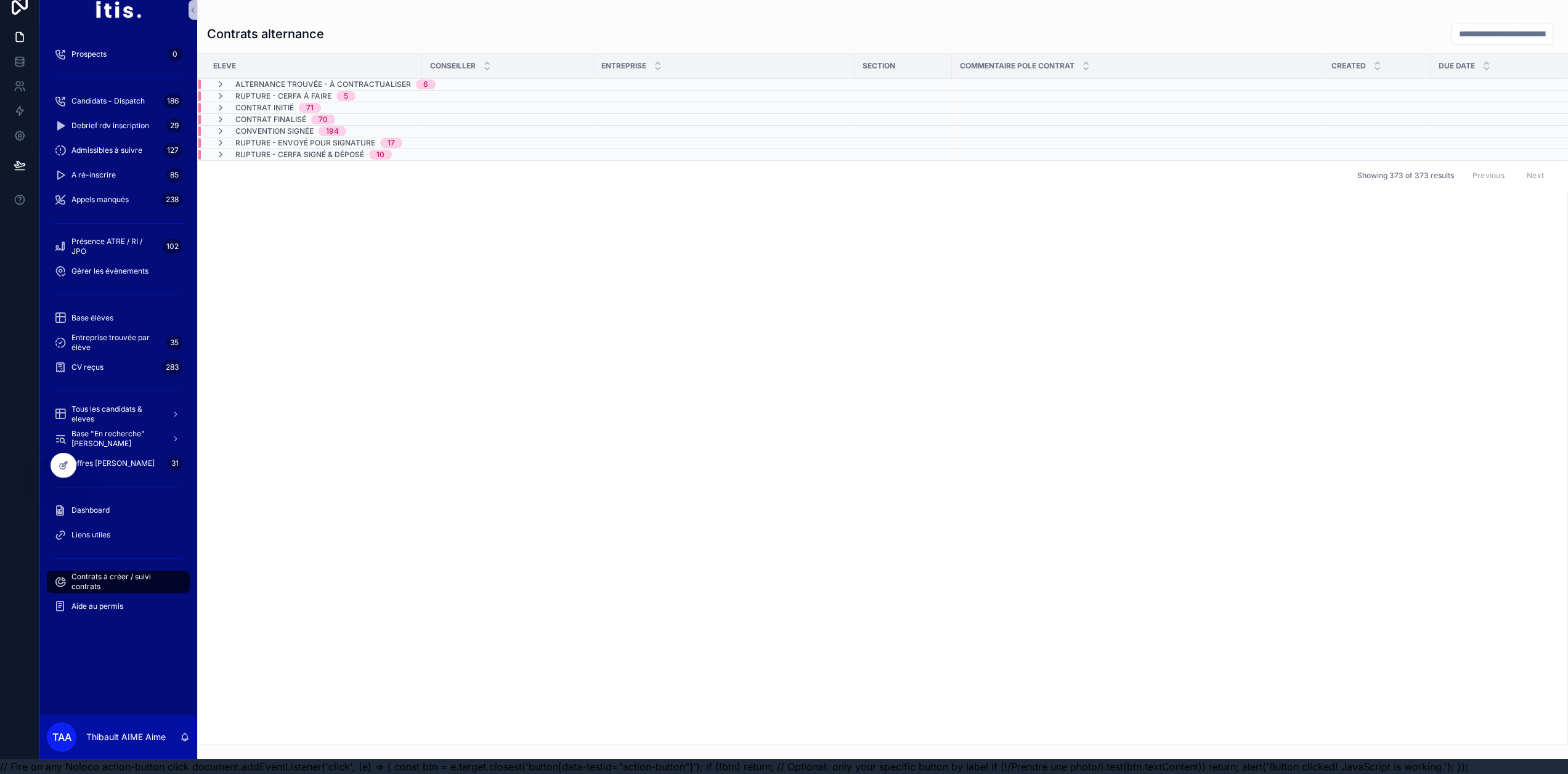
click at [423, 80] on div "6" at bounding box center [426, 84] width 5 height 10
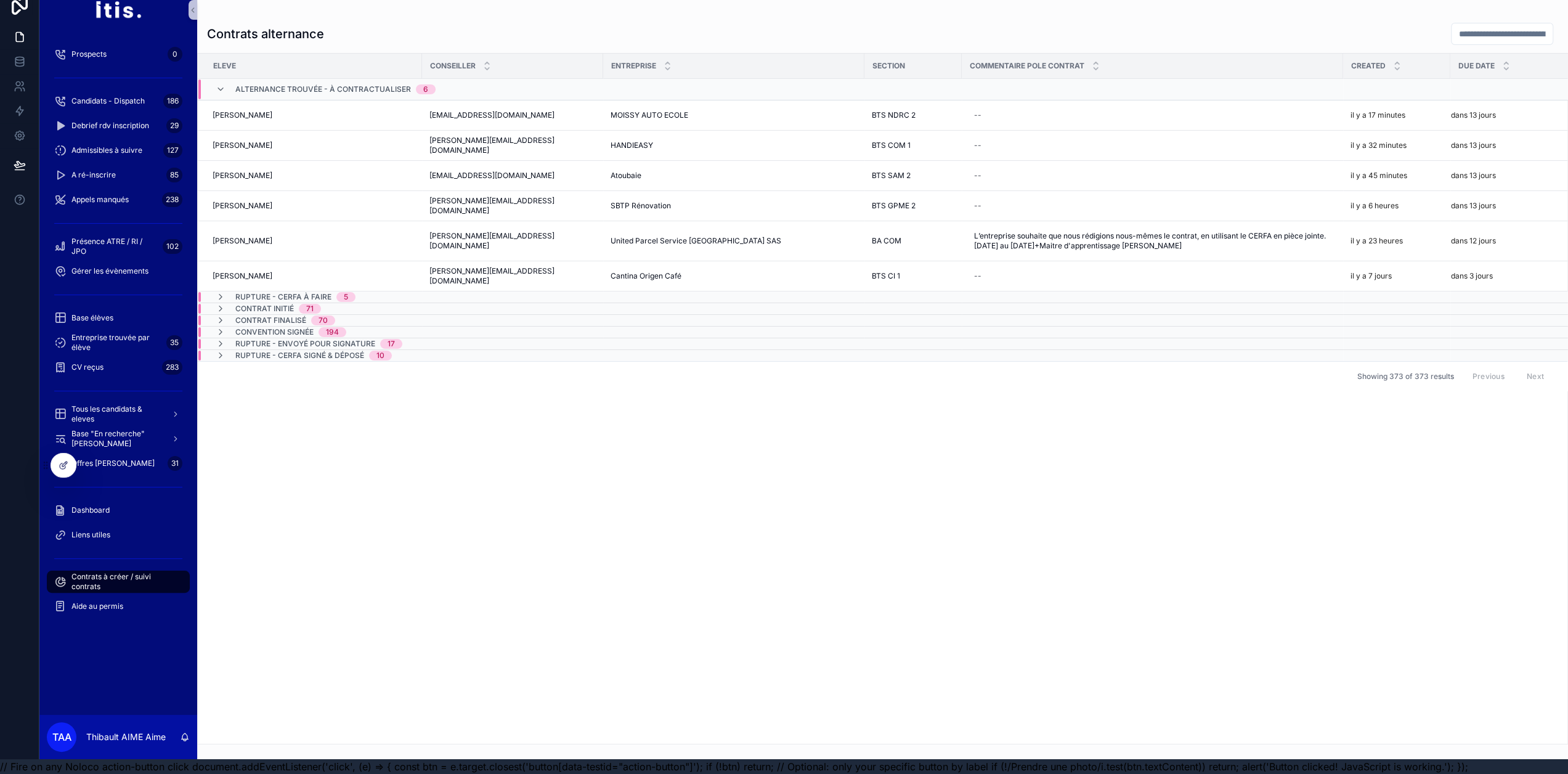
click at [371, 292] on div "Rupture - CERFA à faire 5" at bounding box center [531, 296] width 665 height 10
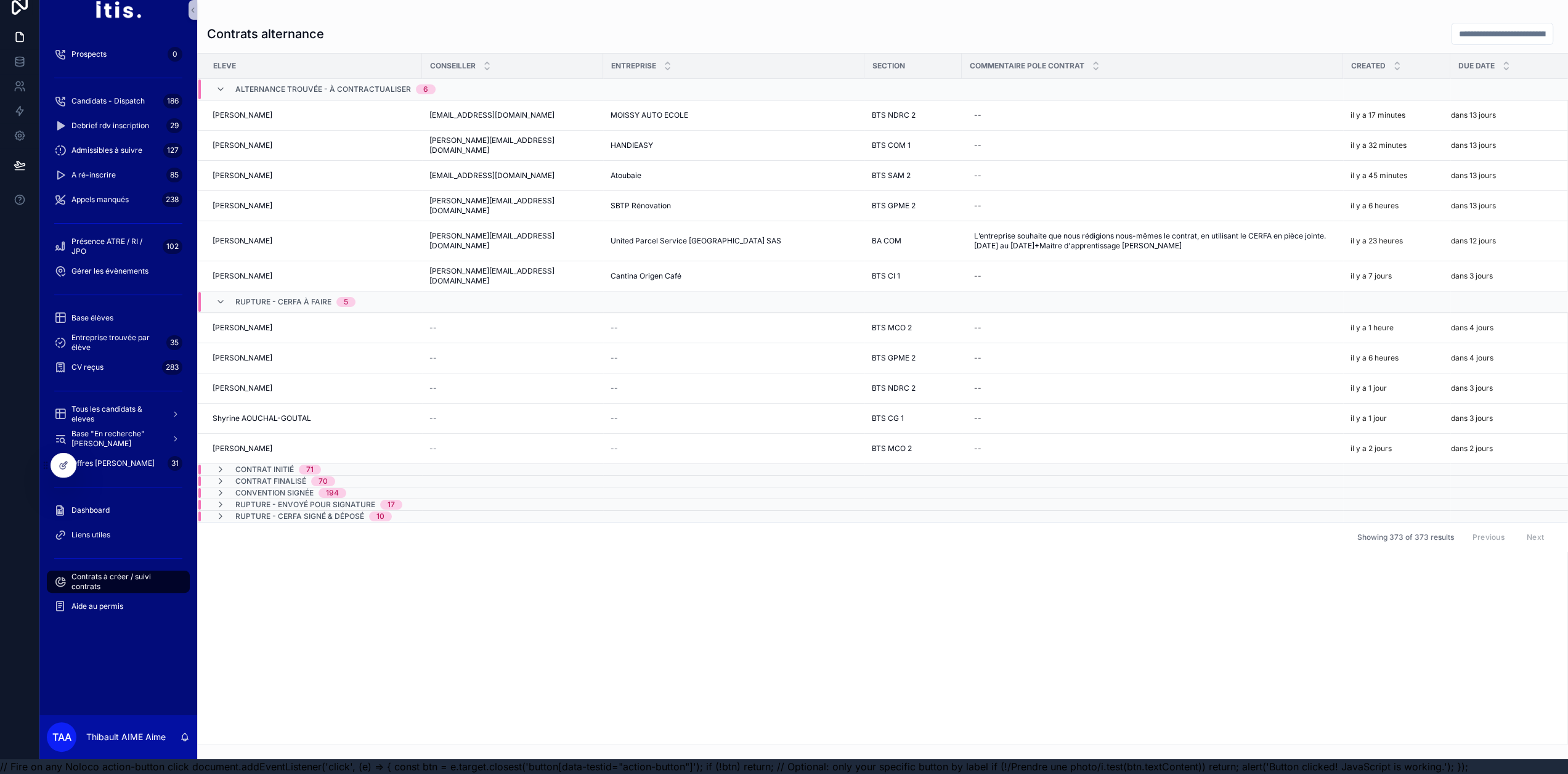
click at [371, 292] on div "Rupture - CERFA à faire 5" at bounding box center [531, 302] width 665 height 20
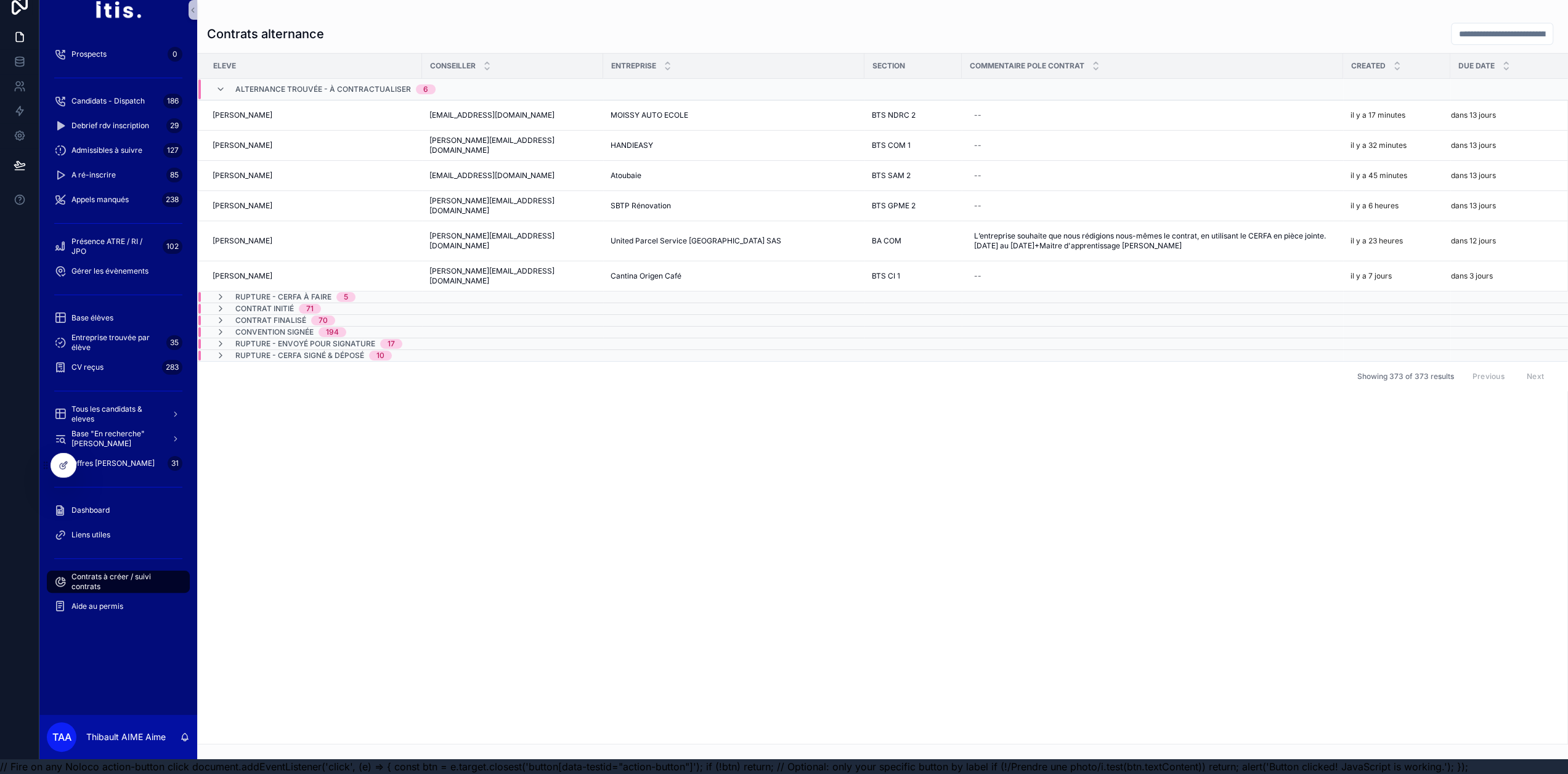
click at [318, 87] on div "Alternance trouvée - à contractualiser 6" at bounding box center [335, 89] width 200 height 20
